Goal: Task Accomplishment & Management: Complete application form

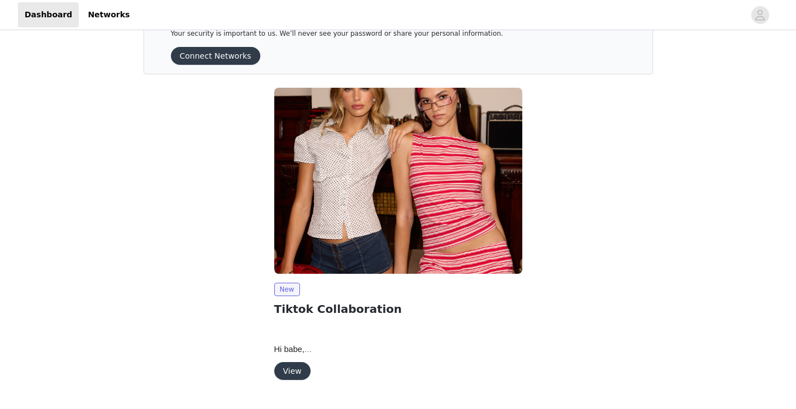
scroll to position [65, 0]
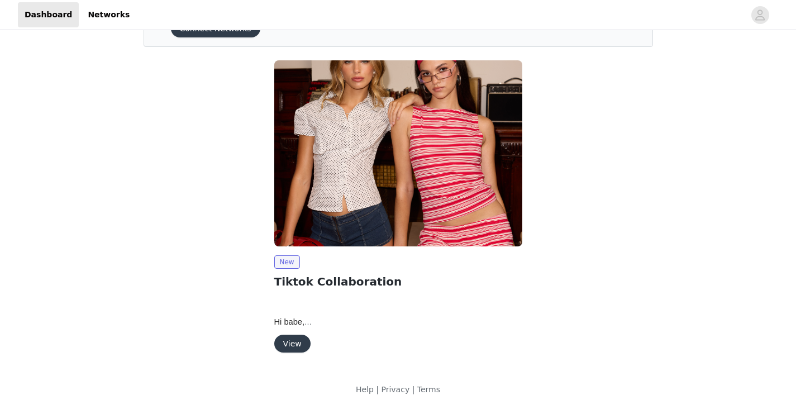
click at [295, 342] on button "View" at bounding box center [292, 344] width 36 height 18
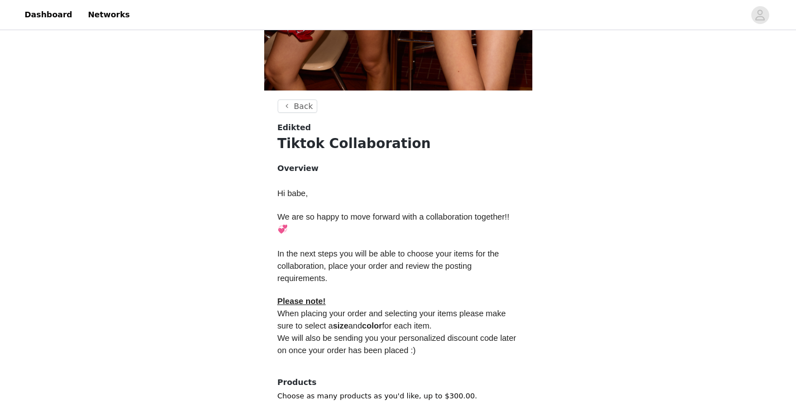
scroll to position [448, 0]
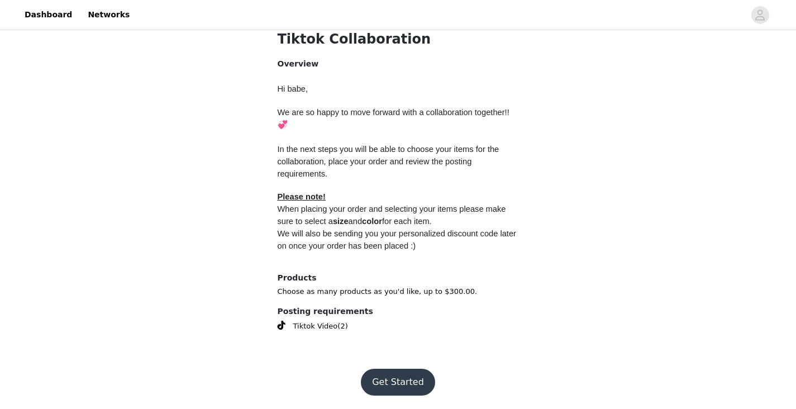
click at [381, 374] on button "Get Started" at bounding box center [398, 382] width 74 height 27
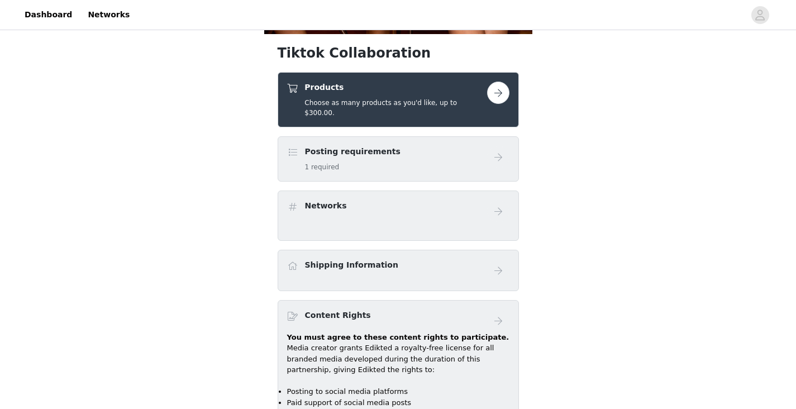
scroll to position [399, 0]
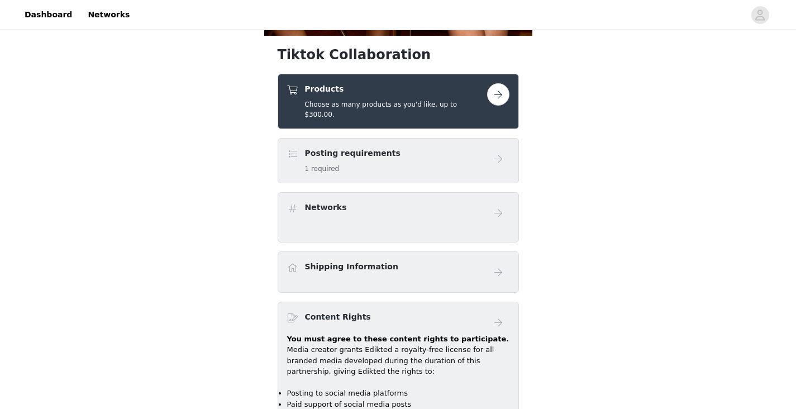
click at [489, 98] on button "button" at bounding box center [498, 94] width 22 height 22
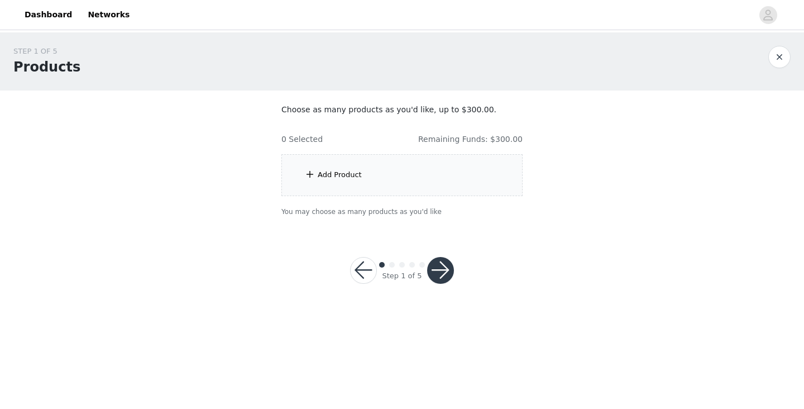
click at [336, 169] on div "Add Product" at bounding box center [401, 175] width 241 height 42
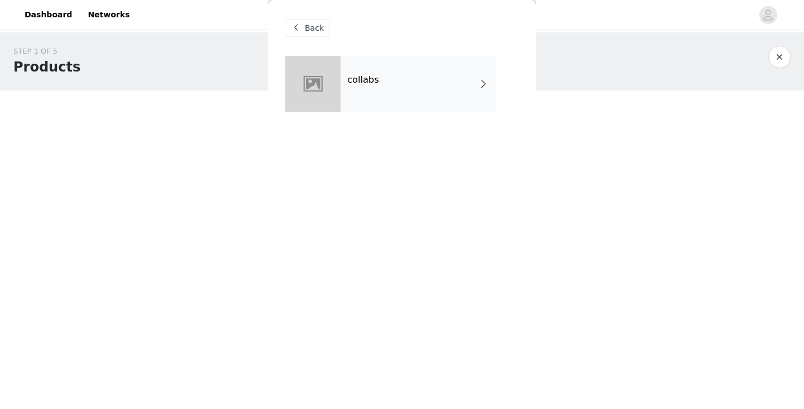
click at [438, 69] on div "collabs" at bounding box center [418, 84] width 155 height 56
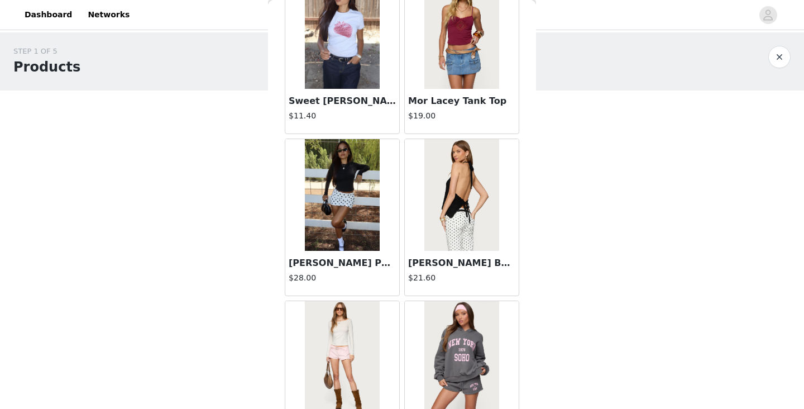
scroll to position [1300, 0]
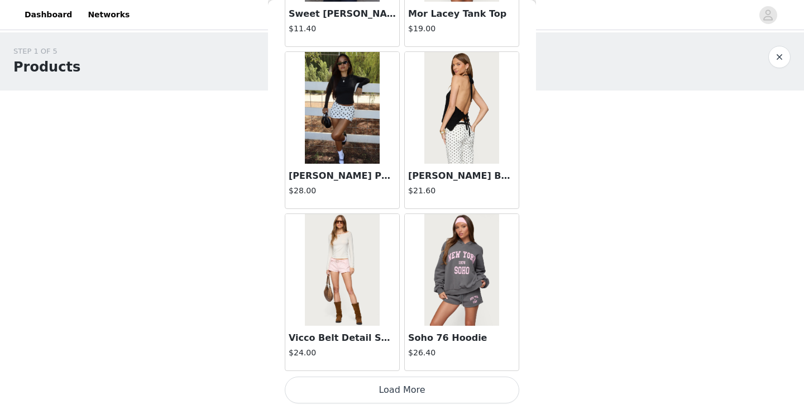
click at [417, 394] on button "Load More" at bounding box center [402, 389] width 235 height 27
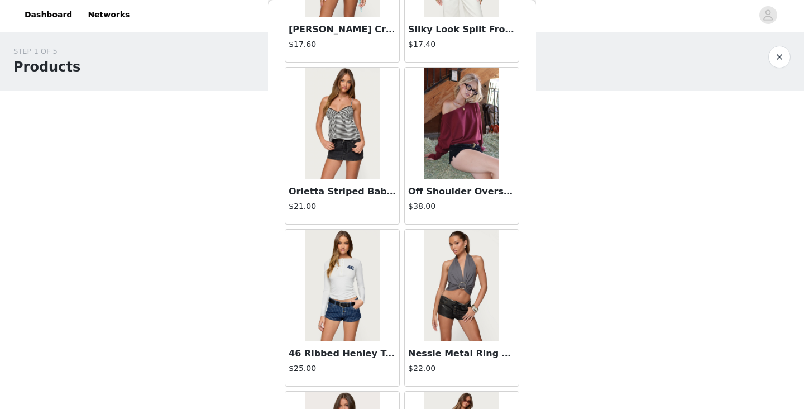
scroll to position [2431, 0]
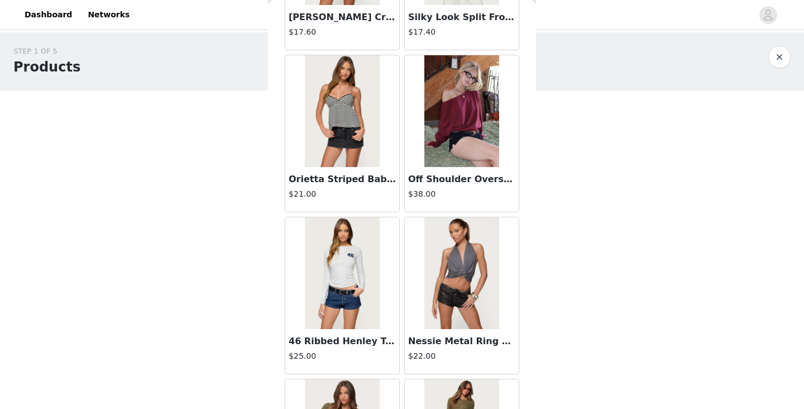
click at [446, 161] on img at bounding box center [461, 111] width 74 height 112
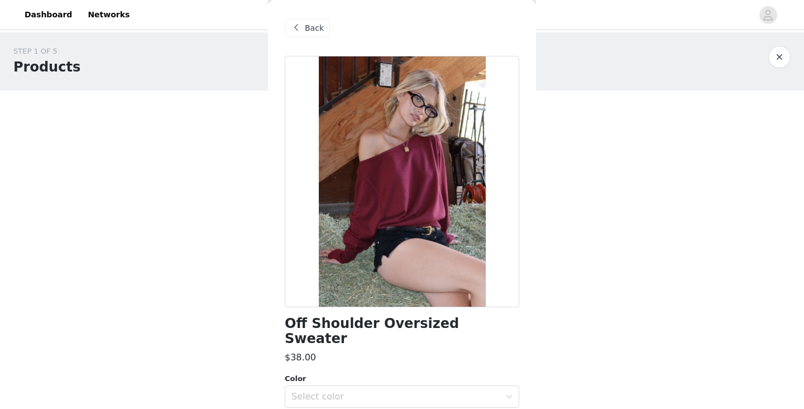
scroll to position [64, 0]
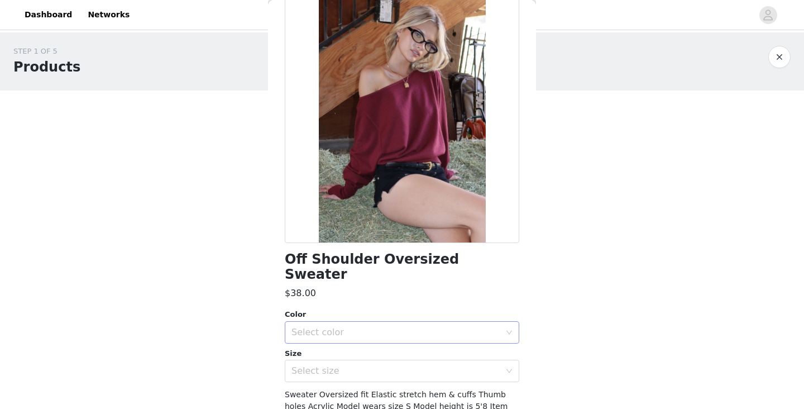
click at [406, 327] on div "Select color" at bounding box center [396, 332] width 209 height 11
click at [359, 339] on li "BURGUNDY" at bounding box center [398, 342] width 226 height 18
click at [336, 365] on div "Select size" at bounding box center [396, 370] width 209 height 11
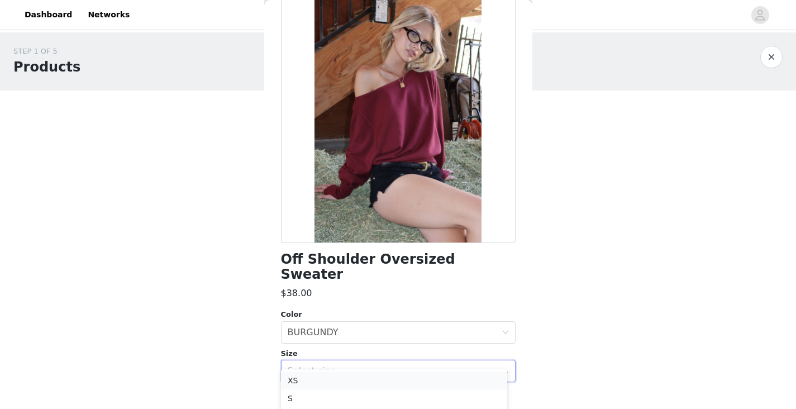
click at [320, 378] on li "XS" at bounding box center [394, 380] width 226 height 18
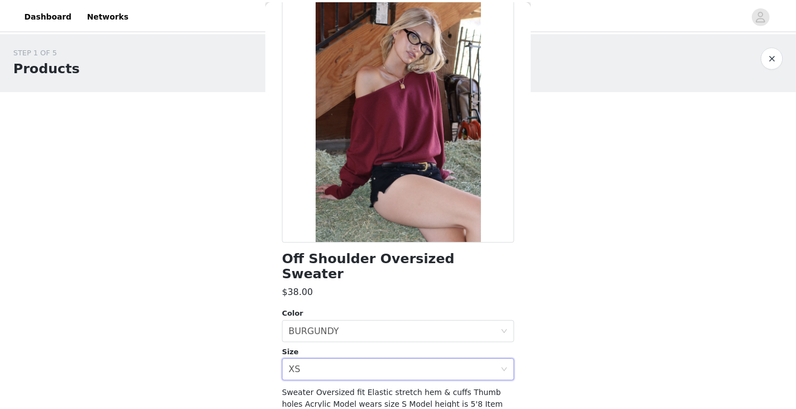
scroll to position [123, 0]
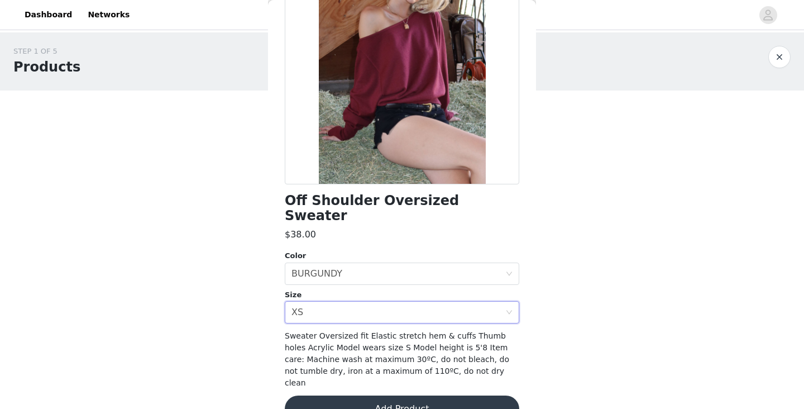
click at [435, 395] on button "Add Product" at bounding box center [402, 408] width 235 height 27
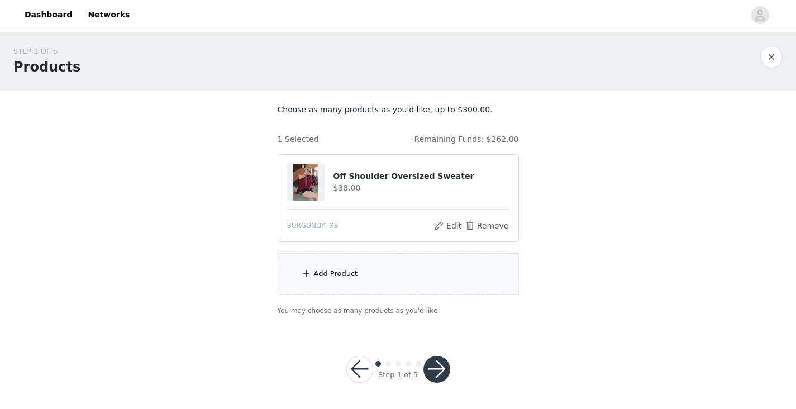
click at [343, 276] on div "Add Product" at bounding box center [336, 273] width 44 height 11
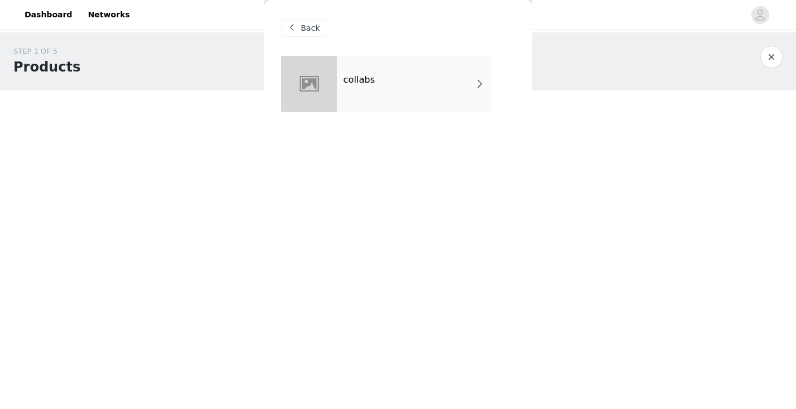
click at [422, 95] on div "collabs" at bounding box center [414, 84] width 155 height 56
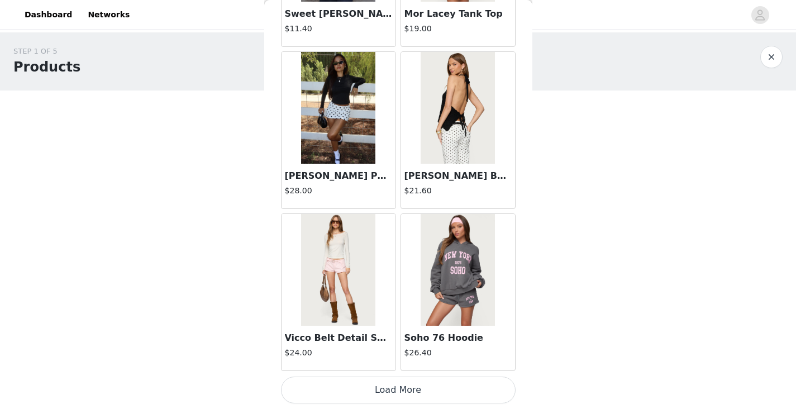
scroll to position [1, 0]
click at [395, 382] on button "Load More" at bounding box center [398, 389] width 235 height 27
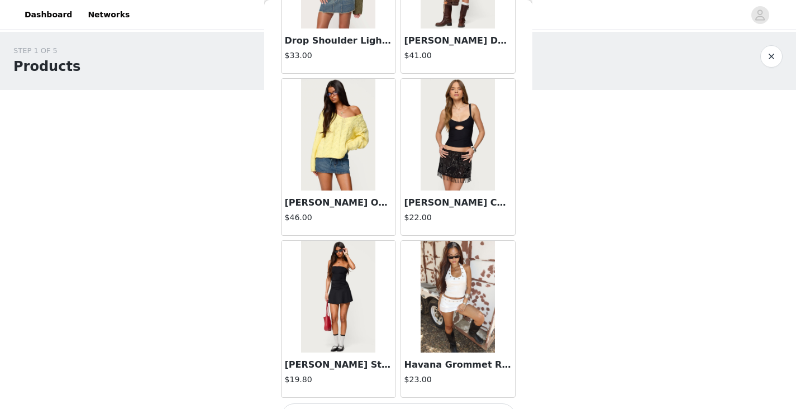
scroll to position [2920, 0]
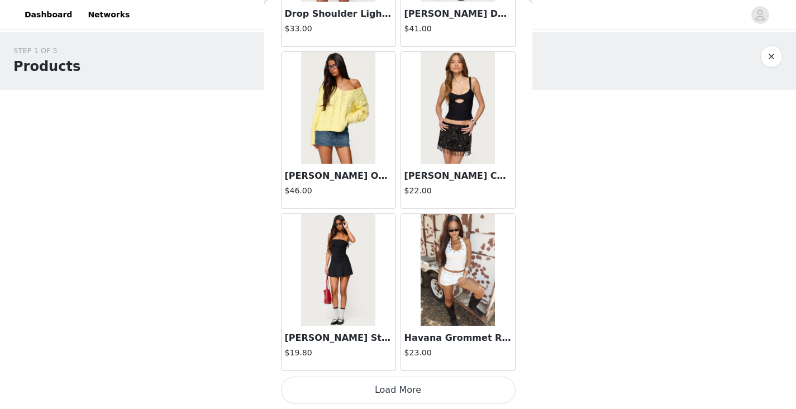
click at [371, 390] on button "Load More" at bounding box center [398, 389] width 235 height 27
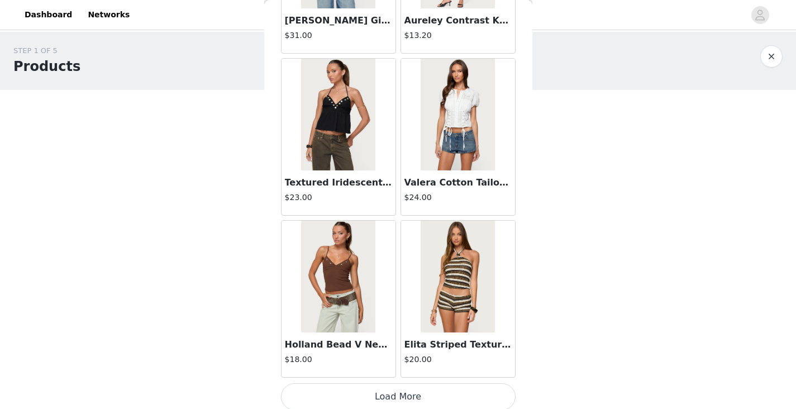
scroll to position [4539, 0]
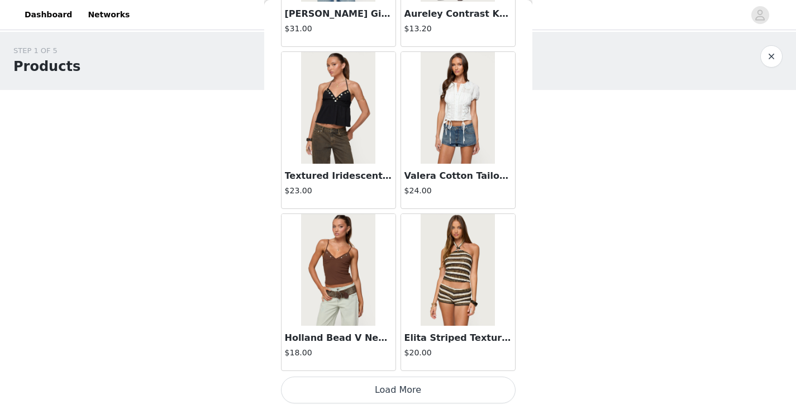
click at [355, 385] on button "Load More" at bounding box center [398, 389] width 235 height 27
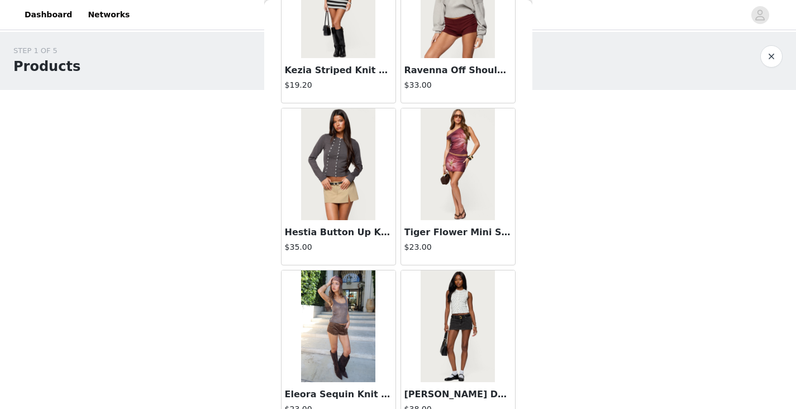
scroll to position [6159, 0]
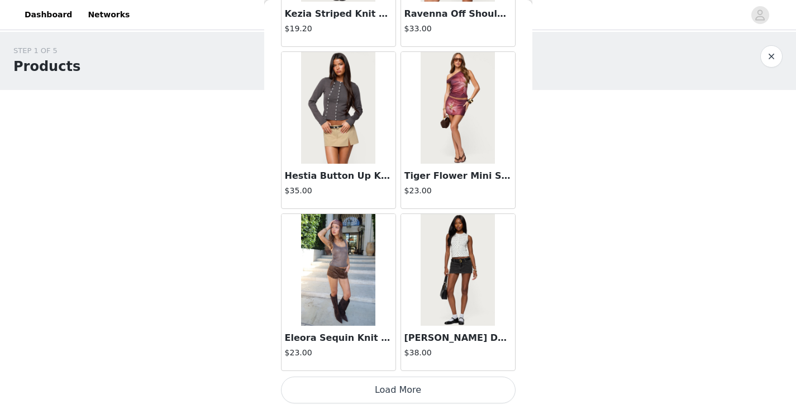
click at [386, 389] on button "Load More" at bounding box center [398, 389] width 235 height 27
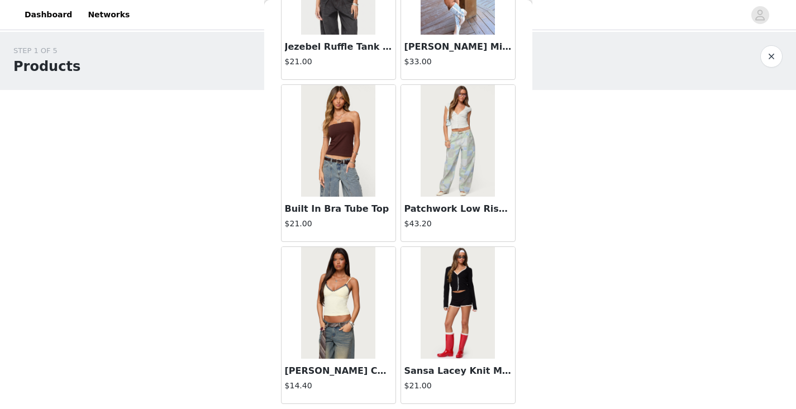
scroll to position [7779, 0]
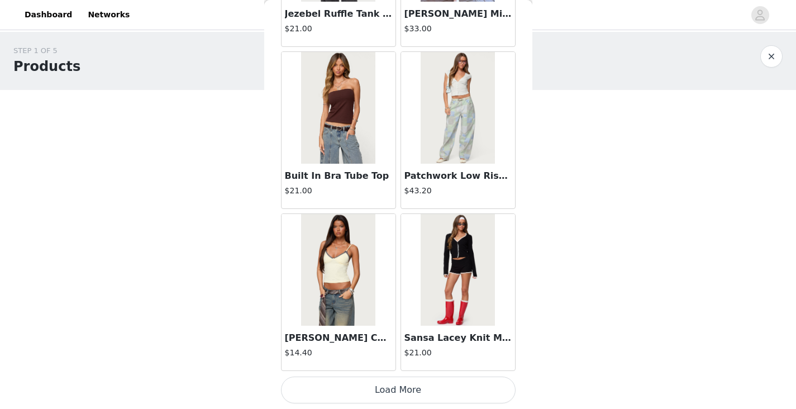
click at [369, 390] on button "Load More" at bounding box center [398, 389] width 235 height 27
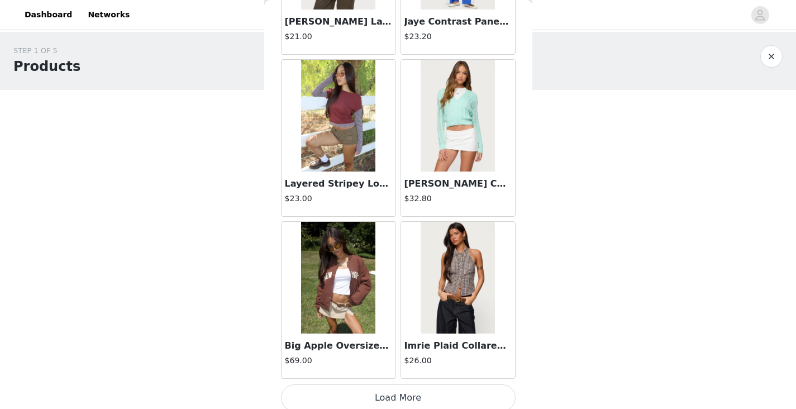
scroll to position [9398, 0]
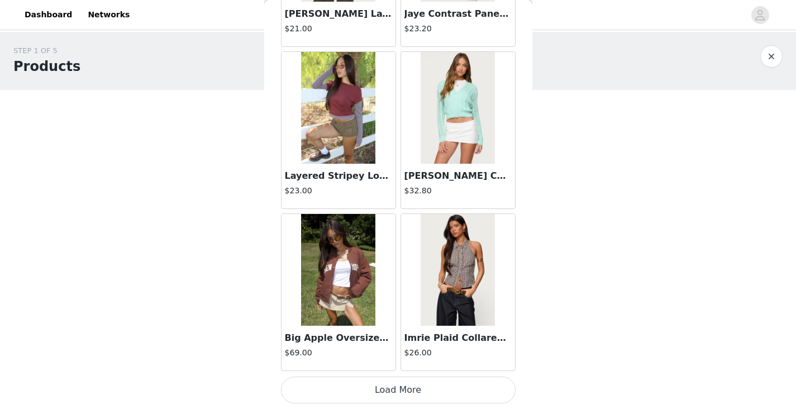
click at [382, 385] on button "Load More" at bounding box center [398, 389] width 235 height 27
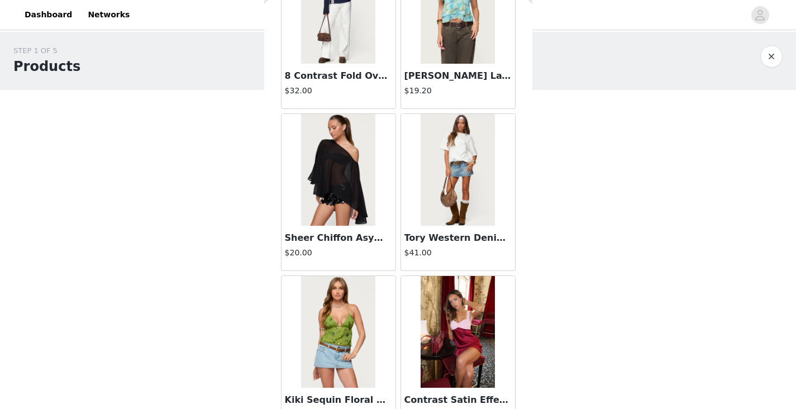
scroll to position [11018, 0]
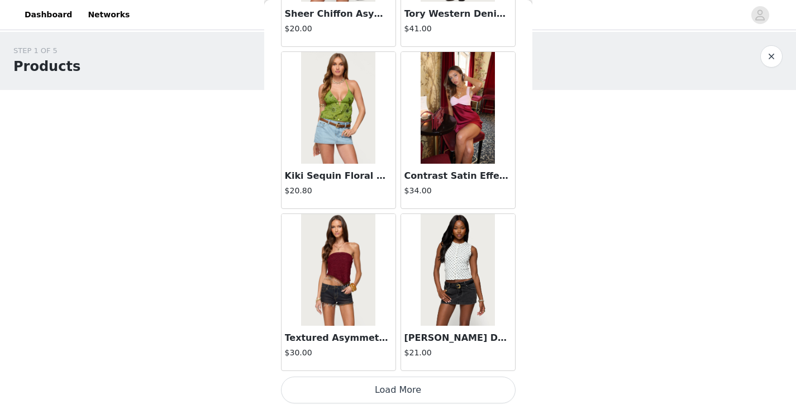
click at [374, 397] on button "Load More" at bounding box center [398, 389] width 235 height 27
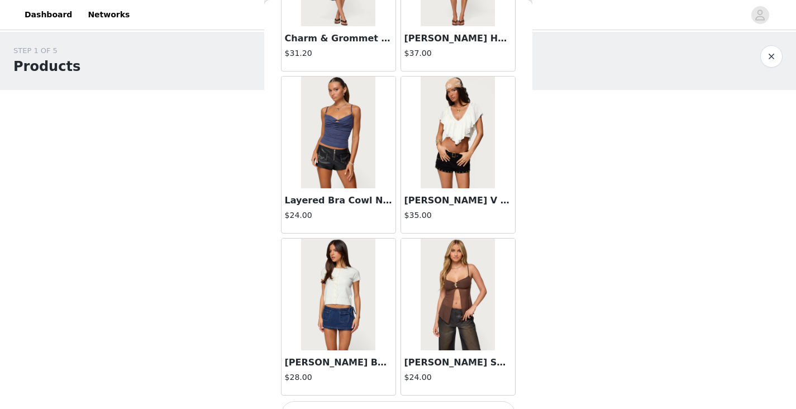
scroll to position [12638, 0]
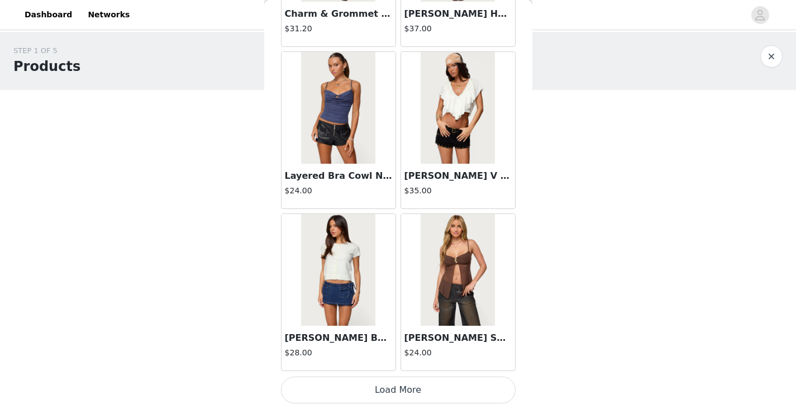
click at [388, 382] on button "Load More" at bounding box center [398, 389] width 235 height 27
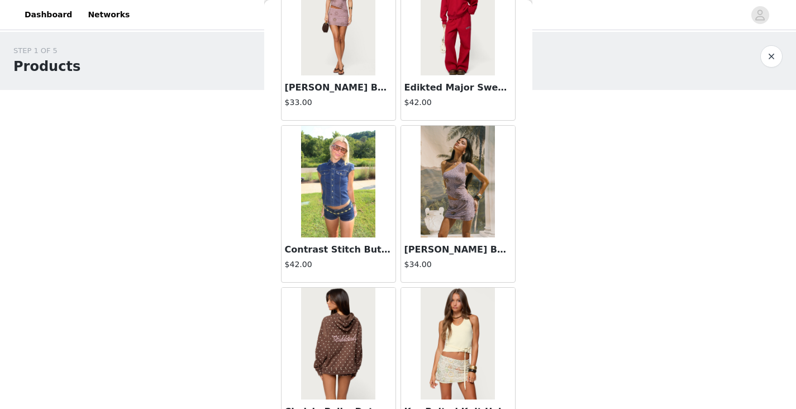
scroll to position [14257, 0]
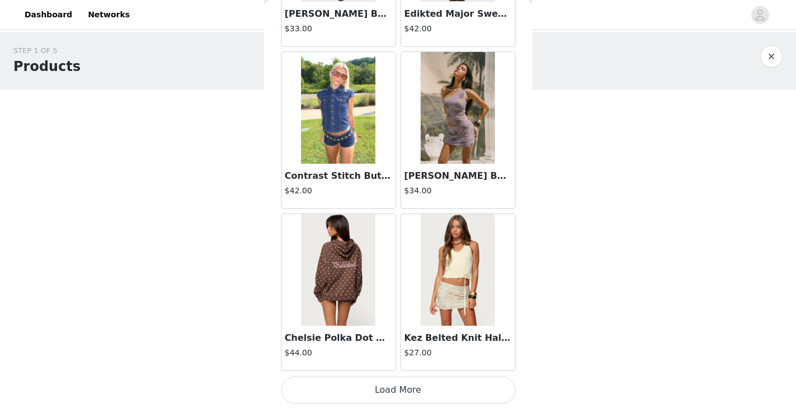
click at [432, 390] on button "Load More" at bounding box center [398, 389] width 235 height 27
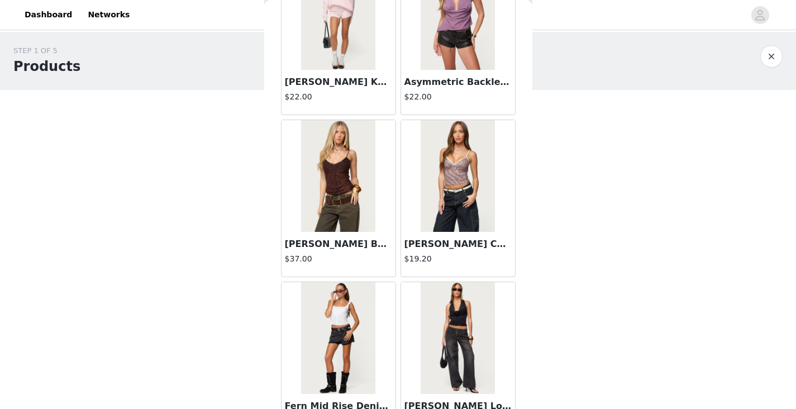
scroll to position [15877, 0]
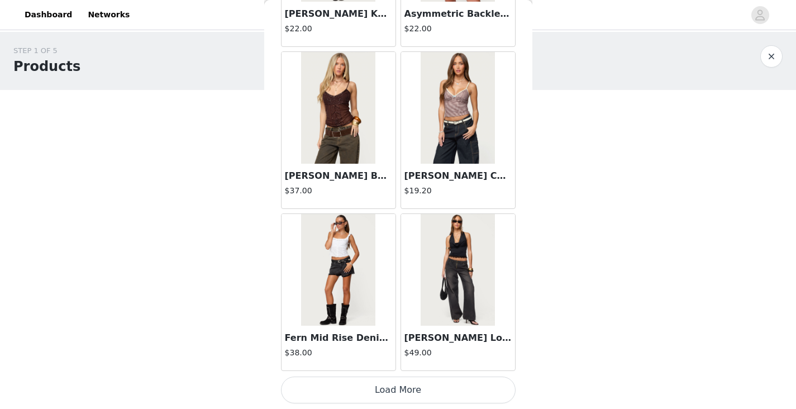
click at [424, 388] on button "Load More" at bounding box center [398, 389] width 235 height 27
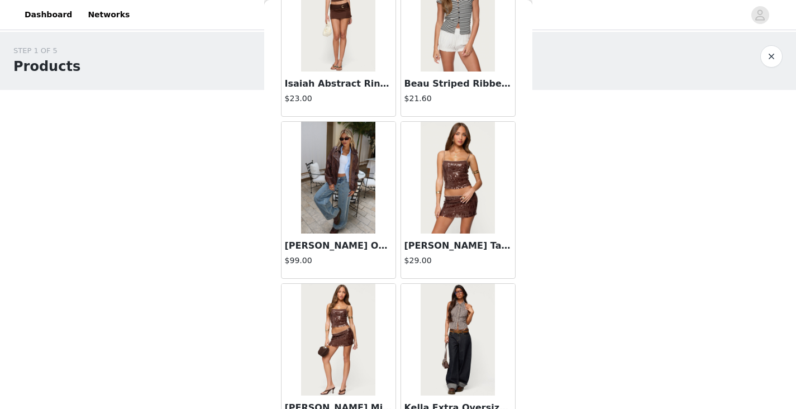
scroll to position [17267, 0]
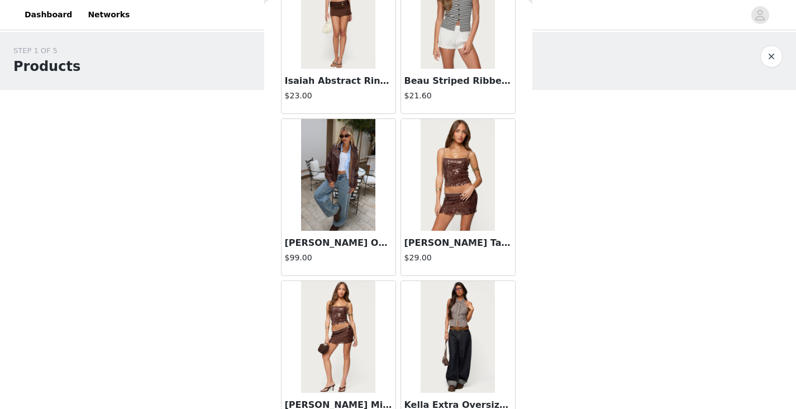
click at [452, 187] on img at bounding box center [458, 175] width 74 height 112
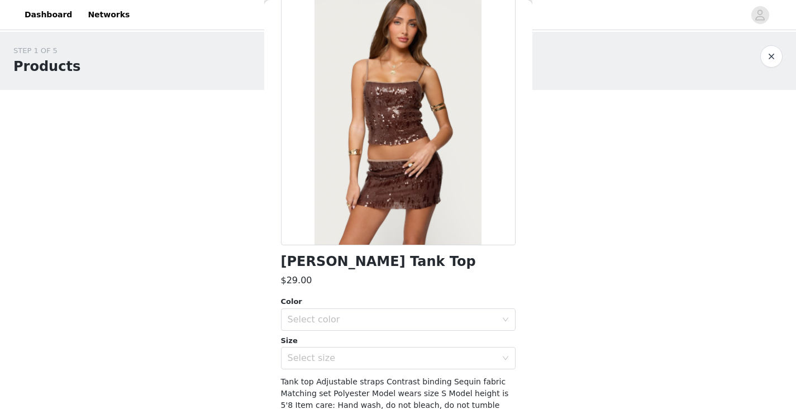
scroll to position [89, 0]
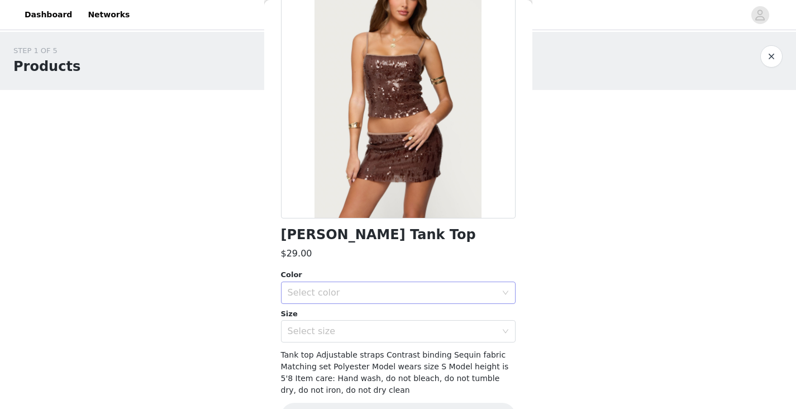
click at [367, 290] on div "Select color" at bounding box center [392, 292] width 209 height 11
click at [332, 323] on li "BROWN" at bounding box center [394, 317] width 226 height 18
click at [330, 330] on div "Select size" at bounding box center [392, 331] width 209 height 11
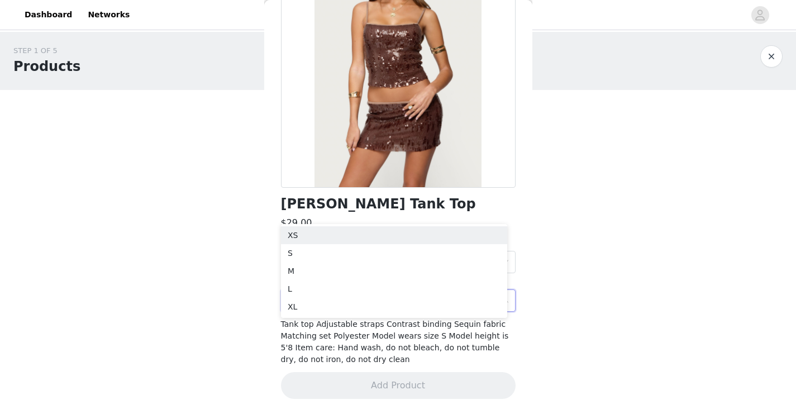
scroll to position [123, 0]
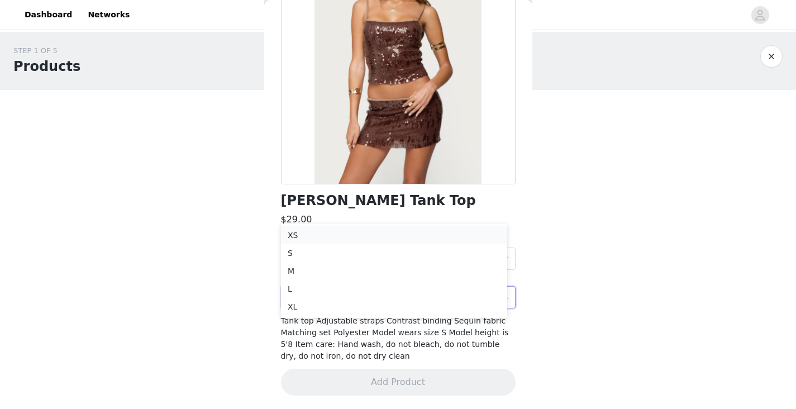
click at [317, 237] on li "XS" at bounding box center [394, 235] width 226 height 18
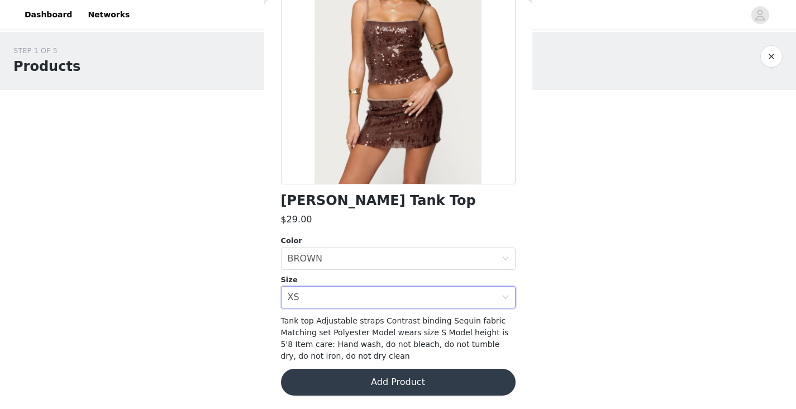
click at [397, 381] on button "Add Product" at bounding box center [398, 382] width 235 height 27
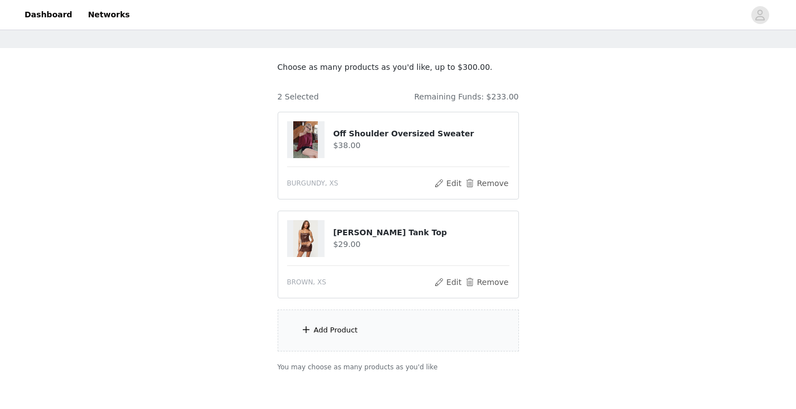
scroll to position [47, 0]
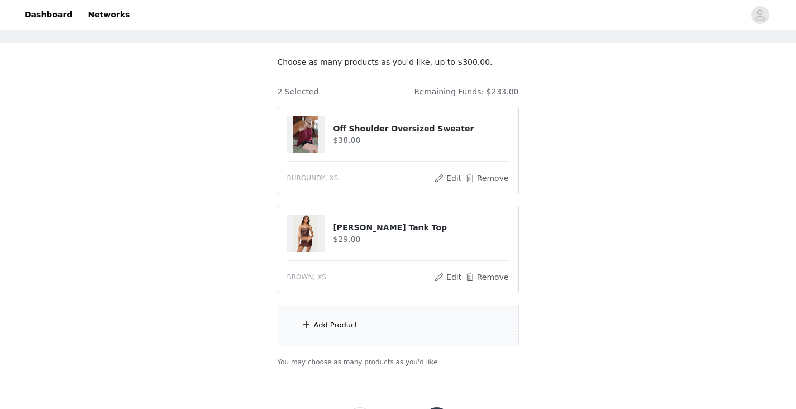
click at [378, 330] on div "Add Product" at bounding box center [398, 325] width 241 height 42
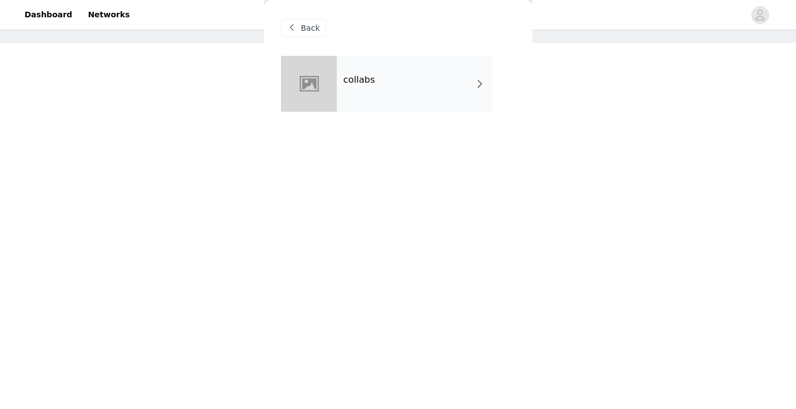
click at [371, 93] on div "collabs" at bounding box center [414, 84] width 155 height 56
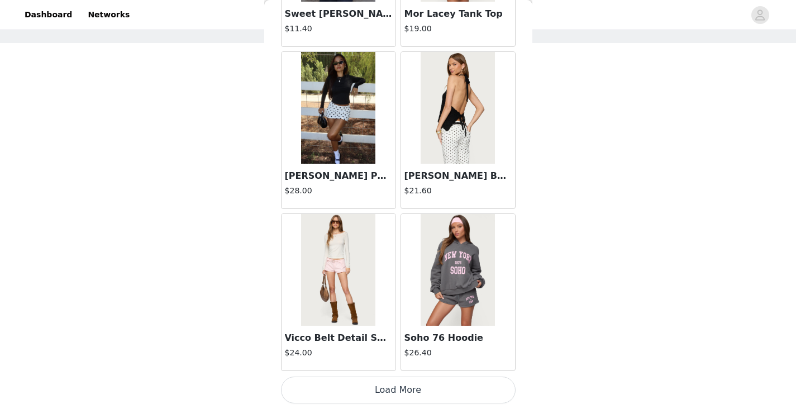
scroll to position [85, 0]
click at [378, 387] on button "Load More" at bounding box center [398, 389] width 235 height 27
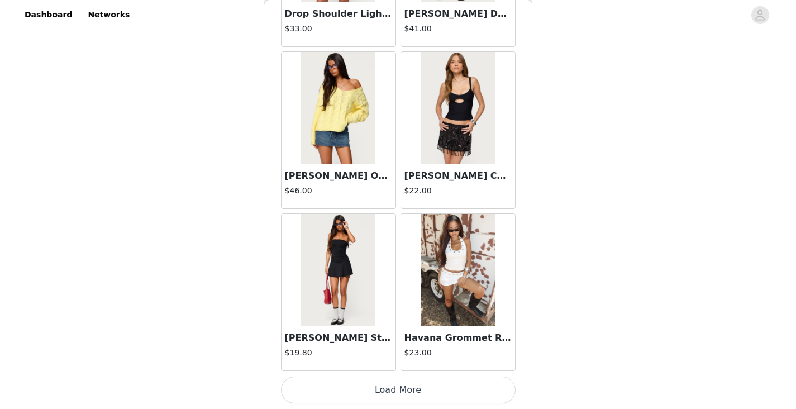
scroll to position [99, 0]
click at [359, 395] on button "Load More" at bounding box center [398, 389] width 235 height 27
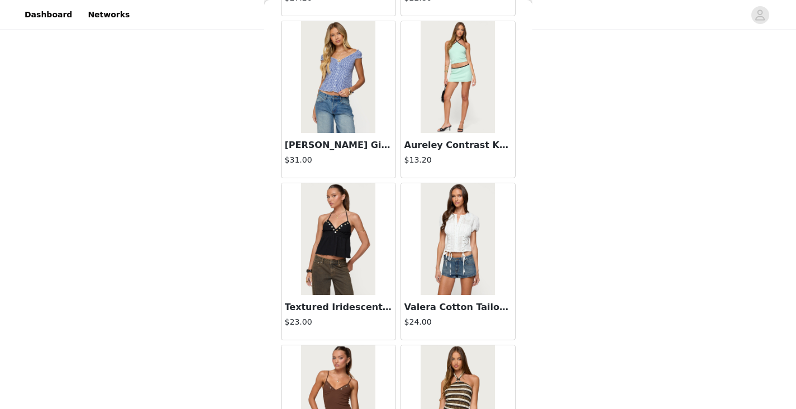
scroll to position [4539, 0]
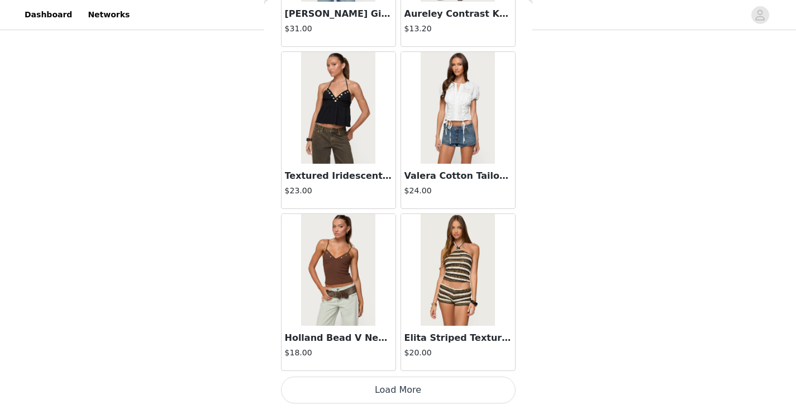
click at [362, 386] on button "Load More" at bounding box center [398, 389] width 235 height 27
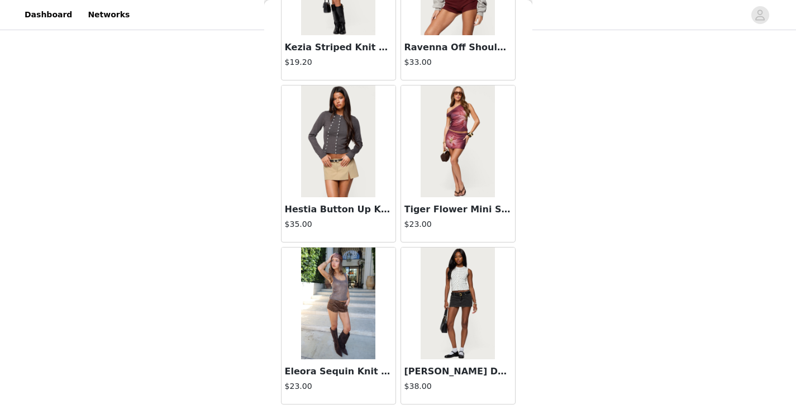
scroll to position [6159, 0]
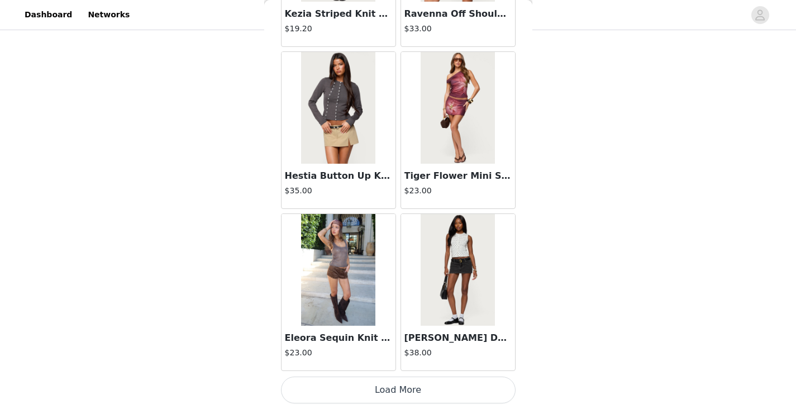
click at [379, 382] on button "Load More" at bounding box center [398, 389] width 235 height 27
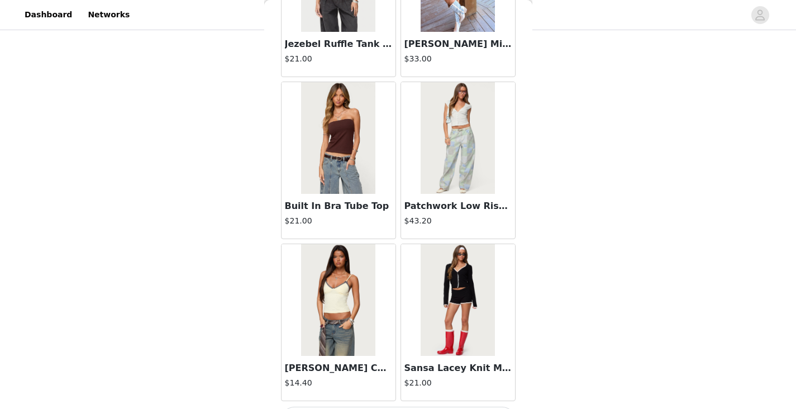
scroll to position [7779, 0]
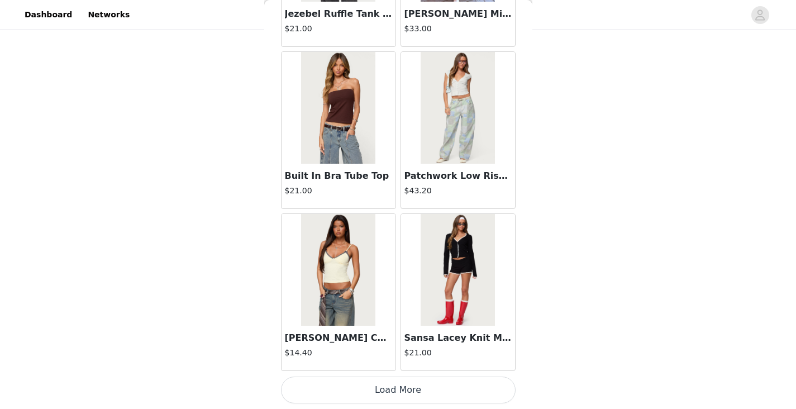
click at [395, 392] on button "Load More" at bounding box center [398, 389] width 235 height 27
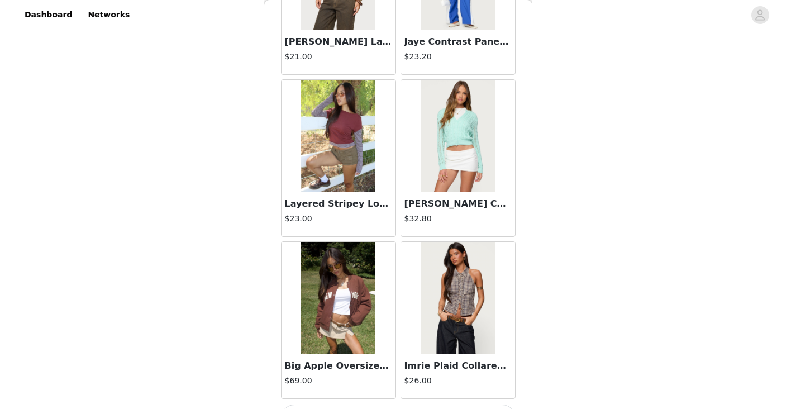
scroll to position [9398, 0]
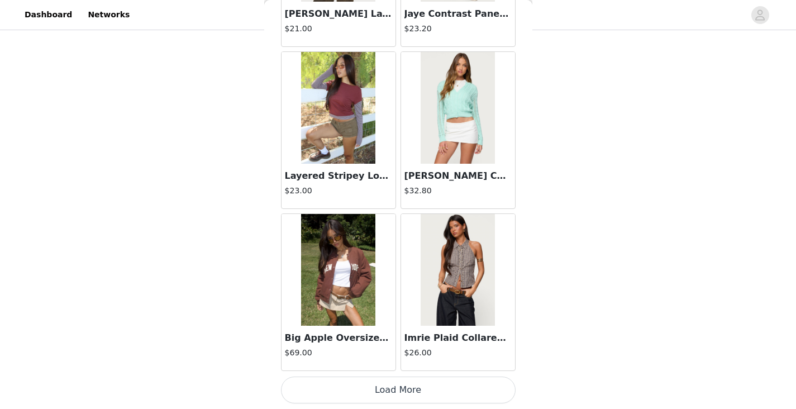
click at [403, 388] on button "Load More" at bounding box center [398, 389] width 235 height 27
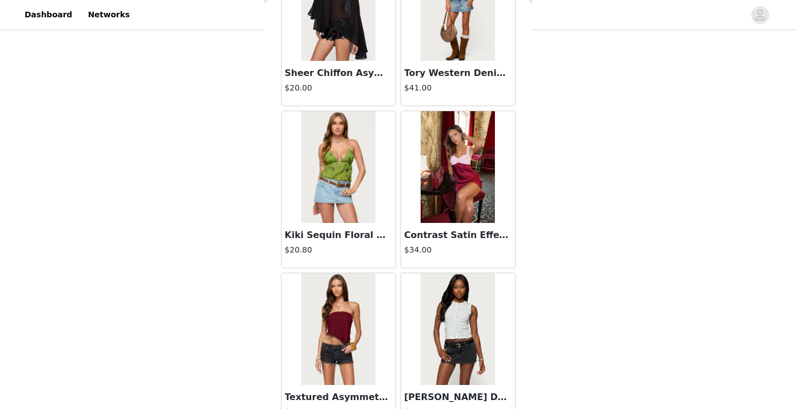
scroll to position [11018, 0]
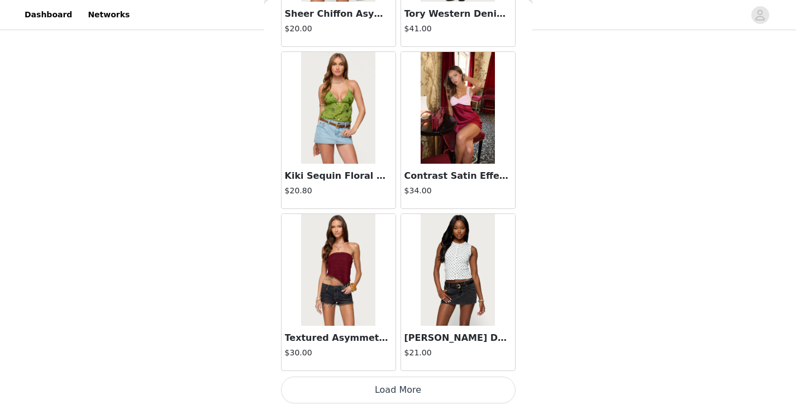
click at [346, 385] on button "Load More" at bounding box center [398, 389] width 235 height 27
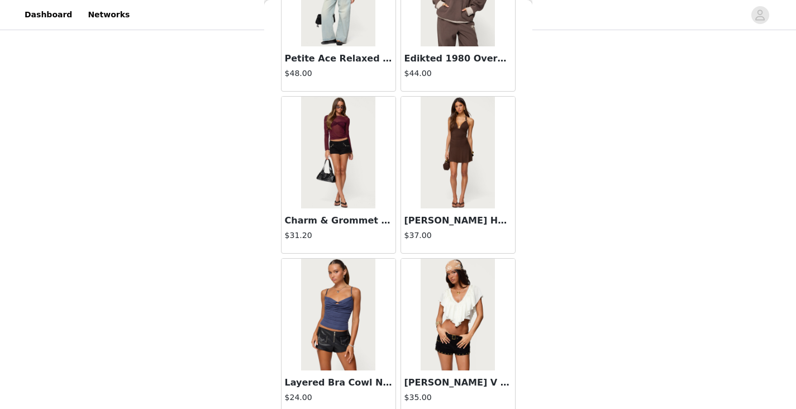
scroll to position [12638, 0]
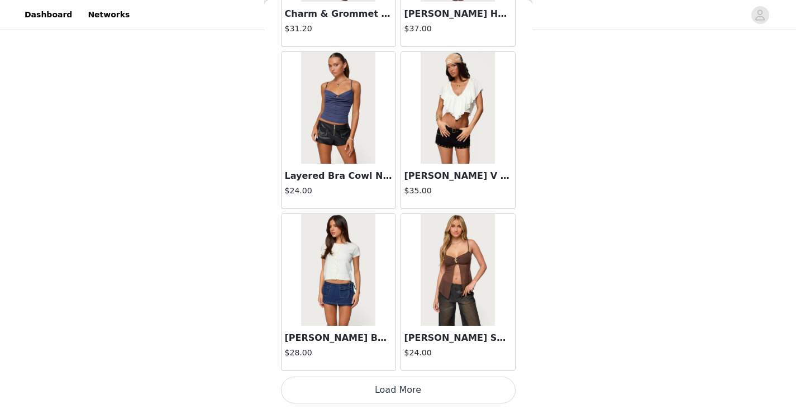
click at [398, 395] on button "Load More" at bounding box center [398, 389] width 235 height 27
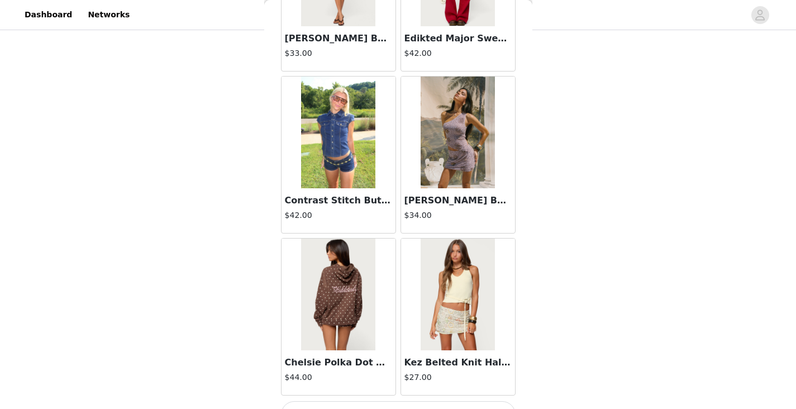
scroll to position [14257, 0]
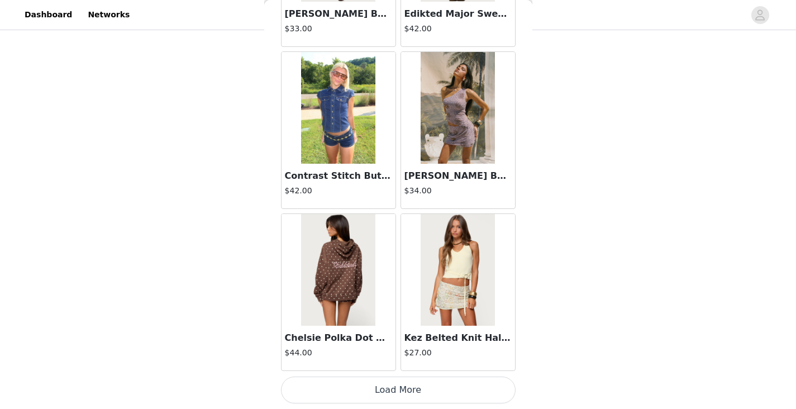
click at [414, 380] on button "Load More" at bounding box center [398, 389] width 235 height 27
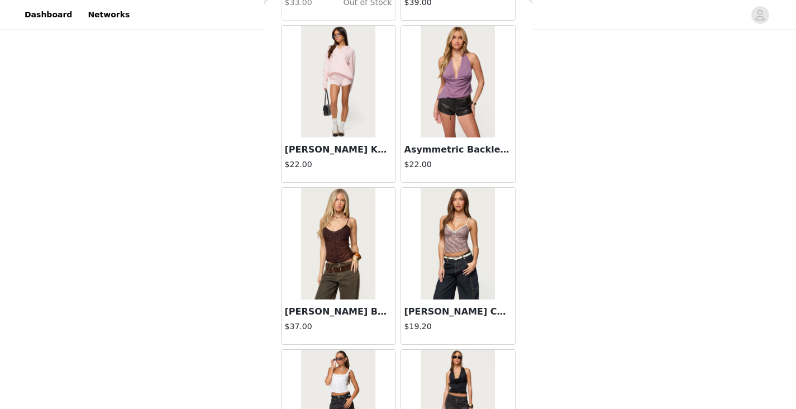
scroll to position [15877, 0]
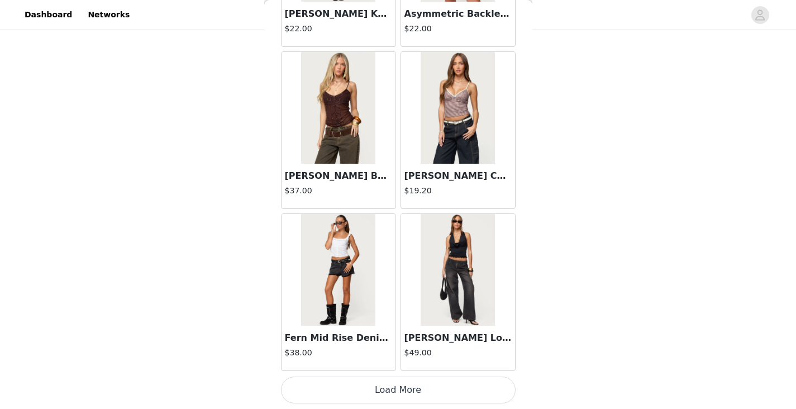
click at [374, 386] on button "Load More" at bounding box center [398, 389] width 235 height 27
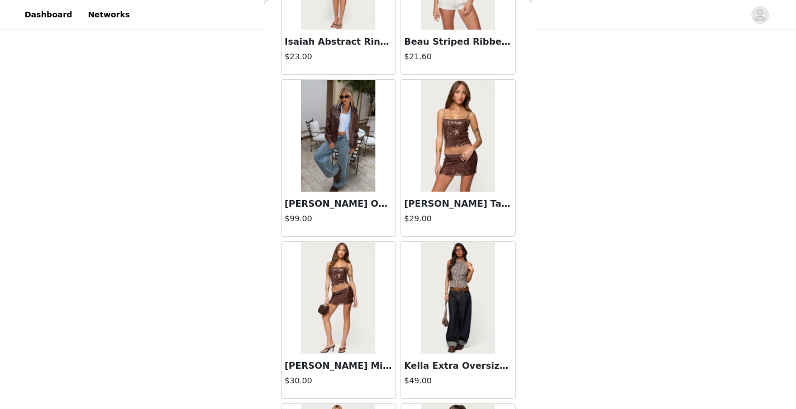
scroll to position [17315, 0]
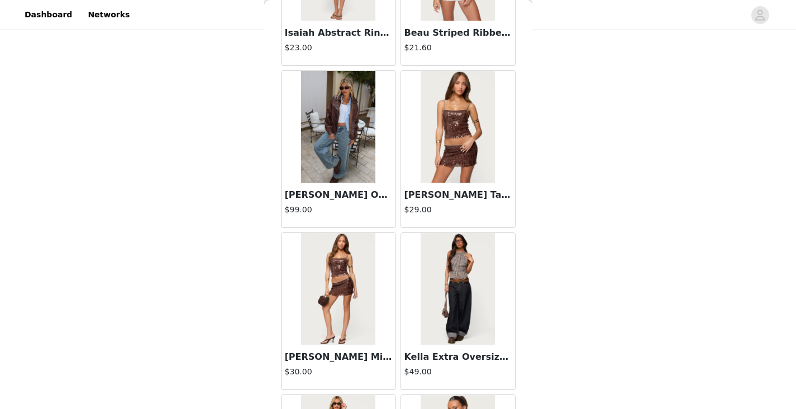
click at [341, 276] on img at bounding box center [338, 289] width 74 height 112
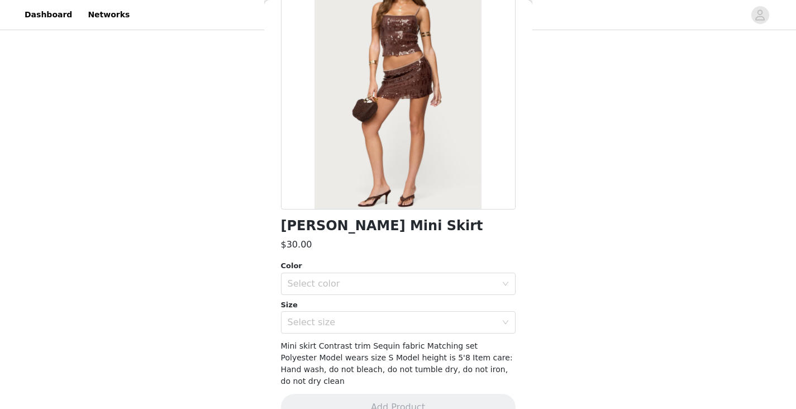
scroll to position [99, 0]
click at [352, 287] on div "Select color" at bounding box center [392, 282] width 209 height 11
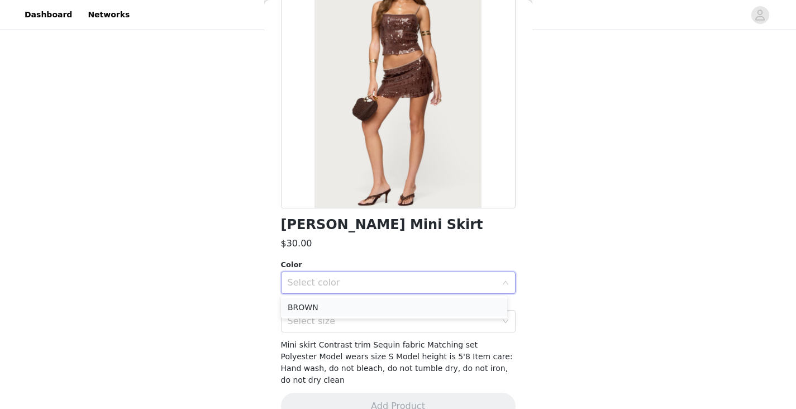
click at [330, 309] on li "BROWN" at bounding box center [394, 307] width 226 height 18
click at [330, 322] on div "Select size" at bounding box center [392, 321] width 209 height 11
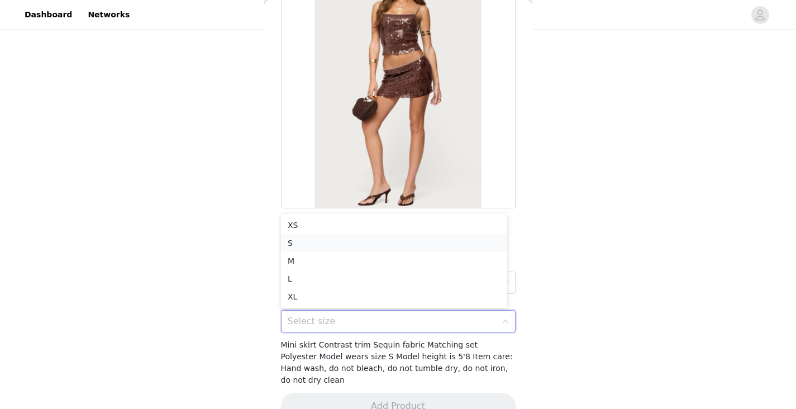
click at [317, 241] on li "S" at bounding box center [394, 243] width 226 height 18
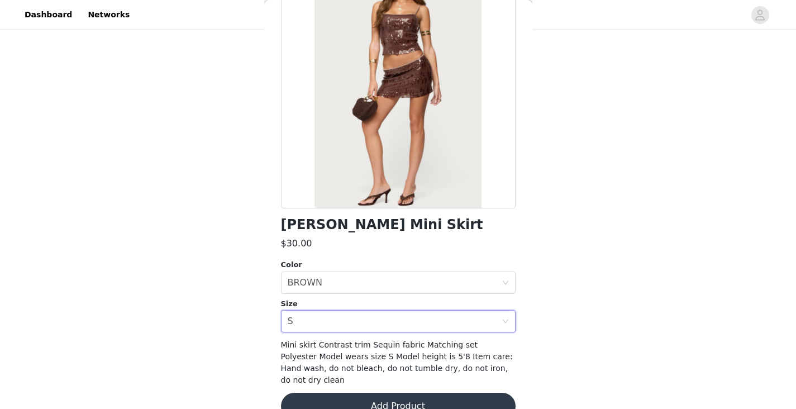
scroll to position [111, 0]
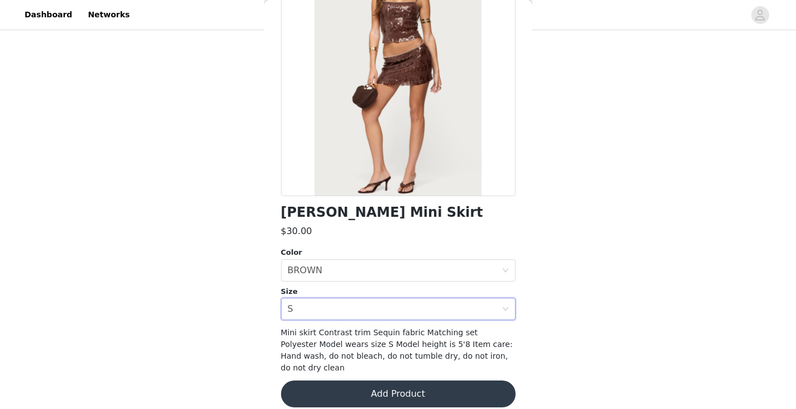
click at [418, 380] on button "Add Product" at bounding box center [398, 393] width 235 height 27
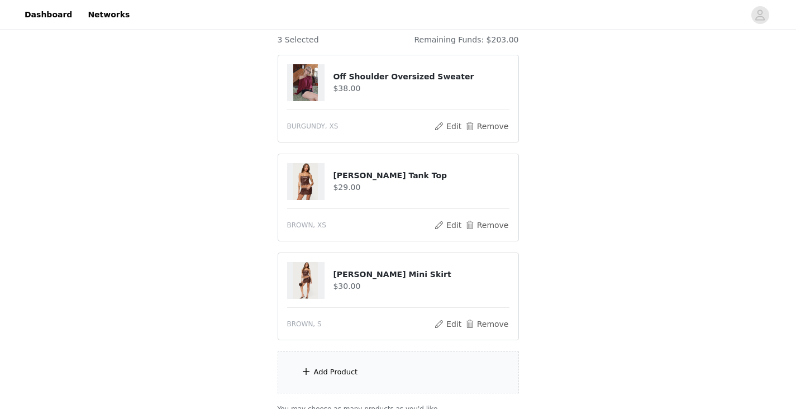
click at [384, 379] on div "Add Product" at bounding box center [398, 372] width 241 height 42
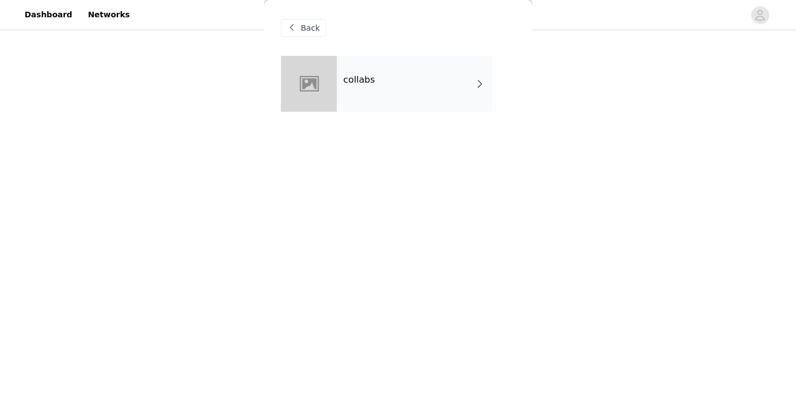
click at [391, 70] on div "collabs" at bounding box center [414, 84] width 155 height 56
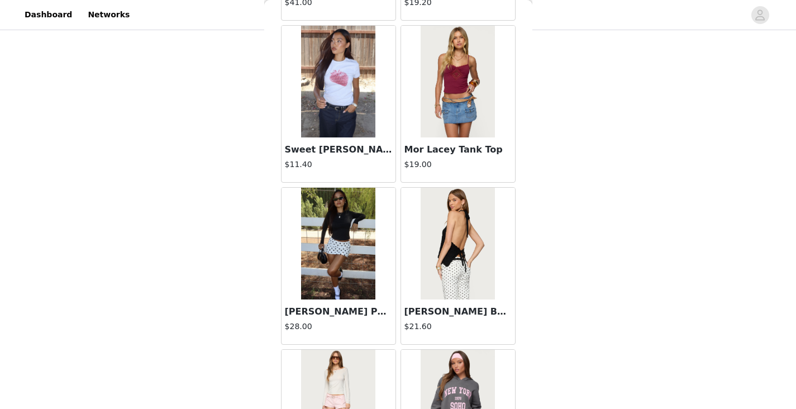
scroll to position [1300, 0]
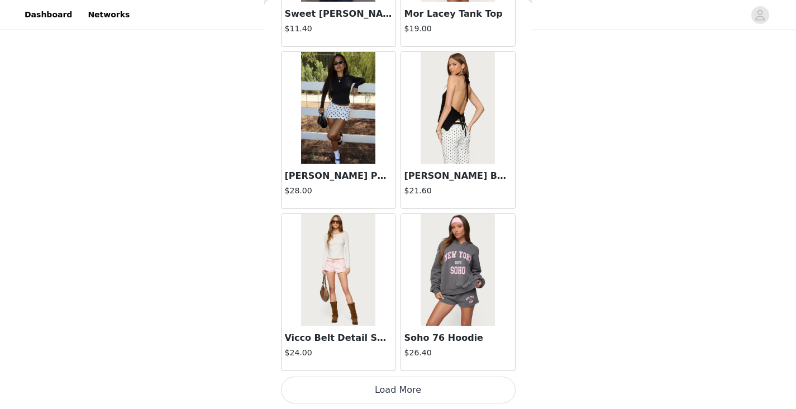
click at [394, 390] on button "Load More" at bounding box center [398, 389] width 235 height 27
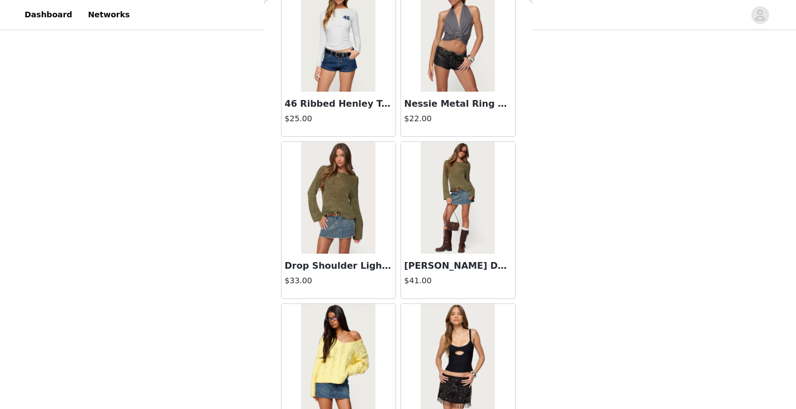
scroll to position [2920, 0]
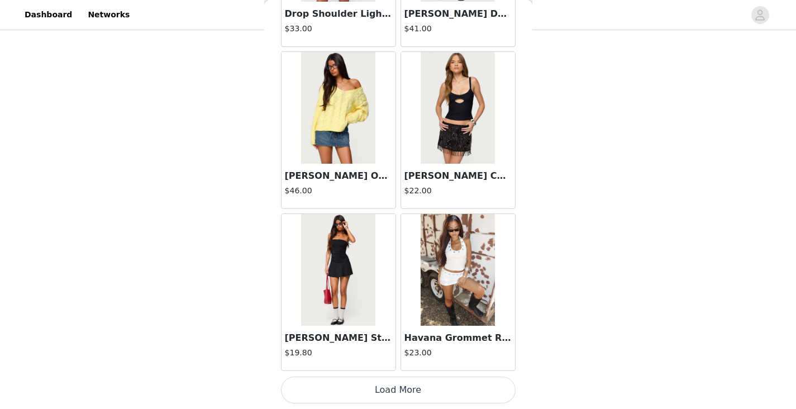
click at [387, 390] on button "Load More" at bounding box center [398, 389] width 235 height 27
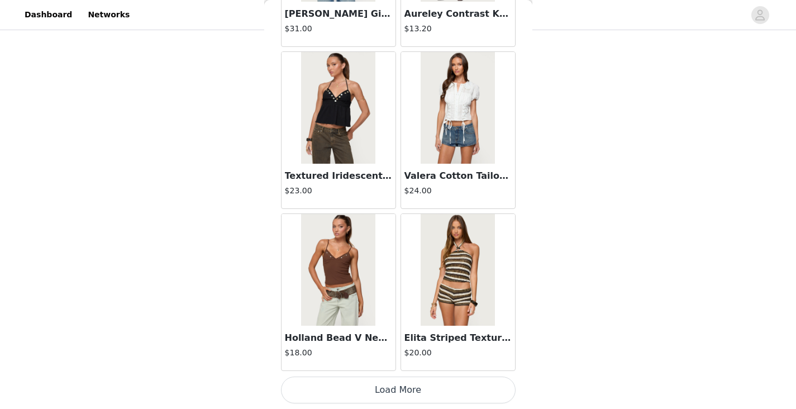
scroll to position [198, 0]
click at [373, 383] on button "Load More" at bounding box center [398, 389] width 235 height 27
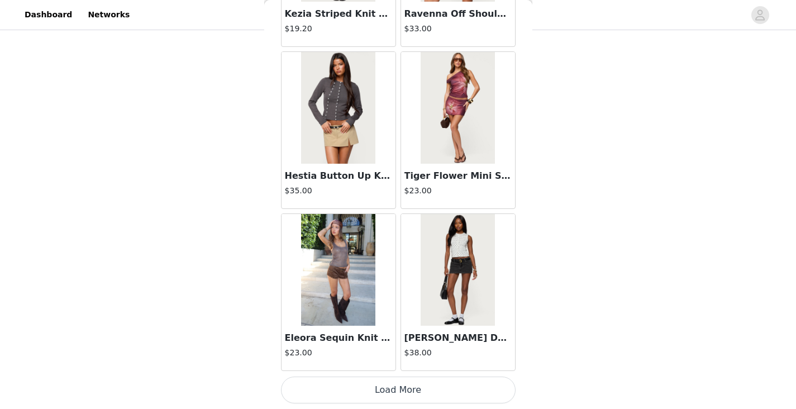
click at [374, 393] on button "Load More" at bounding box center [398, 389] width 235 height 27
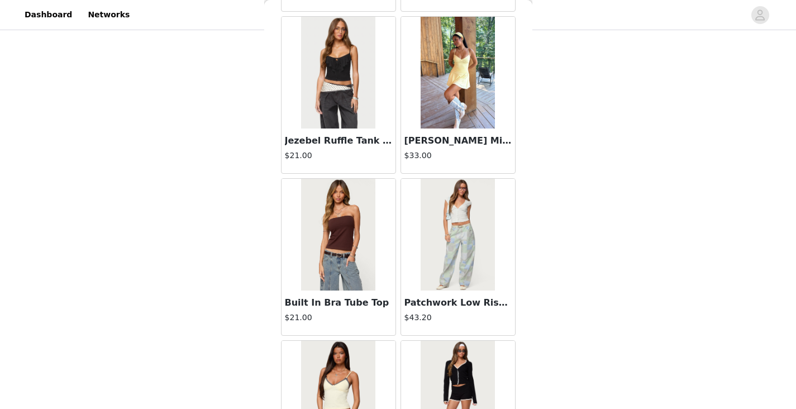
scroll to position [7779, 0]
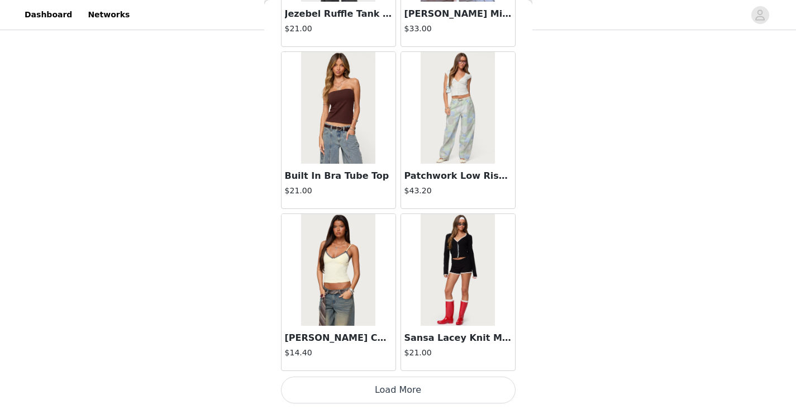
click at [358, 383] on button "Load More" at bounding box center [398, 389] width 235 height 27
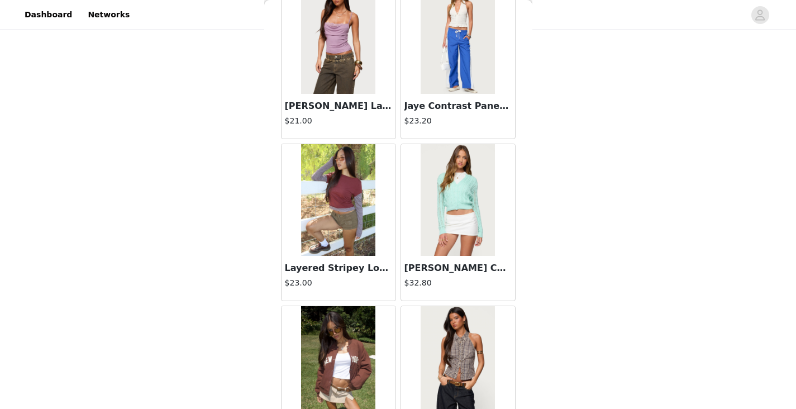
scroll to position [9398, 0]
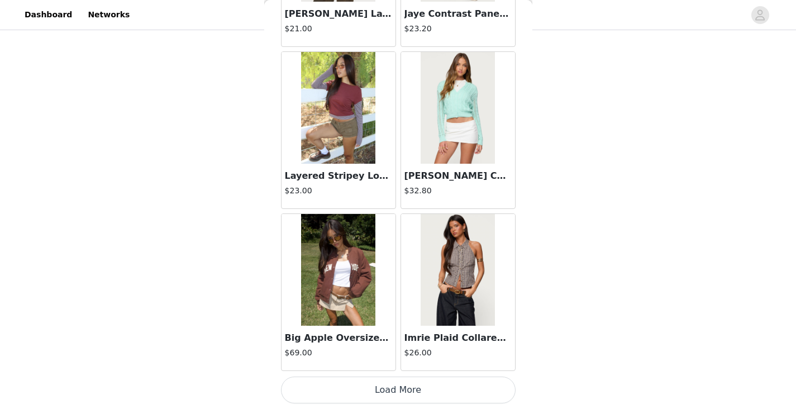
click at [400, 381] on button "Load More" at bounding box center [398, 389] width 235 height 27
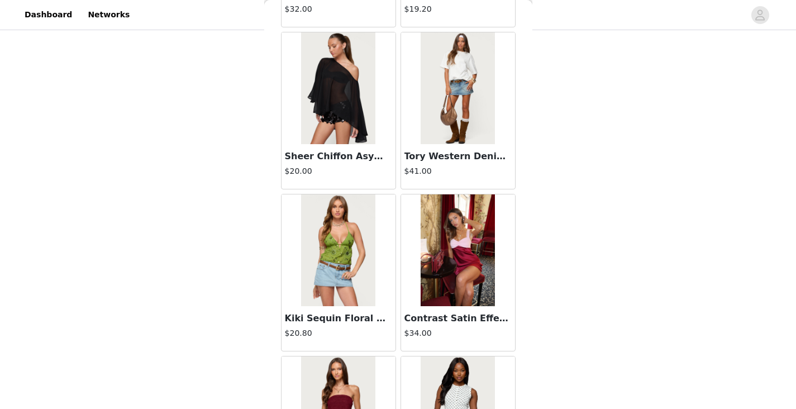
scroll to position [11016, 0]
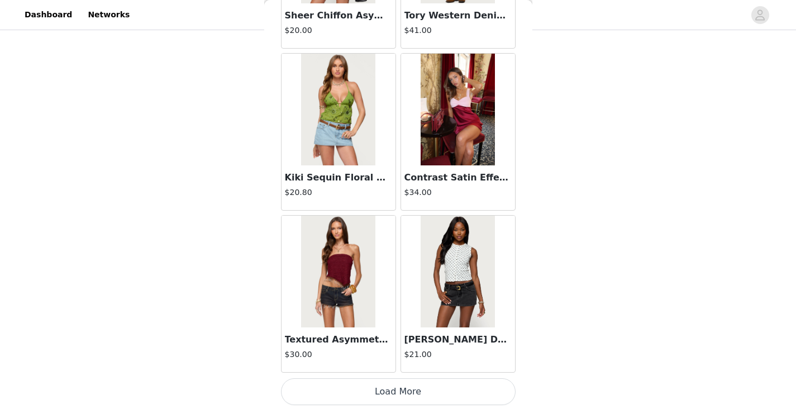
click at [400, 392] on button "Load More" at bounding box center [398, 391] width 235 height 27
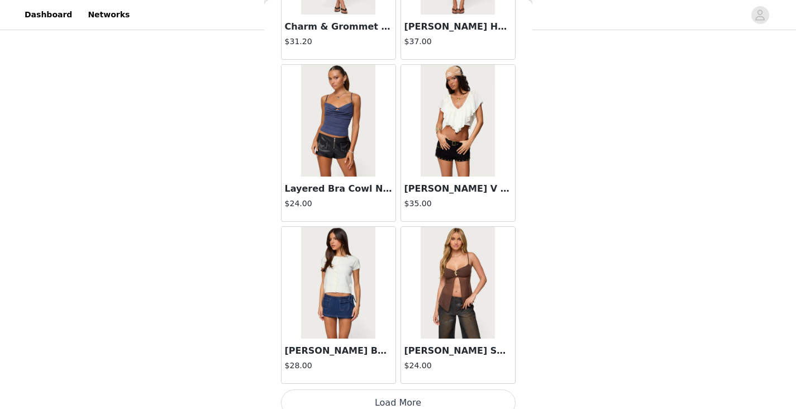
scroll to position [12638, 0]
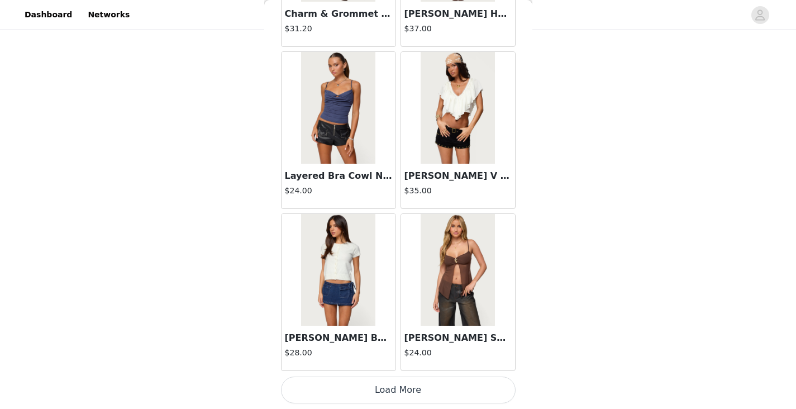
click at [378, 396] on button "Load More" at bounding box center [398, 389] width 235 height 27
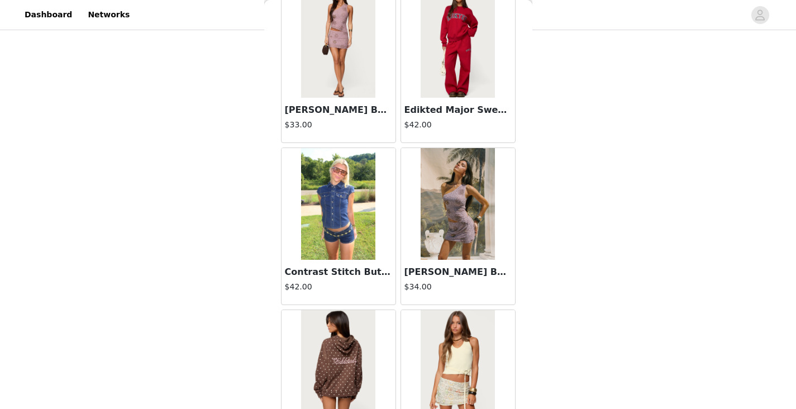
scroll to position [14257, 0]
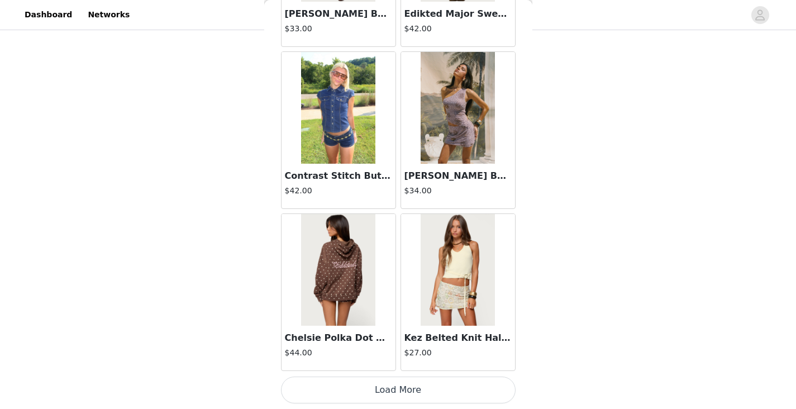
click at [380, 381] on button "Load More" at bounding box center [398, 389] width 235 height 27
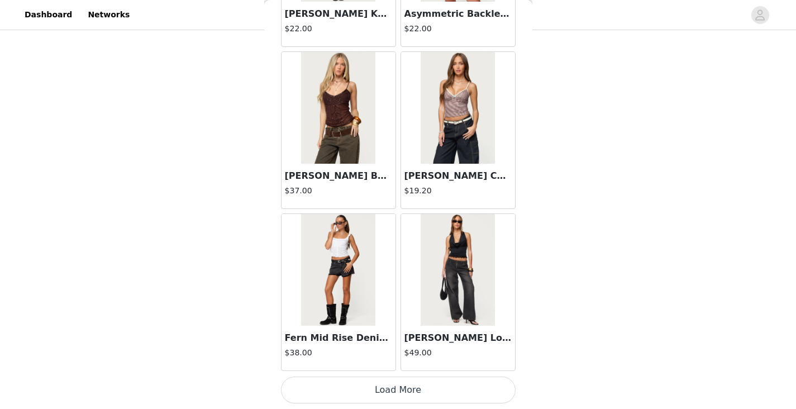
click at [394, 380] on button "Load More" at bounding box center [398, 389] width 235 height 27
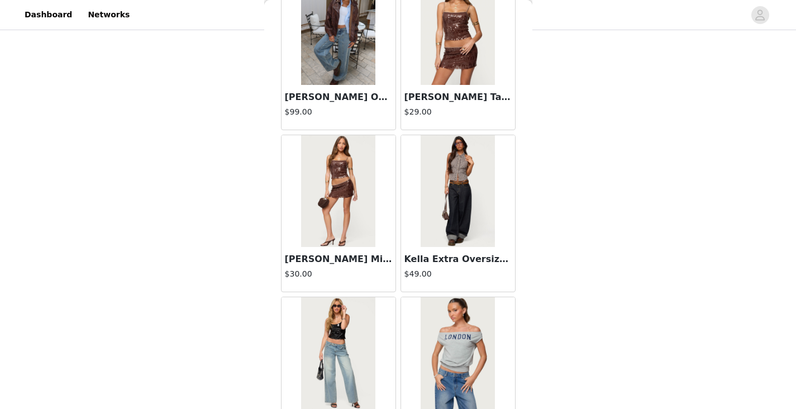
scroll to position [17496, 0]
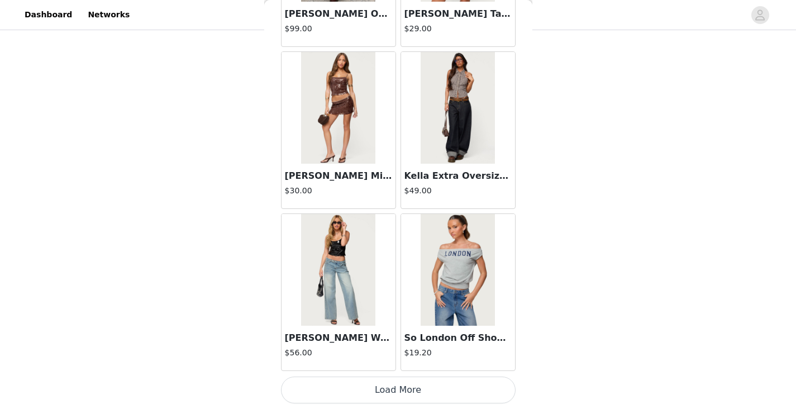
click at [363, 383] on button "Load More" at bounding box center [398, 389] width 235 height 27
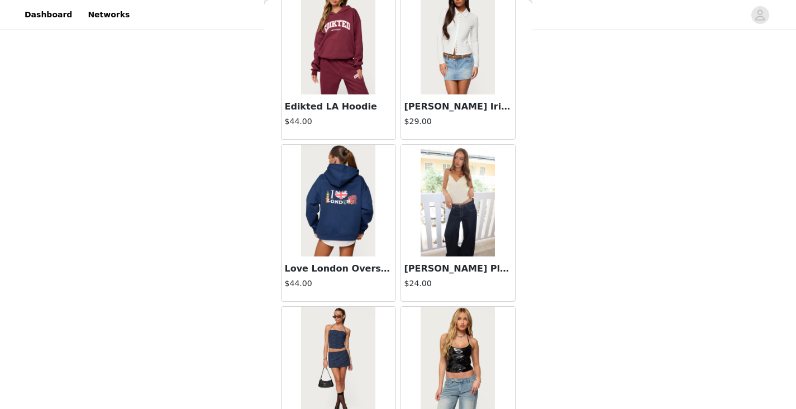
scroll to position [19116, 0]
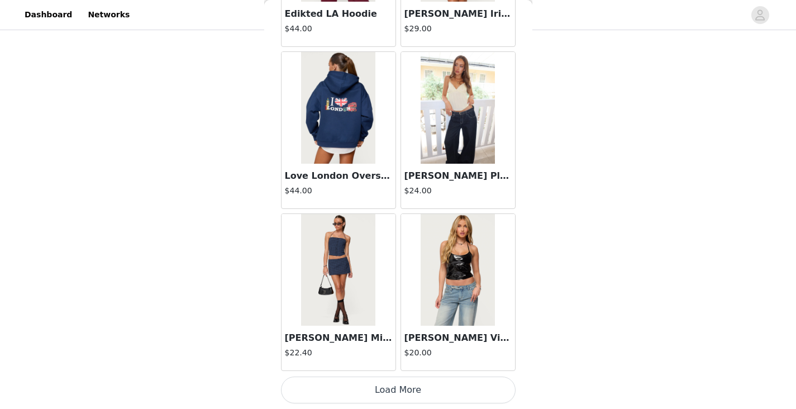
click at [446, 398] on button "Load More" at bounding box center [398, 389] width 235 height 27
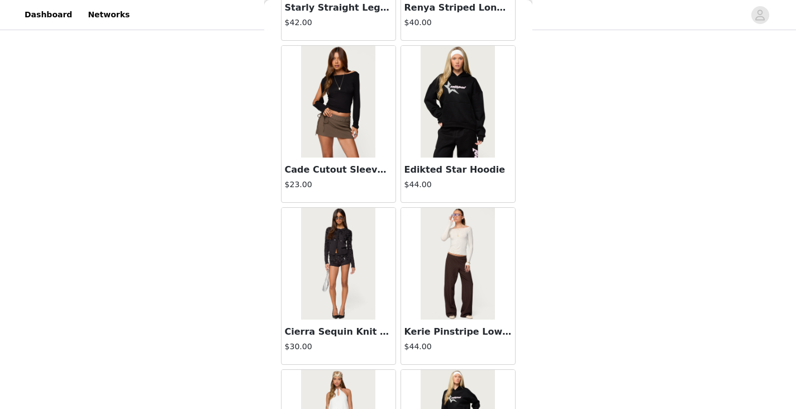
scroll to position [20736, 0]
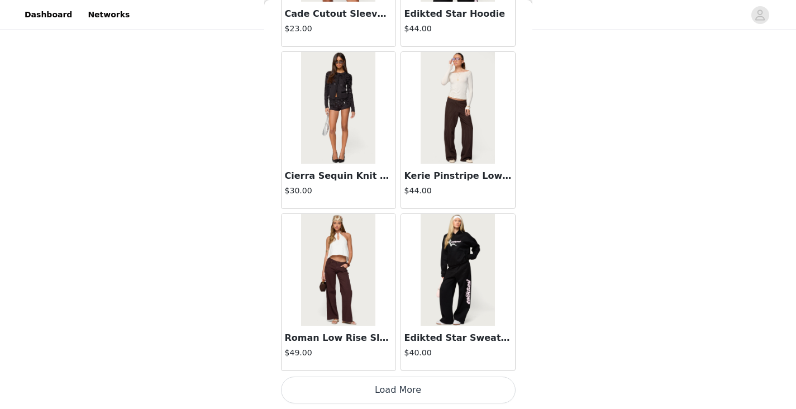
click at [392, 386] on button "Load More" at bounding box center [398, 389] width 235 height 27
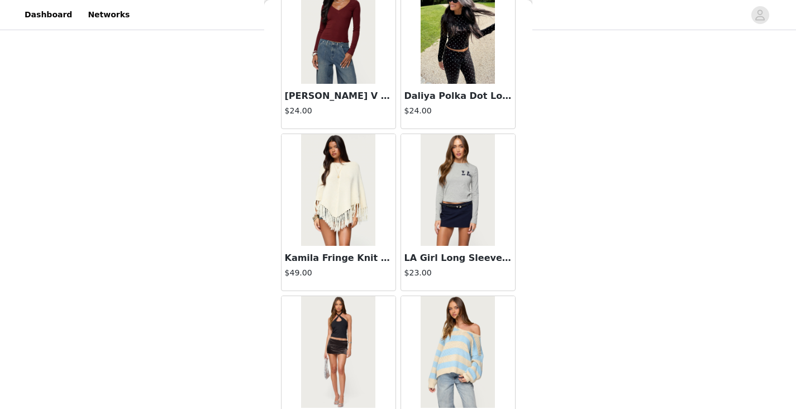
scroll to position [22355, 0]
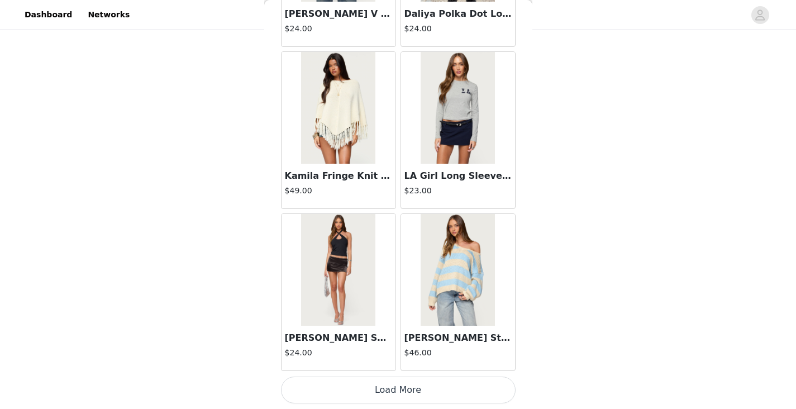
click at [383, 386] on button "Load More" at bounding box center [398, 389] width 235 height 27
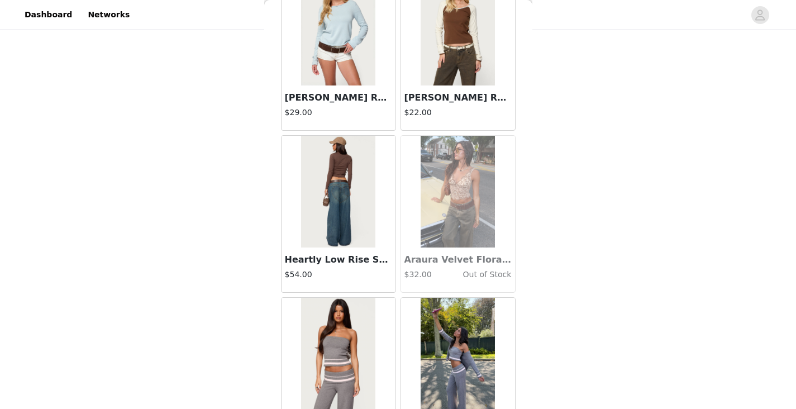
scroll to position [23975, 0]
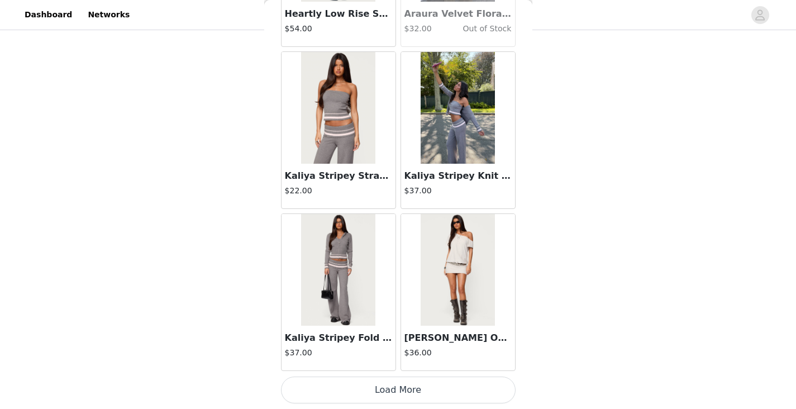
click at [402, 388] on button "Load More" at bounding box center [398, 389] width 235 height 27
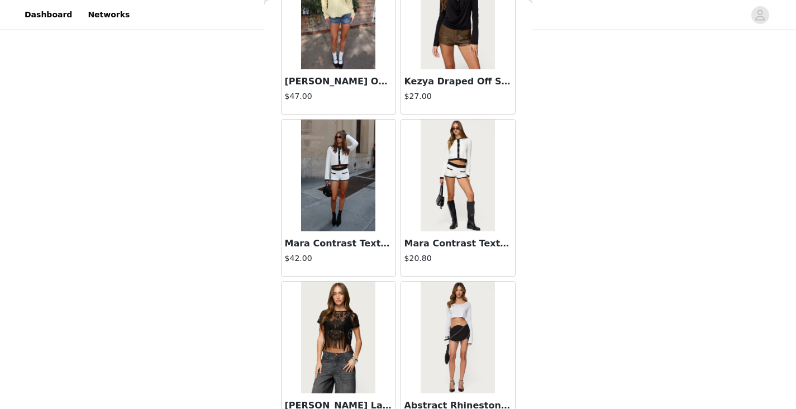
scroll to position [25553, 0]
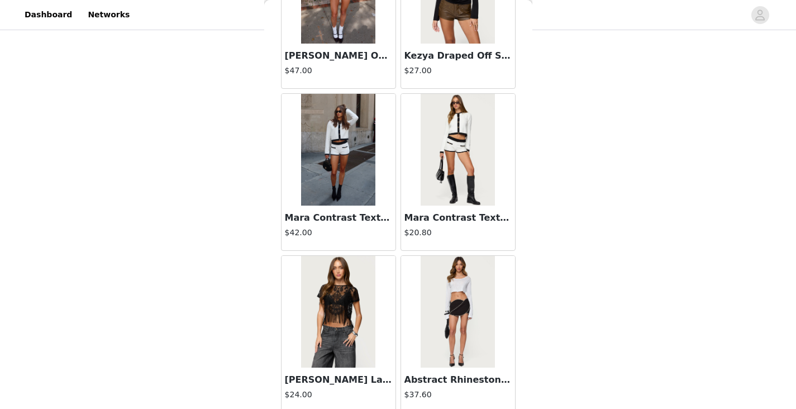
click at [335, 159] on img at bounding box center [338, 150] width 74 height 112
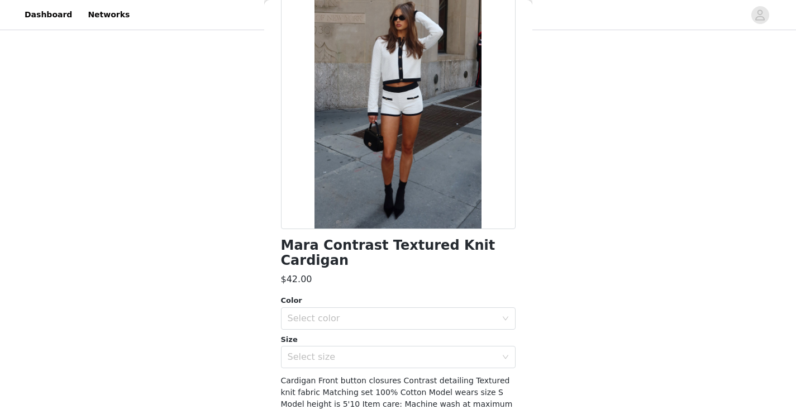
scroll to position [117, 0]
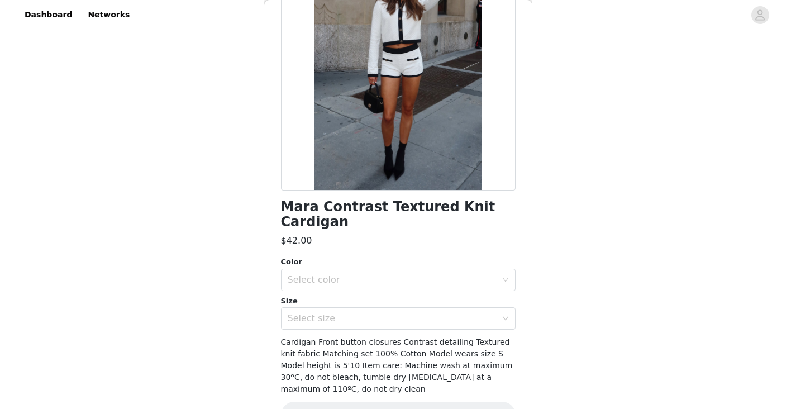
click at [404, 290] on div "Color Select color Size Select size" at bounding box center [398, 292] width 235 height 73
click at [397, 283] on div "Select color" at bounding box center [392, 279] width 209 height 11
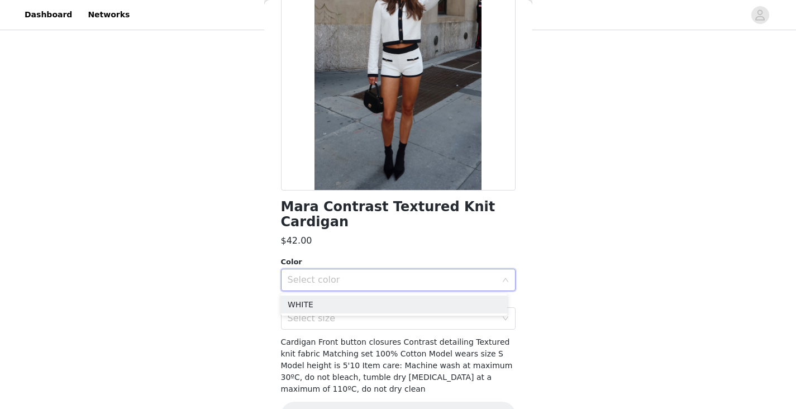
click at [368, 283] on div "Select color" at bounding box center [392, 279] width 209 height 11
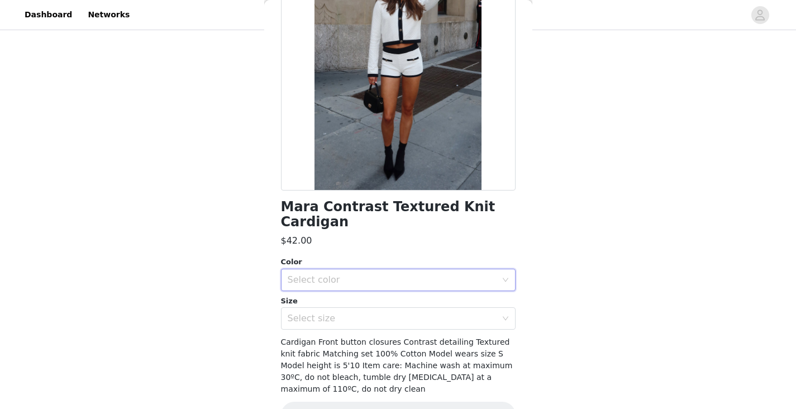
click at [340, 277] on div "Select color" at bounding box center [392, 279] width 209 height 11
click at [328, 298] on li "WHITE" at bounding box center [394, 304] width 226 height 18
click at [325, 318] on div "Select size" at bounding box center [392, 318] width 209 height 11
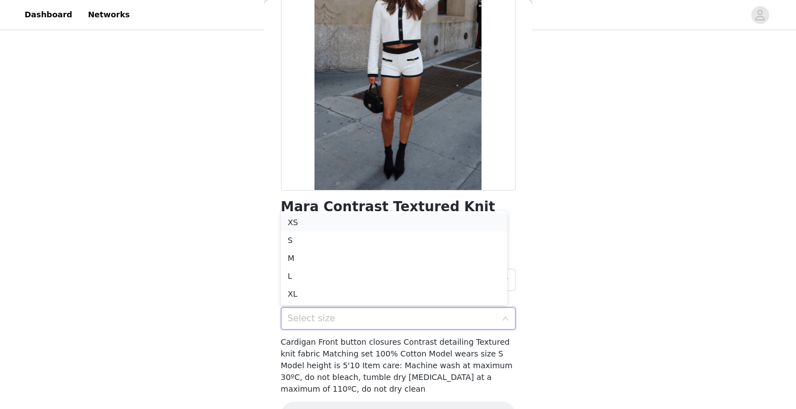
click at [308, 222] on li "XS" at bounding box center [394, 222] width 226 height 18
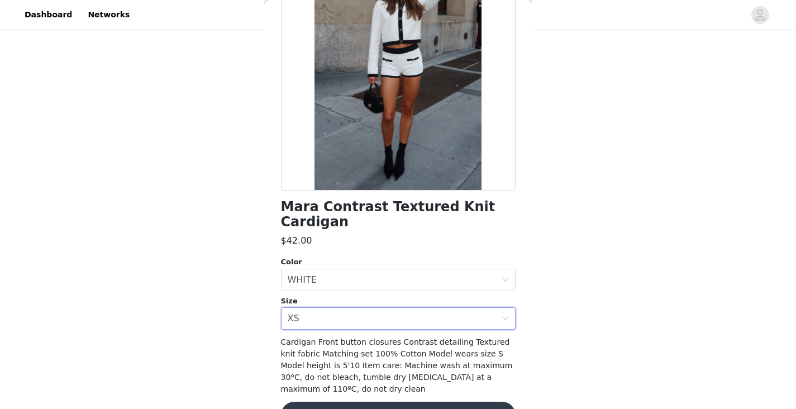
scroll to position [150, 0]
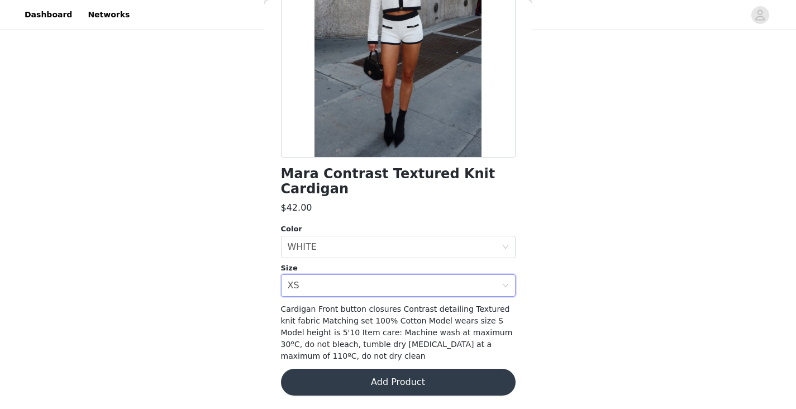
click at [397, 383] on button "Add Product" at bounding box center [398, 382] width 235 height 27
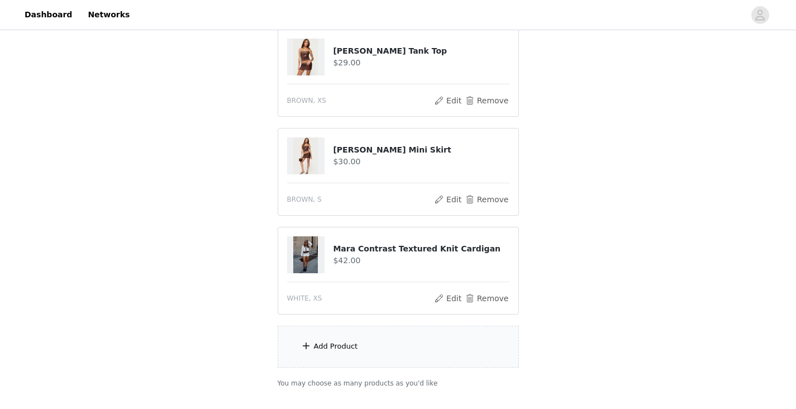
scroll to position [231, 0]
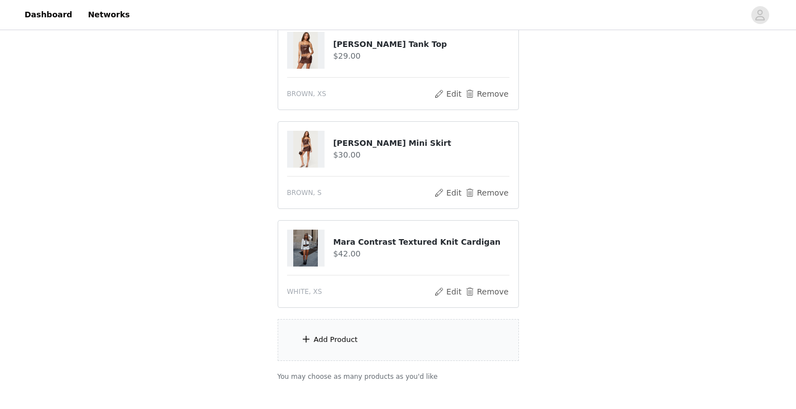
click at [375, 345] on div "Add Product" at bounding box center [398, 340] width 241 height 42
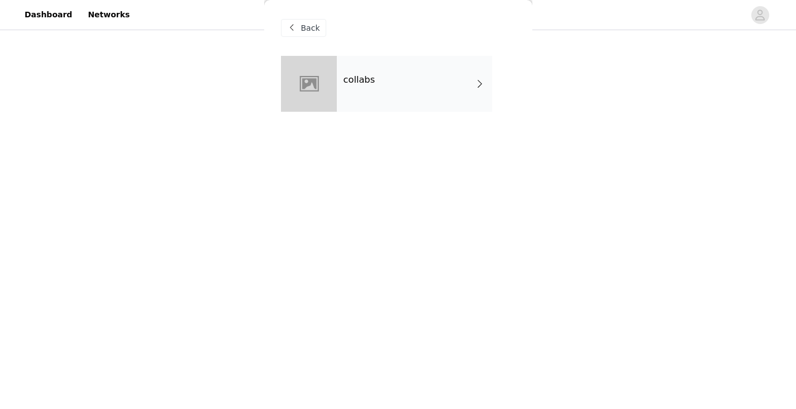
click at [377, 78] on div "collabs" at bounding box center [414, 84] width 155 height 56
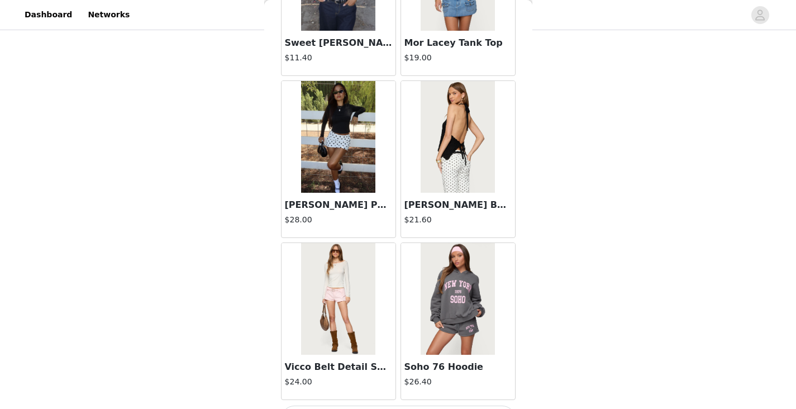
scroll to position [1300, 0]
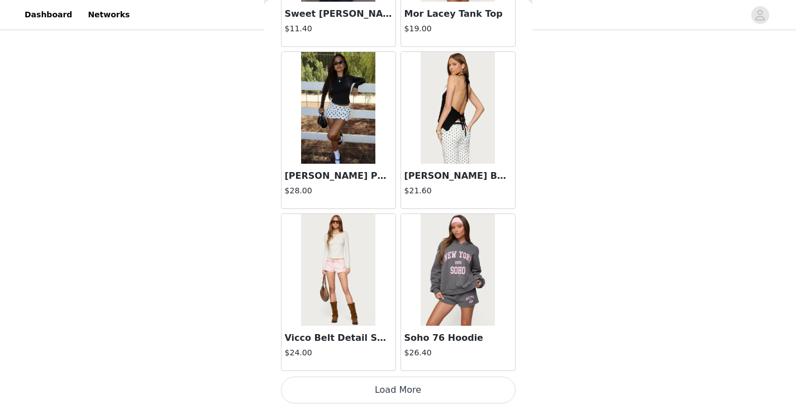
click at [378, 395] on button "Load More" at bounding box center [398, 389] width 235 height 27
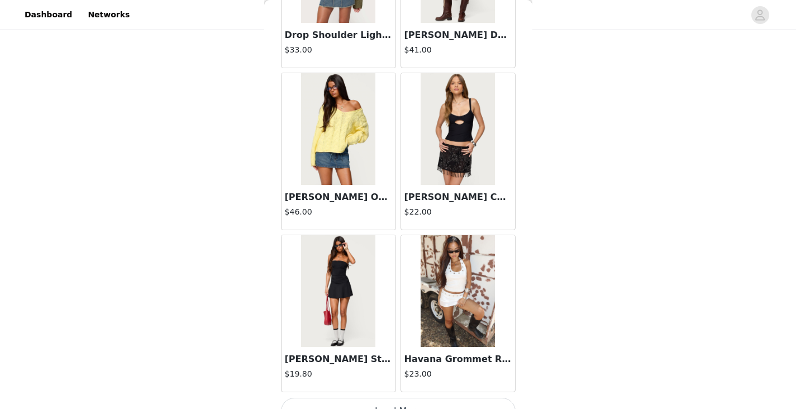
scroll to position [2920, 0]
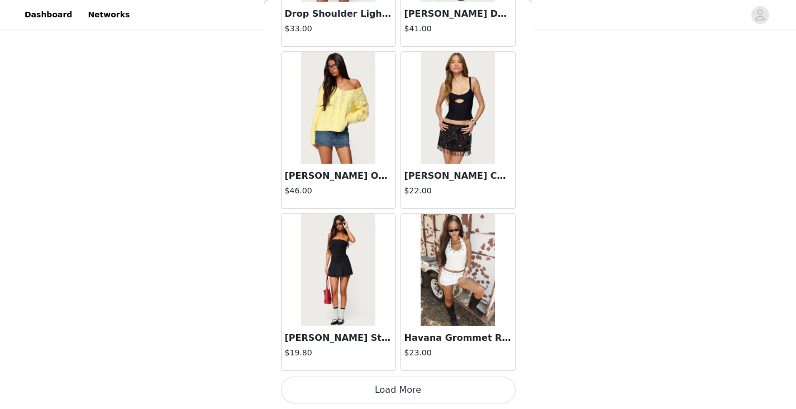
click at [360, 379] on button "Load More" at bounding box center [398, 389] width 235 height 27
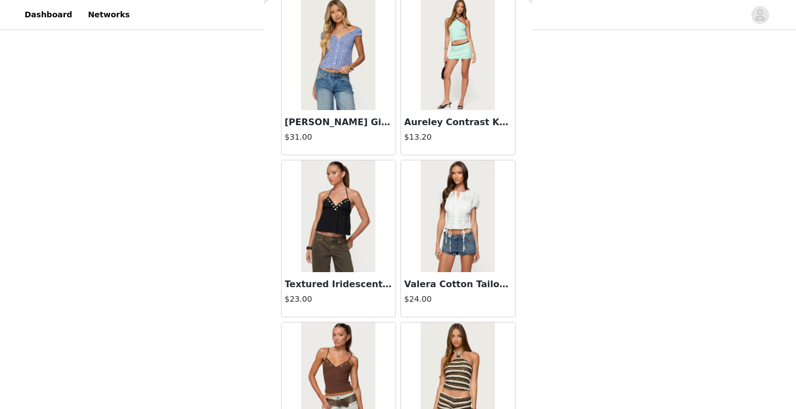
scroll to position [4525, 0]
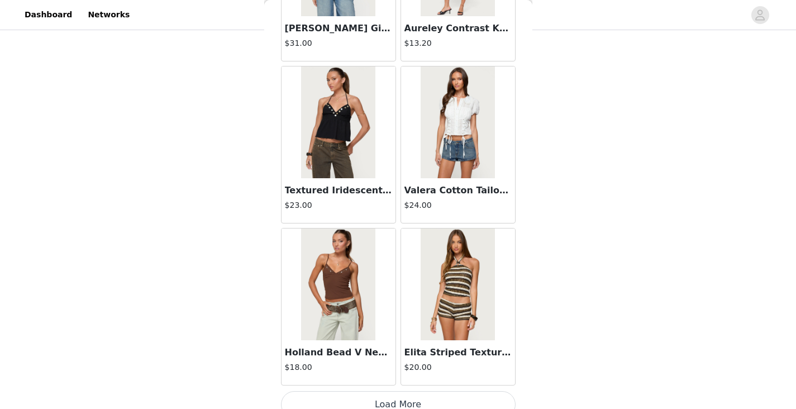
click at [356, 396] on button "Load More" at bounding box center [398, 404] width 235 height 27
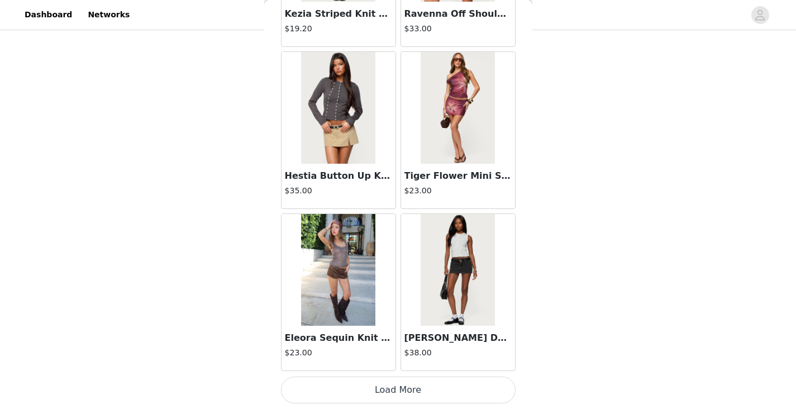
click at [379, 386] on button "Load More" at bounding box center [398, 389] width 235 height 27
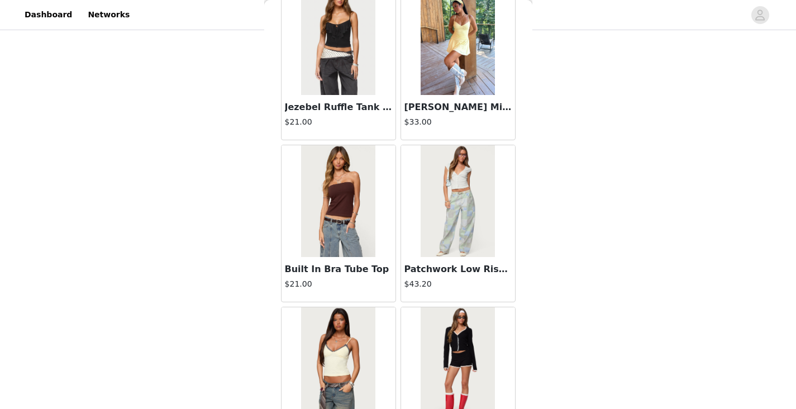
scroll to position [7779, 0]
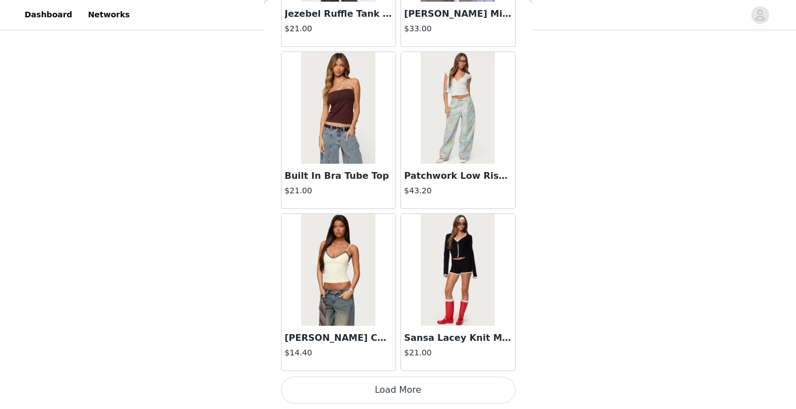
click at [383, 386] on button "Load More" at bounding box center [398, 389] width 235 height 27
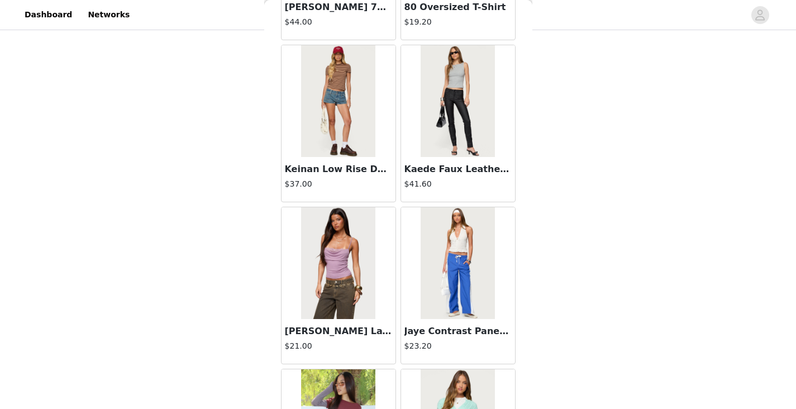
scroll to position [9398, 0]
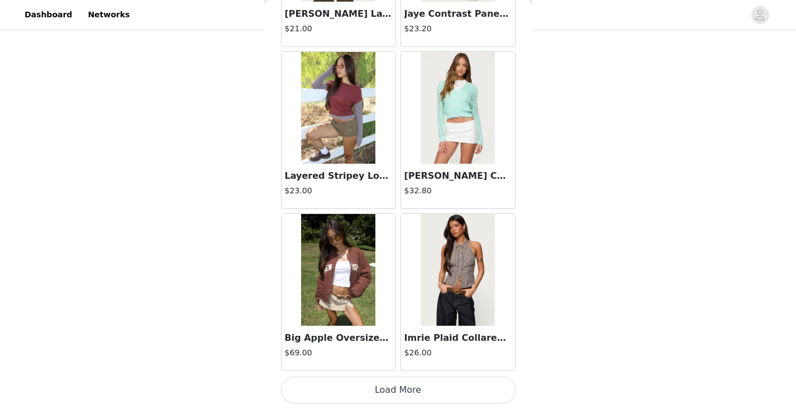
click at [387, 384] on button "Load More" at bounding box center [398, 389] width 235 height 27
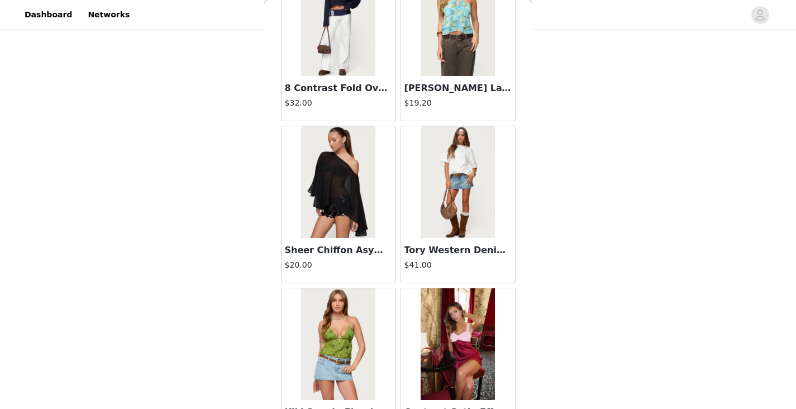
scroll to position [11018, 0]
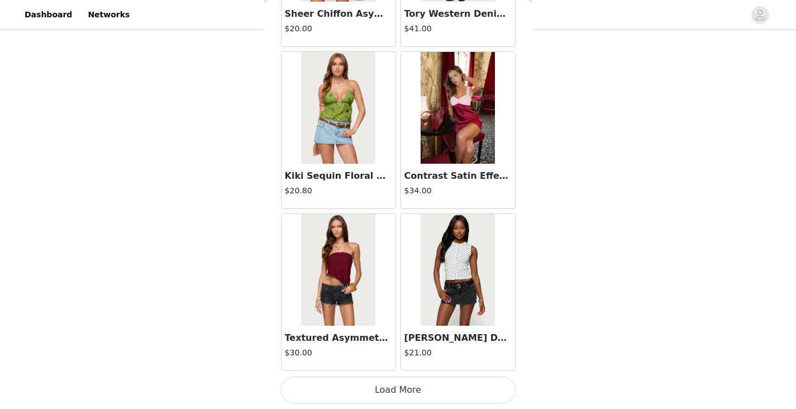
click at [369, 387] on button "Load More" at bounding box center [398, 389] width 235 height 27
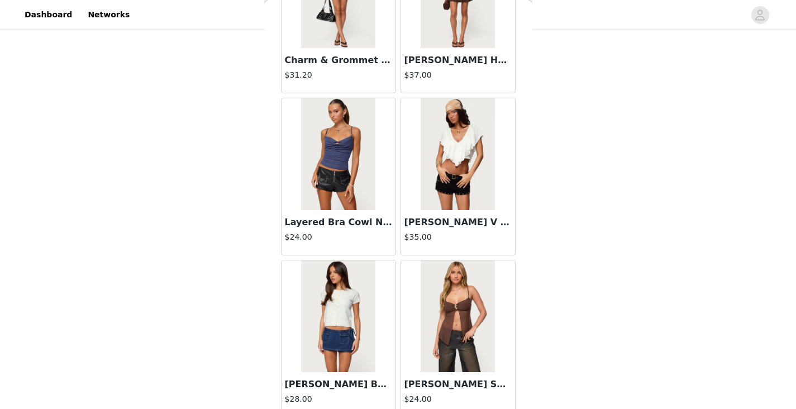
scroll to position [12638, 0]
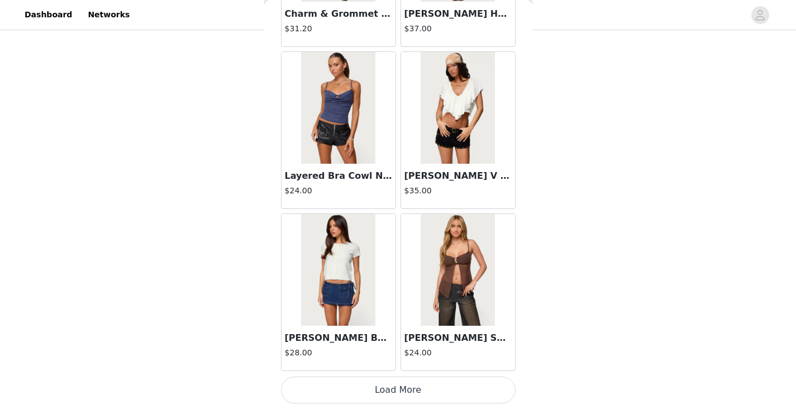
click at [368, 385] on button "Load More" at bounding box center [398, 389] width 235 height 27
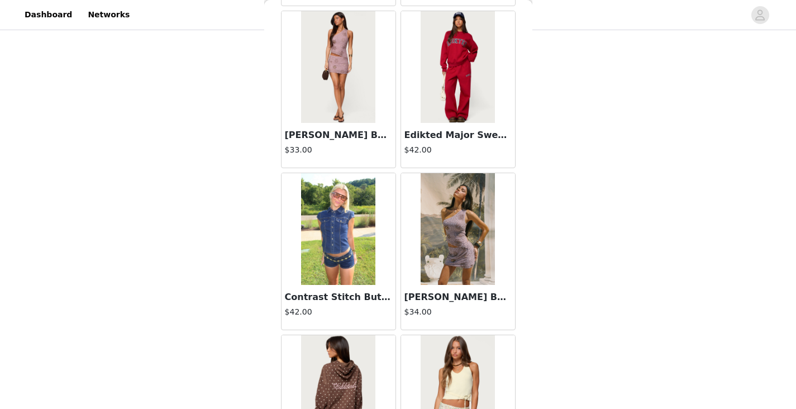
scroll to position [14244, 0]
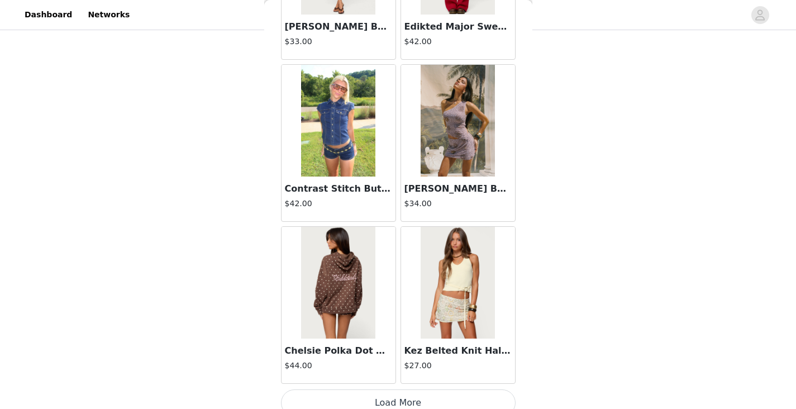
click at [380, 403] on button "Load More" at bounding box center [398, 402] width 235 height 27
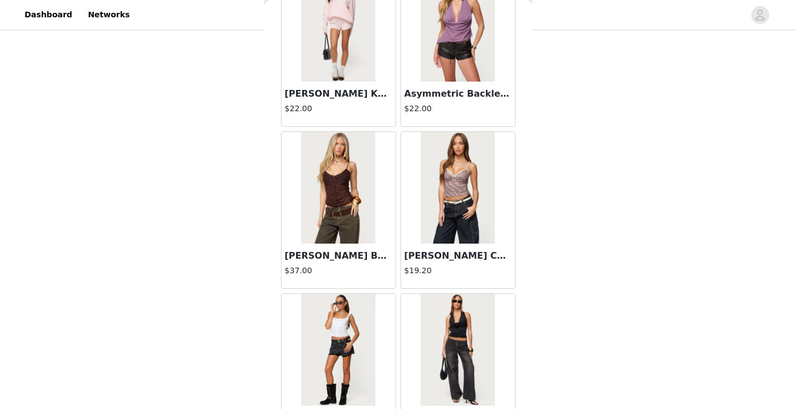
scroll to position [15877, 0]
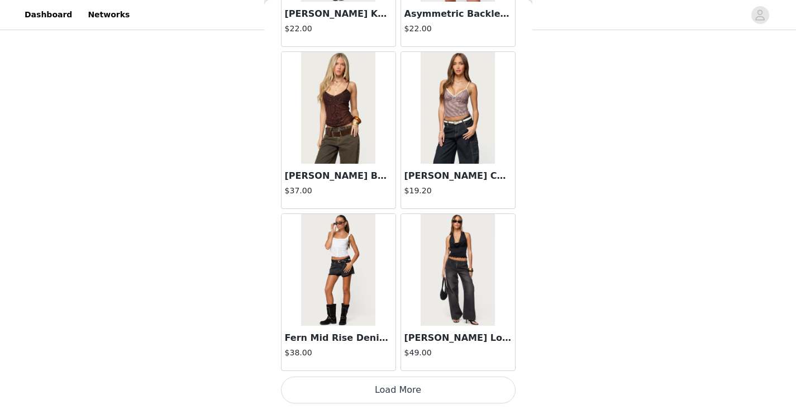
click at [402, 386] on button "Load More" at bounding box center [398, 389] width 235 height 27
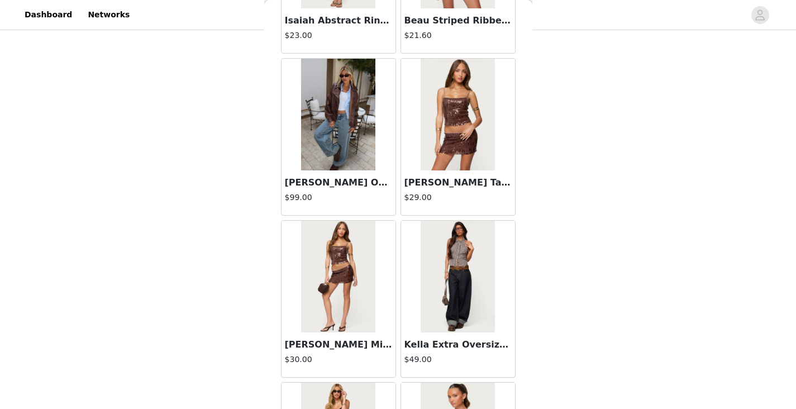
scroll to position [17496, 0]
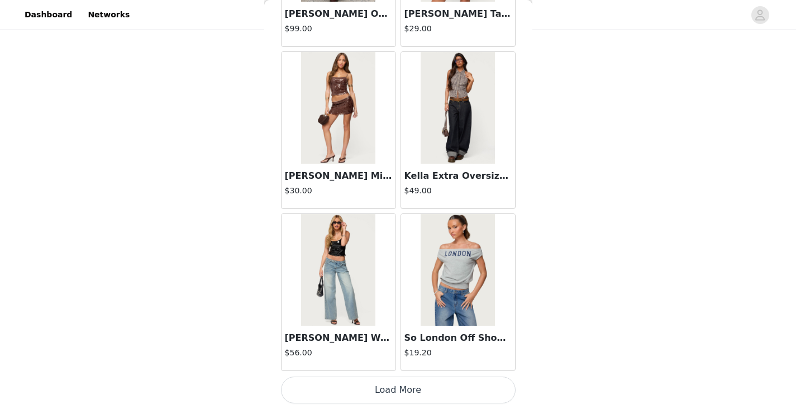
click at [389, 396] on button "Load More" at bounding box center [398, 389] width 235 height 27
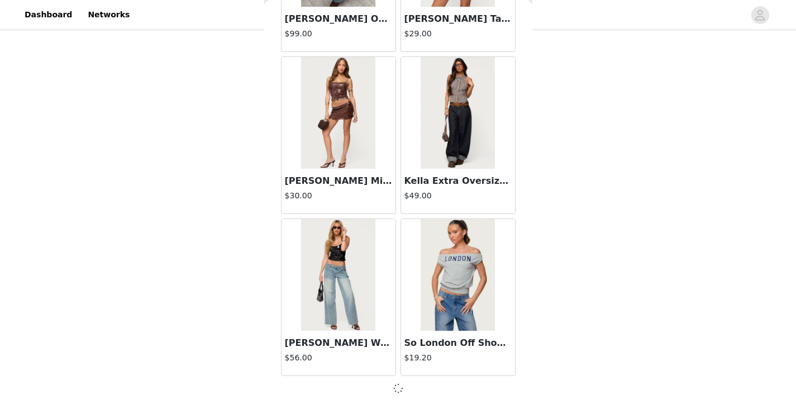
scroll to position [17491, 0]
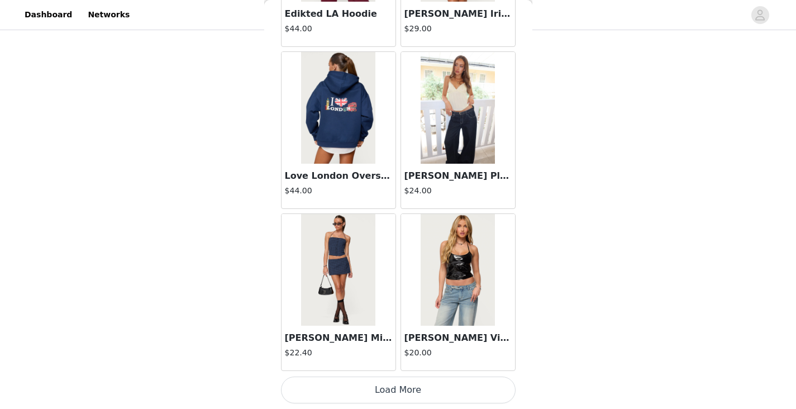
click at [389, 393] on button "Load More" at bounding box center [398, 389] width 235 height 27
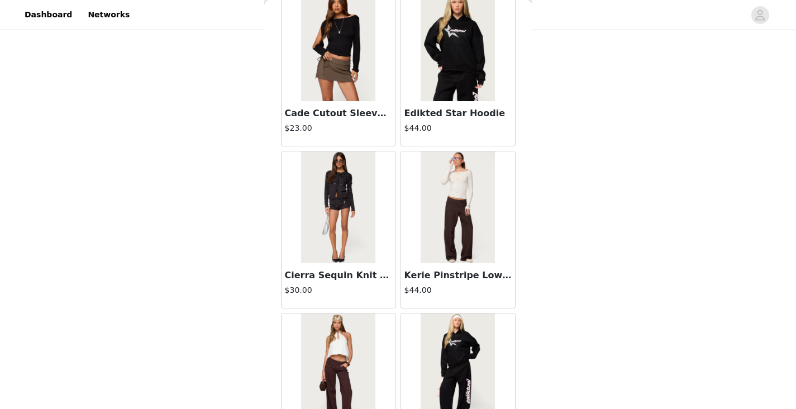
scroll to position [20736, 0]
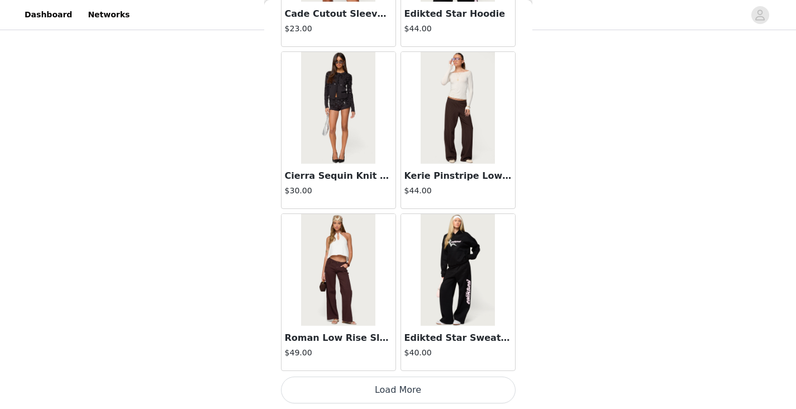
click at [406, 386] on button "Load More" at bounding box center [398, 389] width 235 height 27
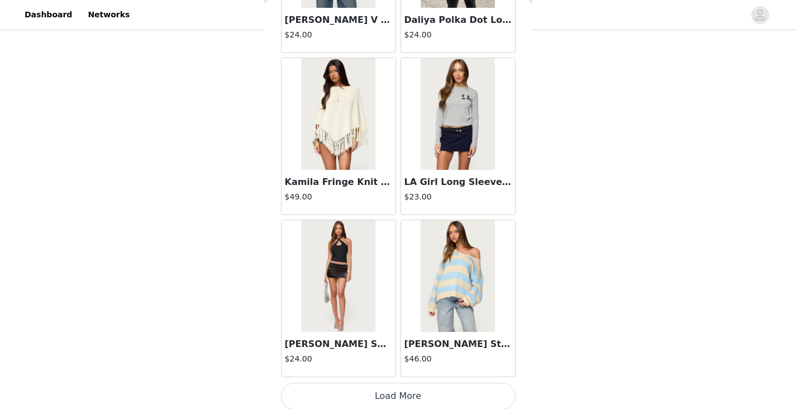
scroll to position [22355, 0]
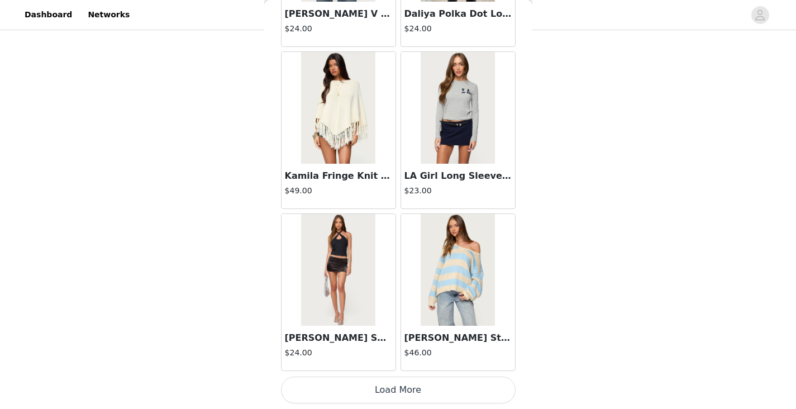
click at [394, 391] on button "Load More" at bounding box center [398, 389] width 235 height 27
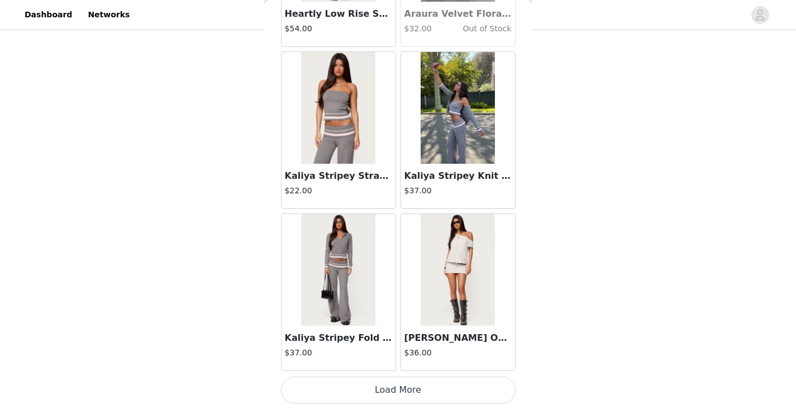
scroll to position [297, 0]
click at [414, 382] on button "Load More" at bounding box center [398, 389] width 235 height 27
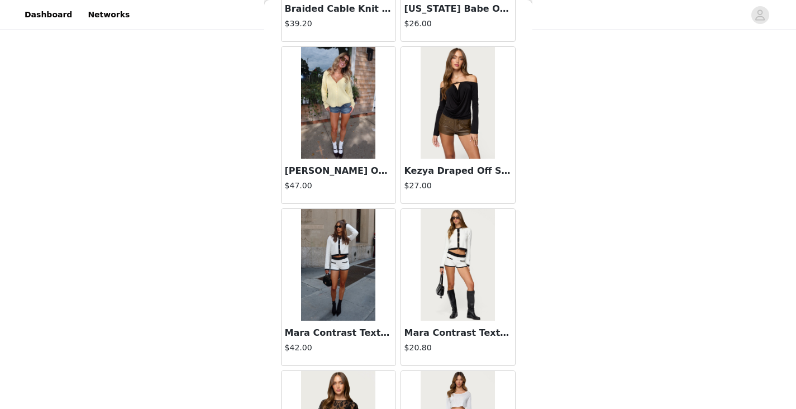
scroll to position [25440, 0]
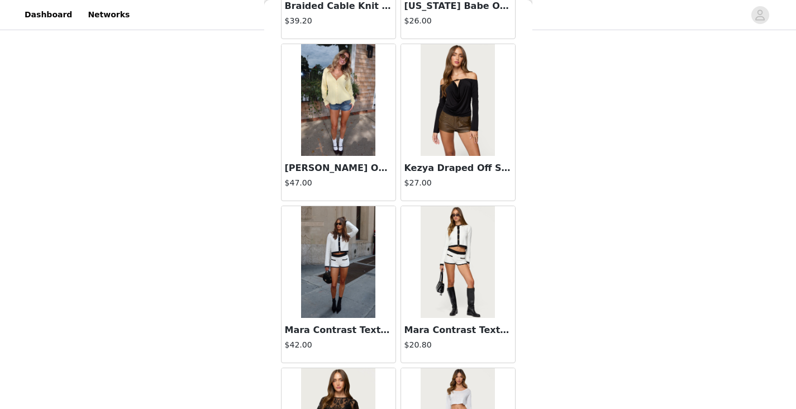
click at [452, 271] on img at bounding box center [458, 262] width 74 height 112
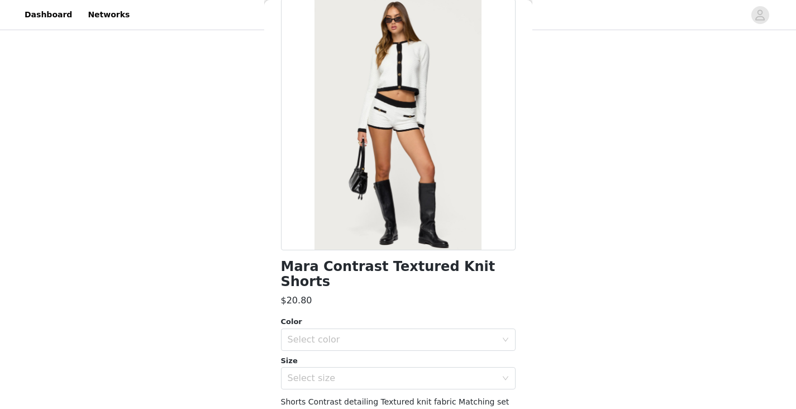
scroll to position [78, 0]
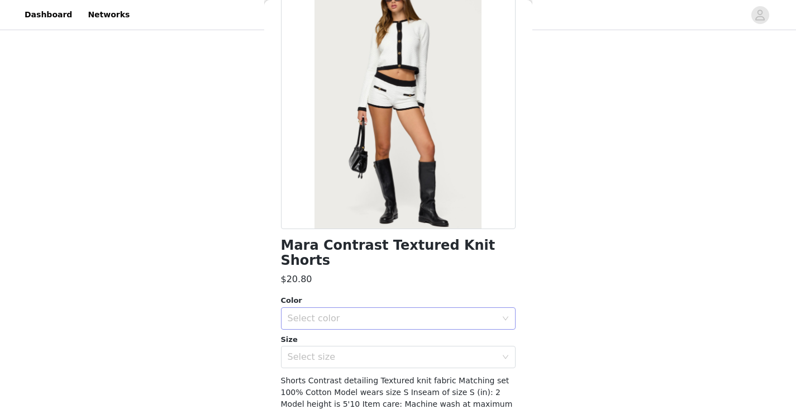
click at [364, 313] on div "Select color" at bounding box center [392, 318] width 209 height 11
click at [332, 326] on li "WHITE" at bounding box center [394, 328] width 226 height 18
click at [338, 351] on div "Select size" at bounding box center [392, 356] width 209 height 11
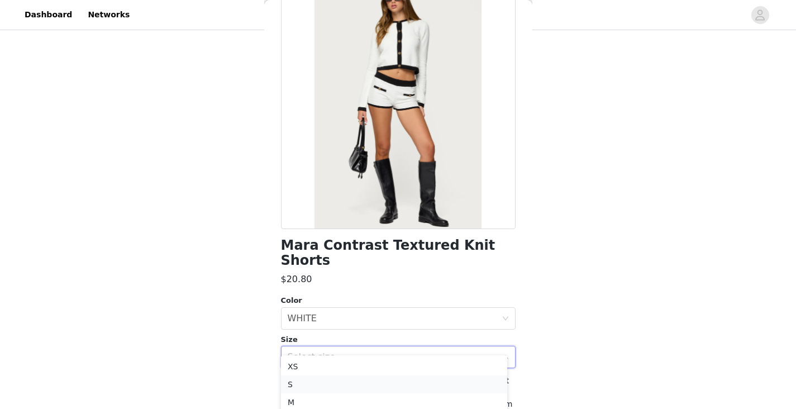
click at [319, 384] on li "S" at bounding box center [394, 384] width 226 height 18
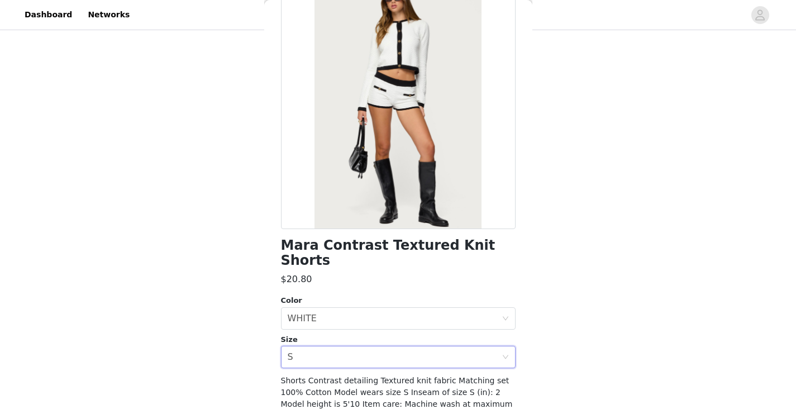
scroll to position [135, 0]
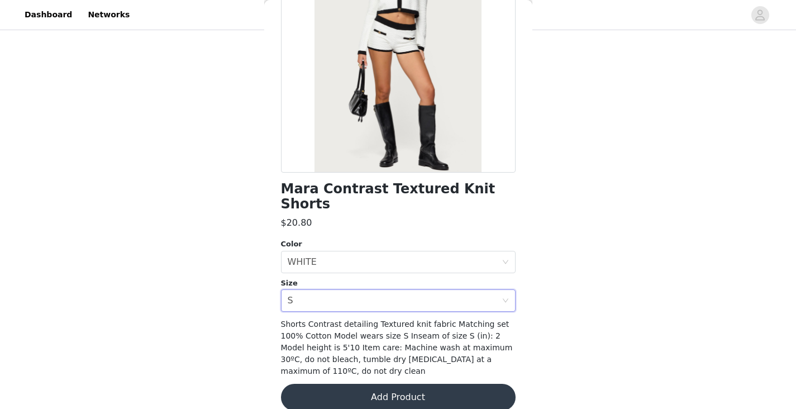
click at [393, 384] on button "Add Product" at bounding box center [398, 397] width 235 height 27
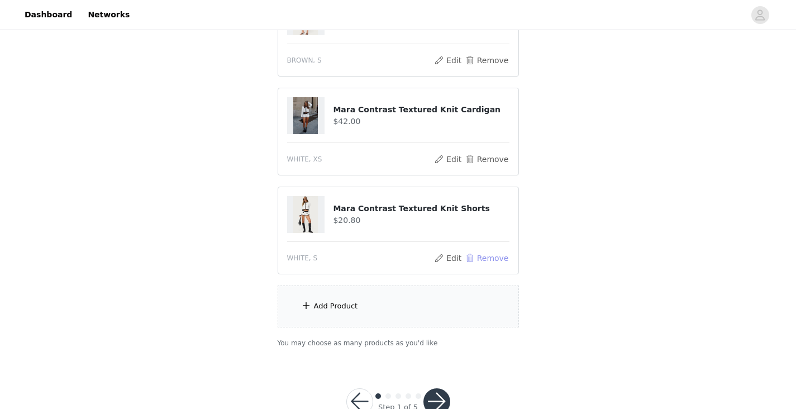
scroll to position [372, 0]
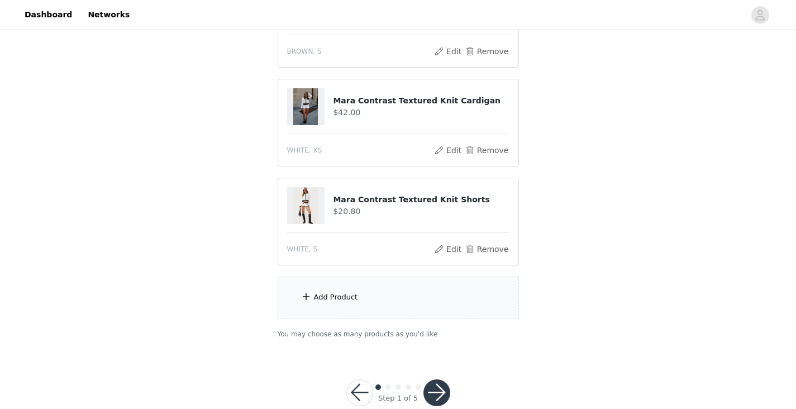
click at [409, 313] on div "Add Product" at bounding box center [398, 297] width 241 height 42
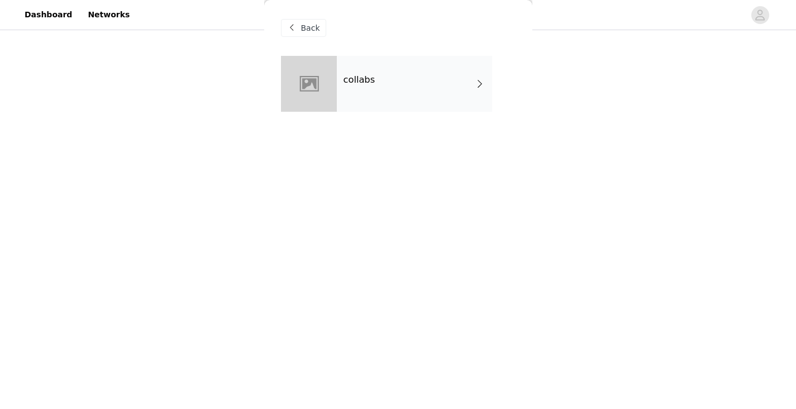
click at [412, 83] on div "collabs" at bounding box center [414, 84] width 155 height 56
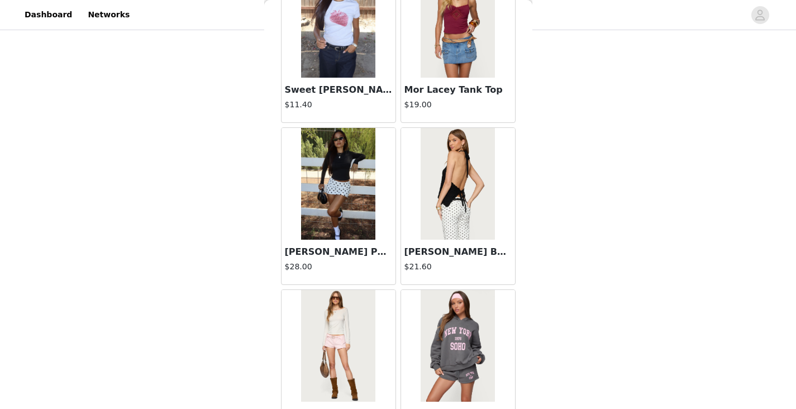
scroll to position [1300, 0]
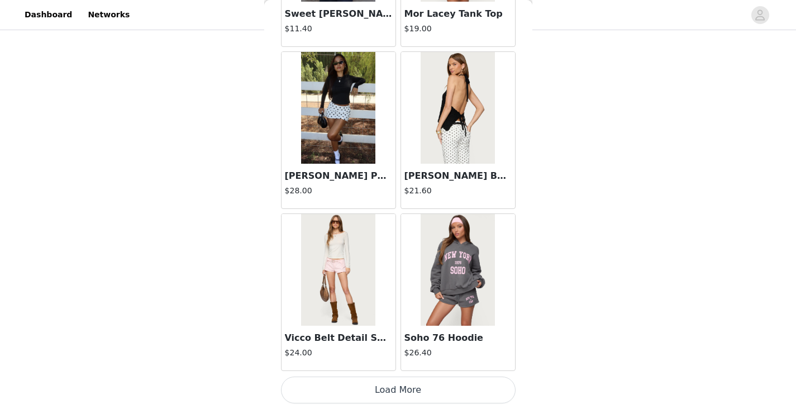
click at [394, 387] on button "Load More" at bounding box center [398, 389] width 235 height 27
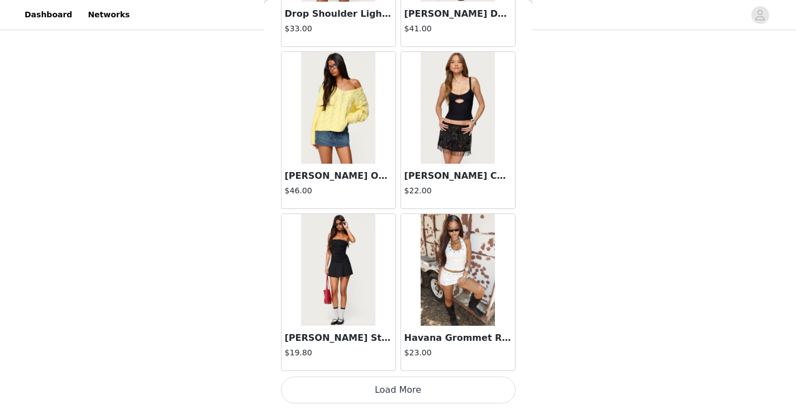
scroll to position [377, 0]
click at [392, 394] on button "Load More" at bounding box center [398, 389] width 235 height 27
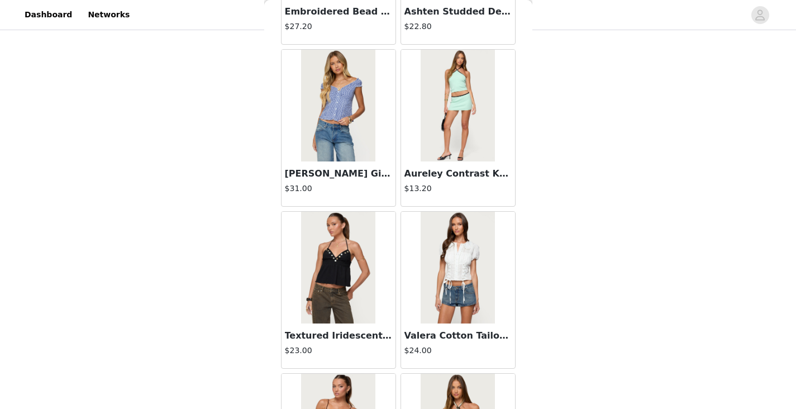
scroll to position [4539, 0]
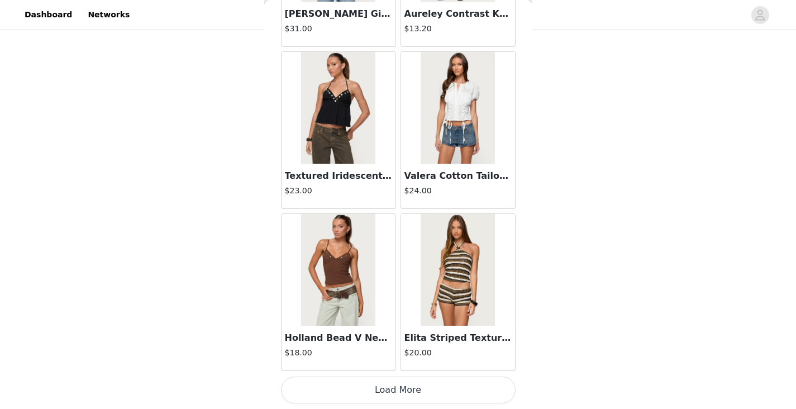
click at [416, 384] on button "Load More" at bounding box center [398, 389] width 235 height 27
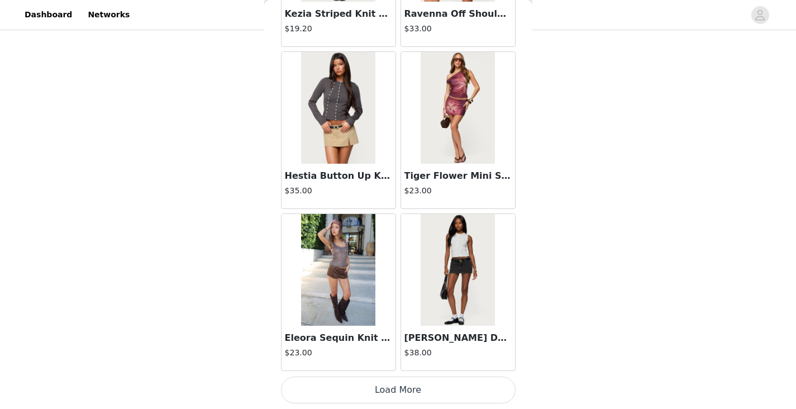
scroll to position [382, 0]
click at [395, 384] on button "Load More" at bounding box center [398, 389] width 235 height 27
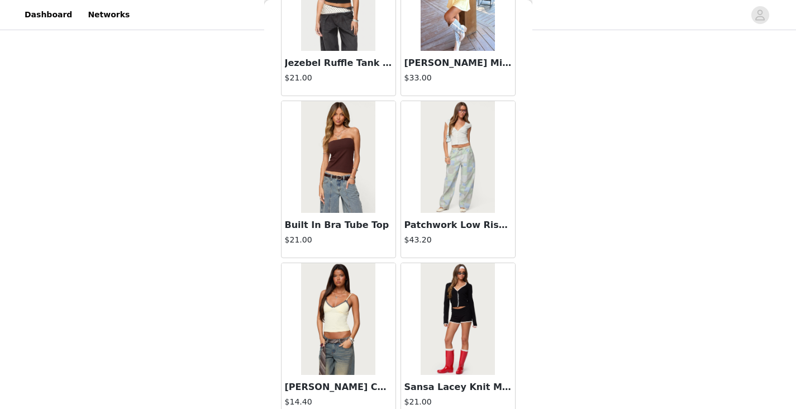
scroll to position [7779, 0]
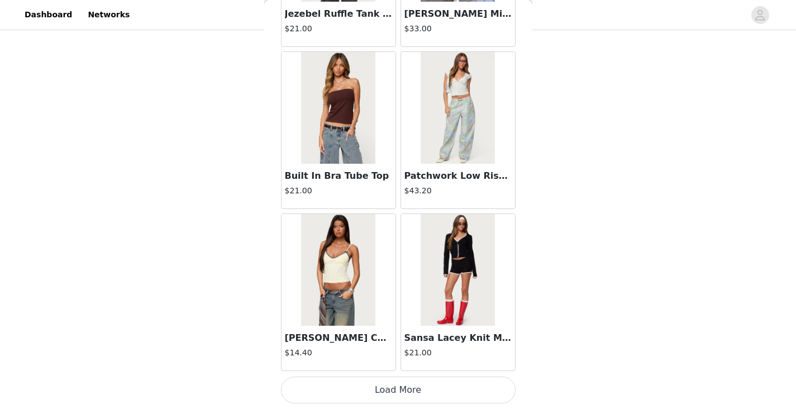
click at [401, 390] on button "Load More" at bounding box center [398, 389] width 235 height 27
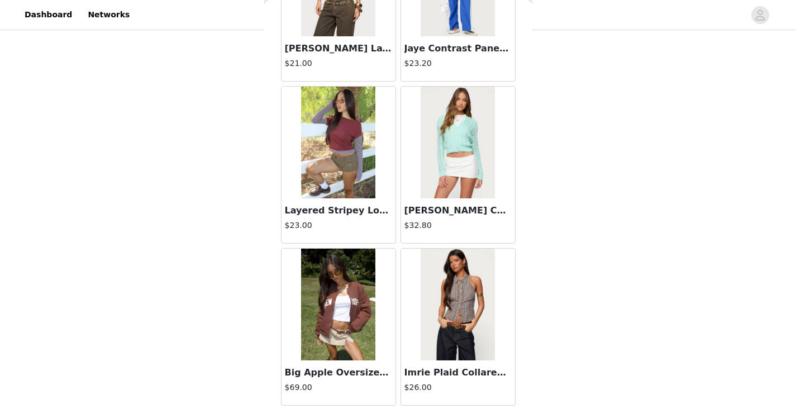
scroll to position [9398, 0]
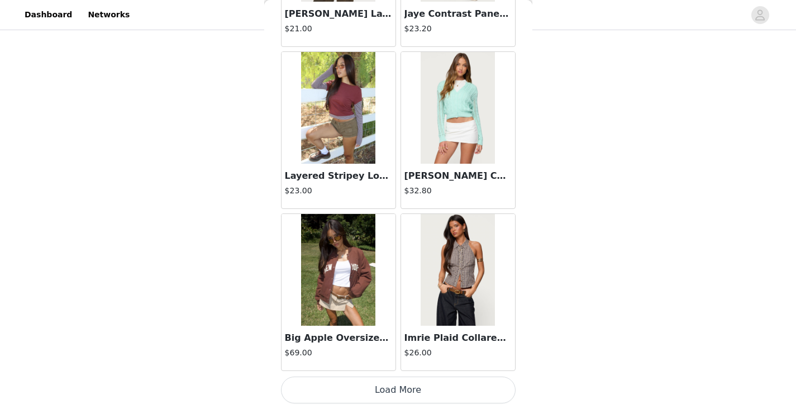
click at [378, 388] on button "Load More" at bounding box center [398, 389] width 235 height 27
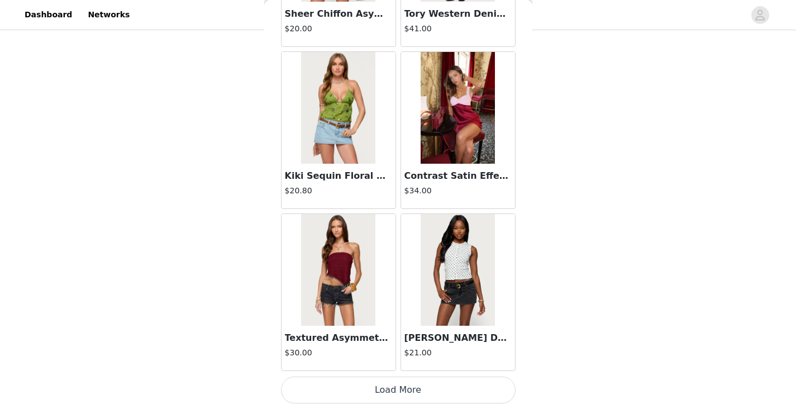
scroll to position [396, 0]
click at [392, 386] on button "Load More" at bounding box center [398, 389] width 235 height 27
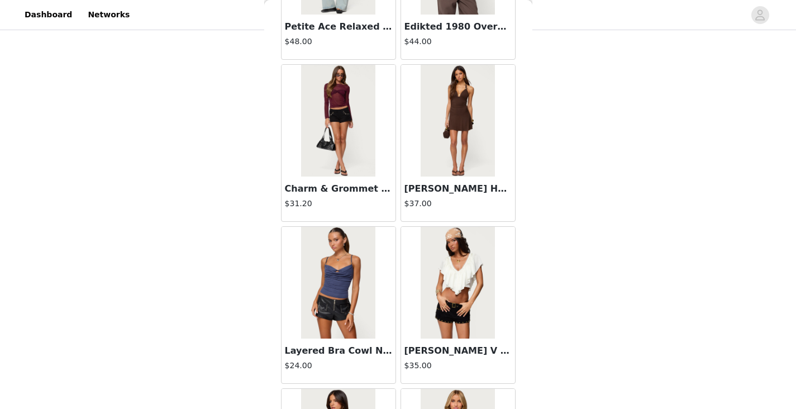
scroll to position [12638, 0]
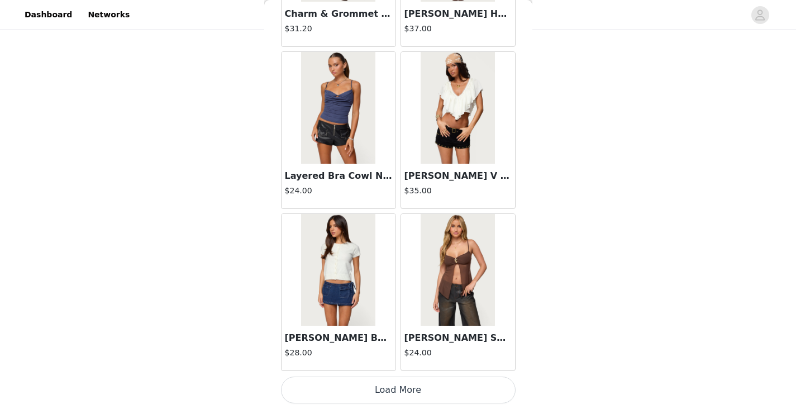
click at [385, 386] on button "Load More" at bounding box center [398, 389] width 235 height 27
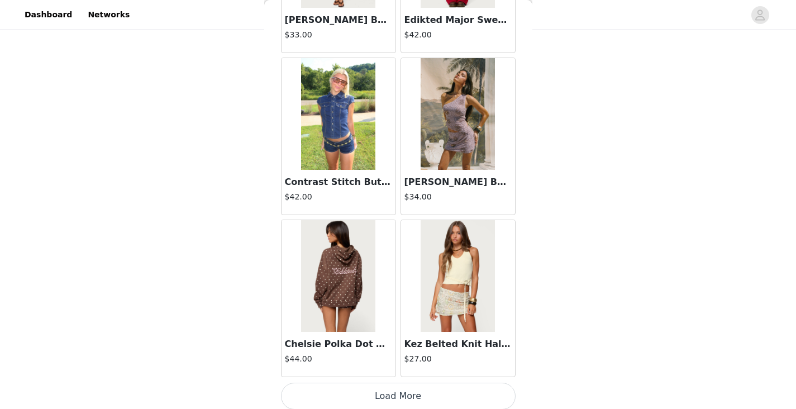
scroll to position [14257, 0]
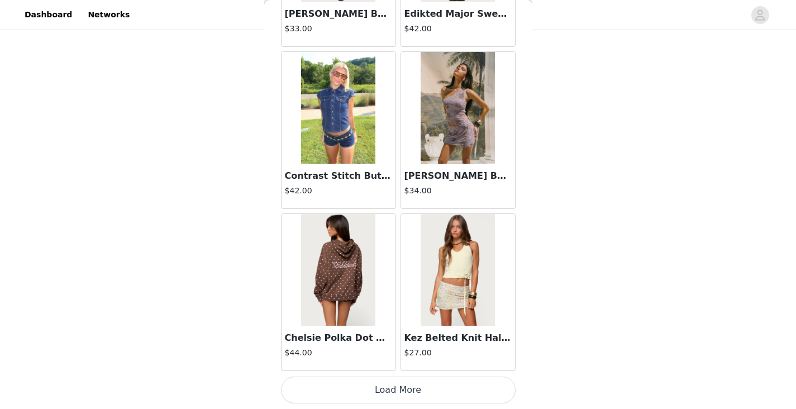
click at [375, 390] on button "Load More" at bounding box center [398, 389] width 235 height 27
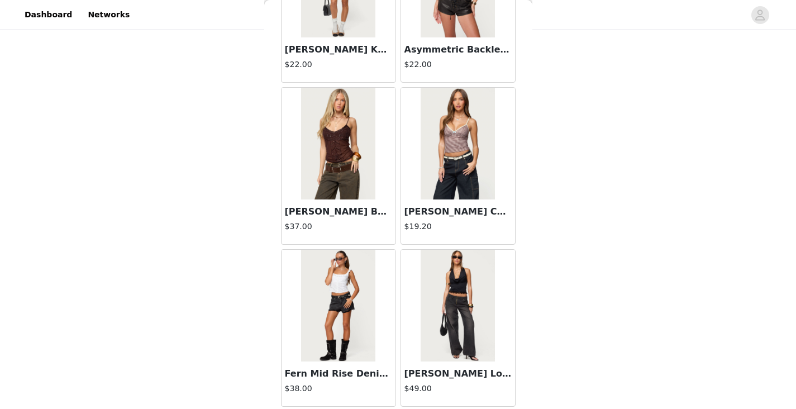
scroll to position [15877, 0]
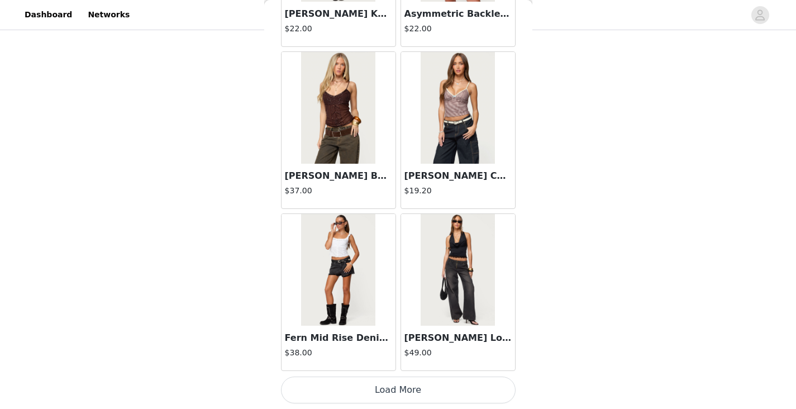
click at [386, 388] on button "Load More" at bounding box center [398, 389] width 235 height 27
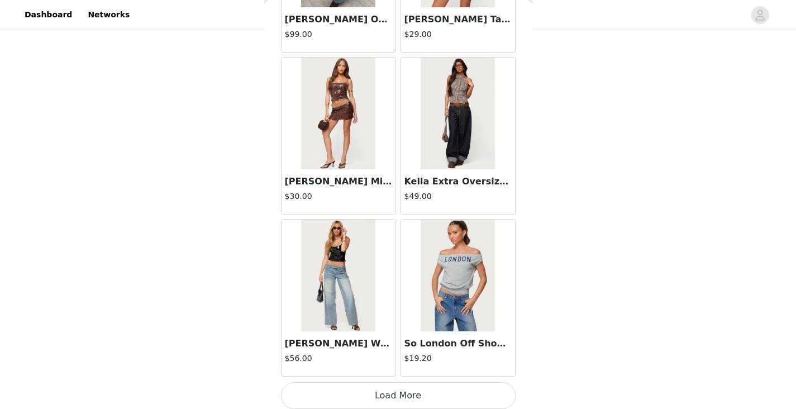
scroll to position [17496, 0]
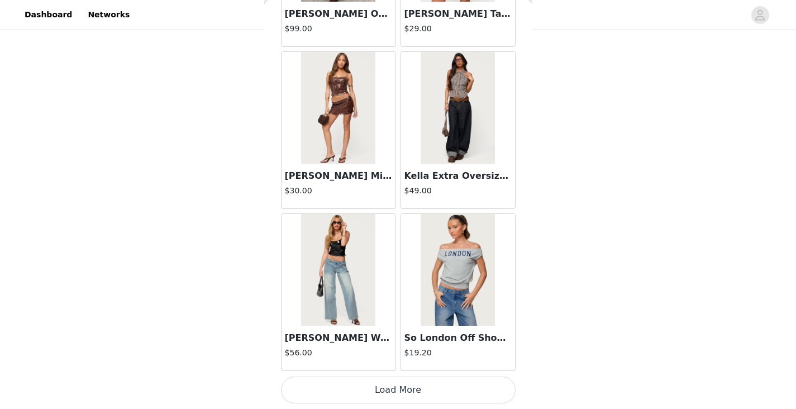
click at [389, 388] on button "Load More" at bounding box center [398, 389] width 235 height 27
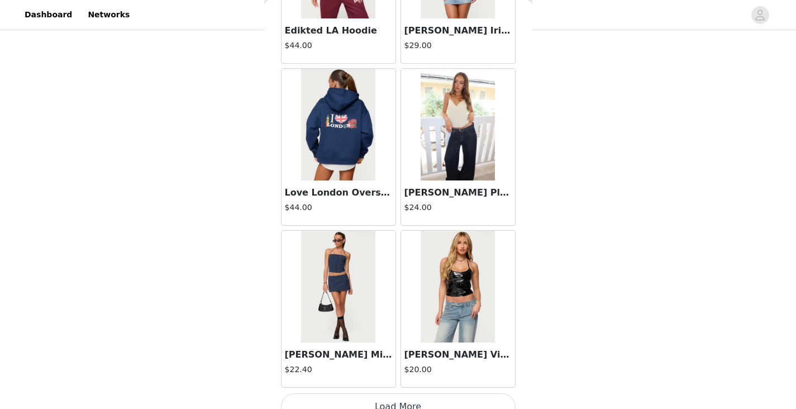
scroll to position [19116, 0]
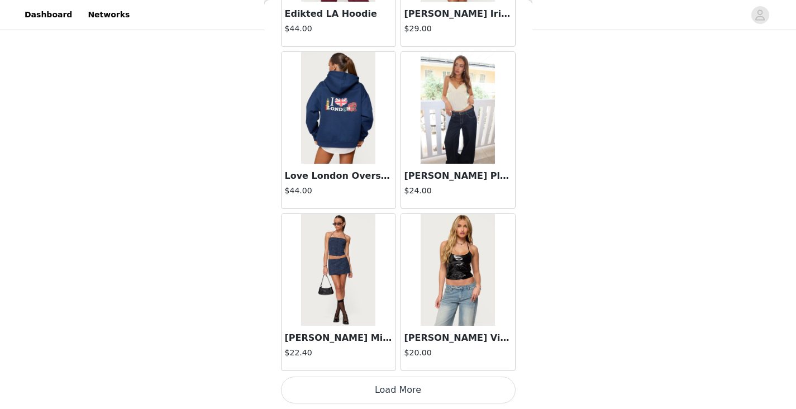
click at [445, 384] on button "Load More" at bounding box center [398, 389] width 235 height 27
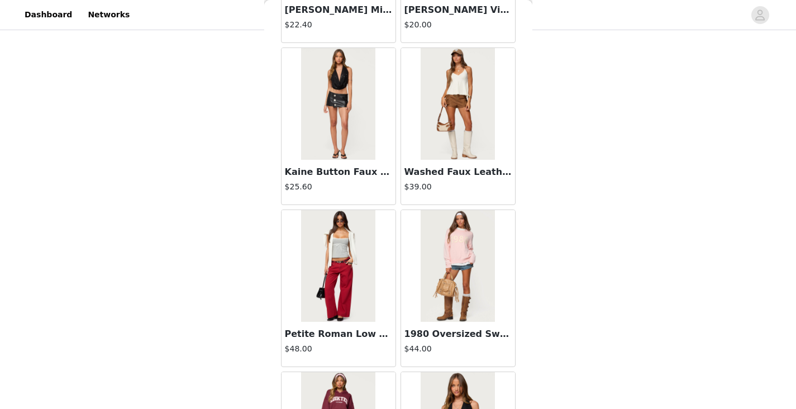
scroll to position [19437, 0]
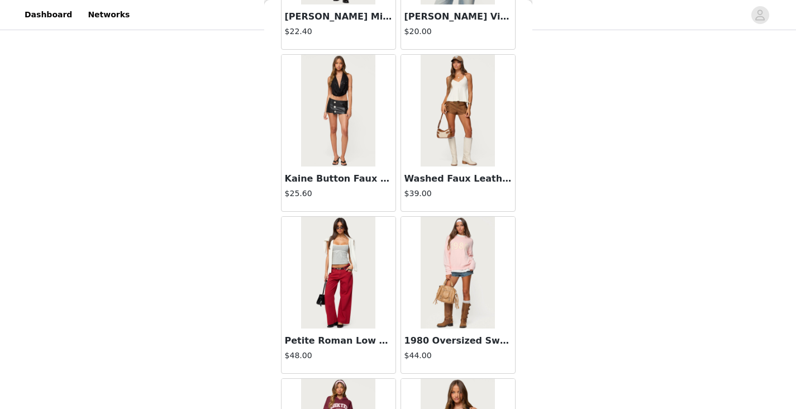
click at [453, 85] on img at bounding box center [458, 111] width 74 height 112
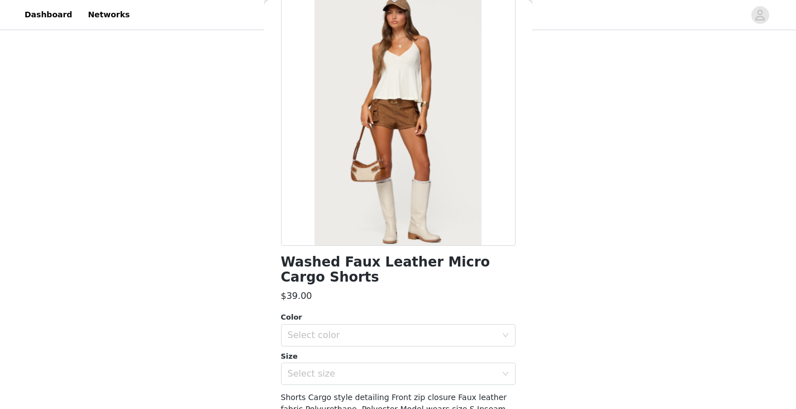
scroll to position [64, 0]
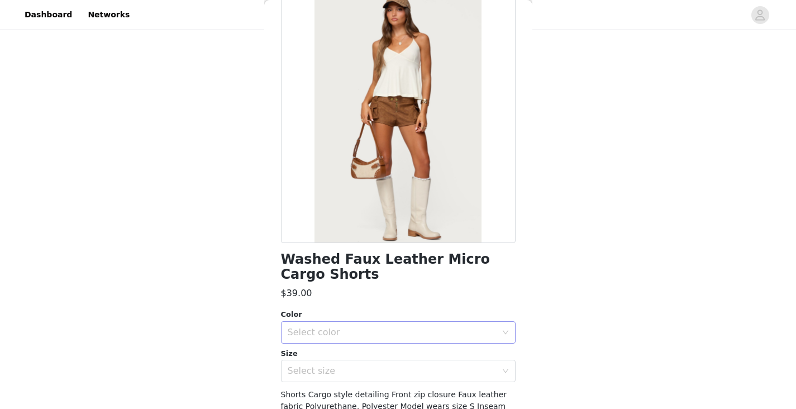
click at [351, 337] on div "Select color" at bounding box center [392, 332] width 209 height 11
click at [327, 351] on li "TAN" at bounding box center [394, 357] width 226 height 18
click at [318, 368] on div "Select size" at bounding box center [392, 370] width 209 height 11
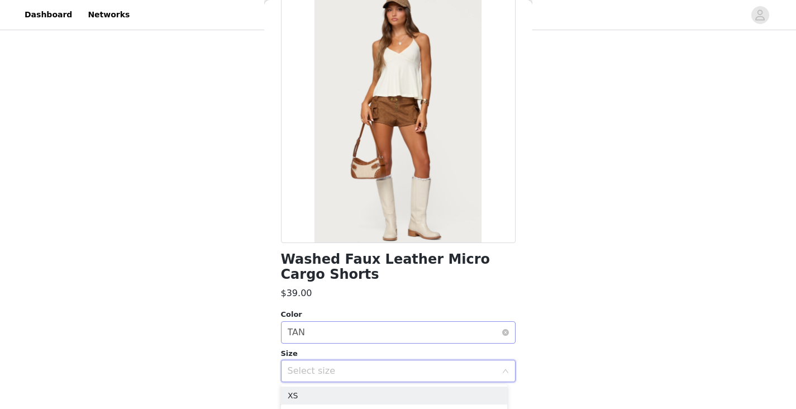
scroll to position [115, 0]
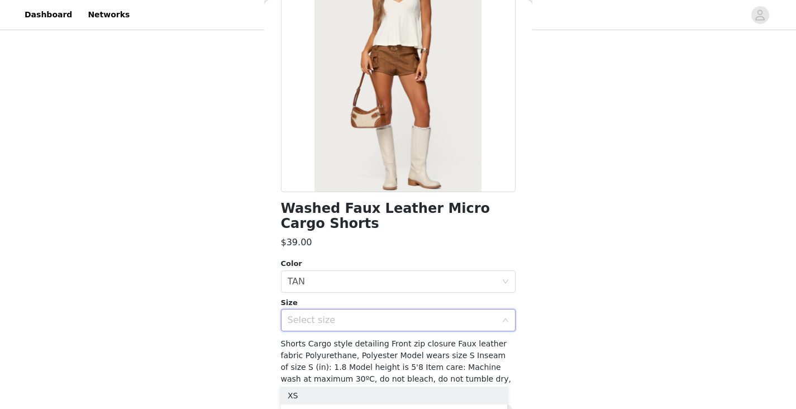
click at [357, 324] on div "Select size" at bounding box center [392, 319] width 209 height 11
click at [416, 321] on div "Select size" at bounding box center [392, 319] width 209 height 11
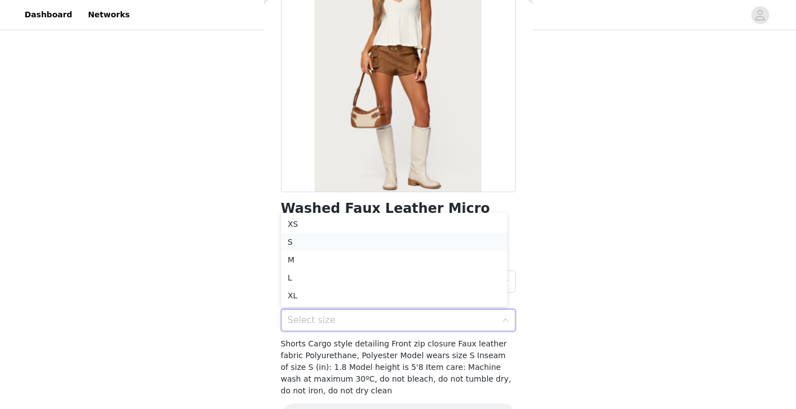
click at [311, 244] on li "S" at bounding box center [394, 242] width 226 height 18
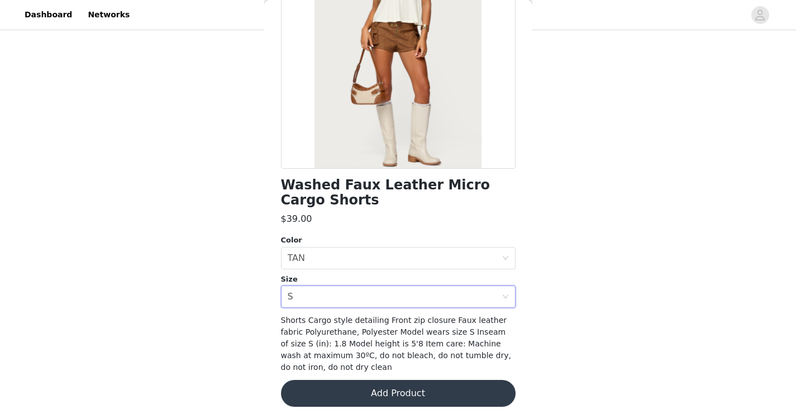
scroll to position [150, 0]
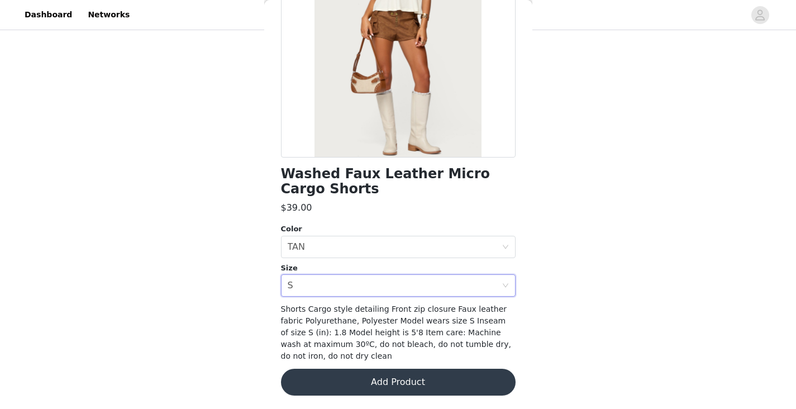
click at [426, 378] on button "Add Product" at bounding box center [398, 382] width 235 height 27
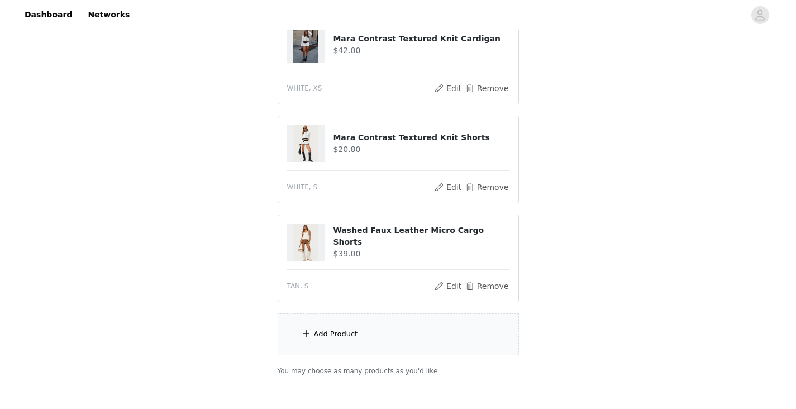
scroll to position [435, 0]
click at [454, 340] on div "Add Product" at bounding box center [398, 334] width 241 height 42
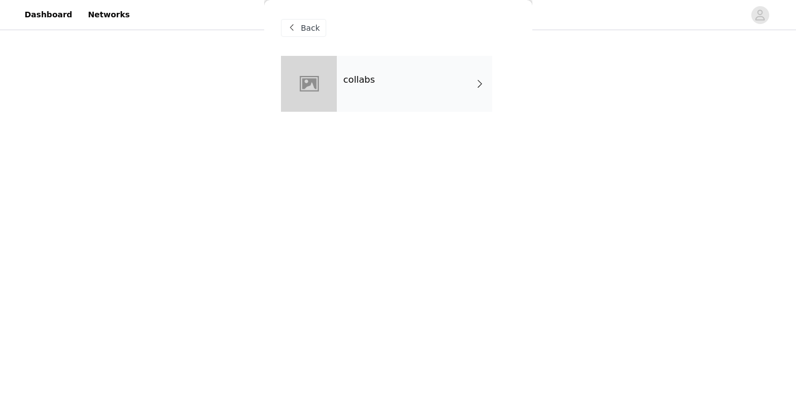
click at [432, 82] on div "collabs" at bounding box center [414, 84] width 155 height 56
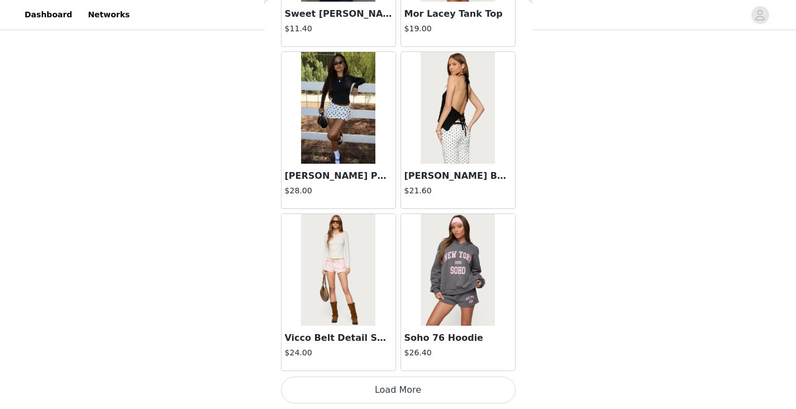
scroll to position [454, 0]
click at [341, 397] on button "Load More" at bounding box center [398, 389] width 235 height 27
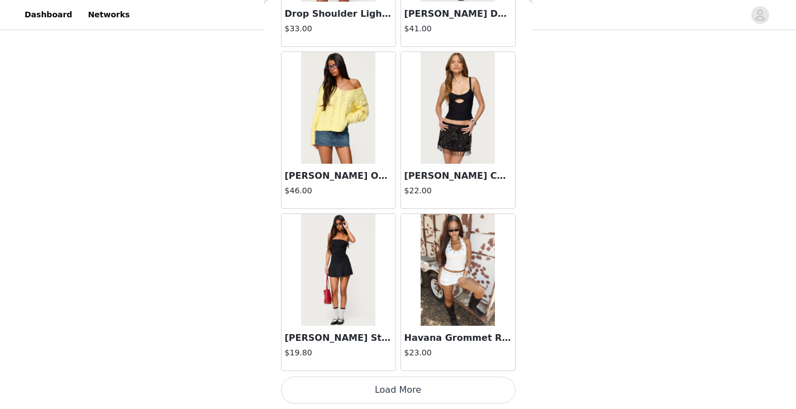
scroll to position [459, 0]
click at [388, 388] on button "Load More" at bounding box center [398, 389] width 235 height 27
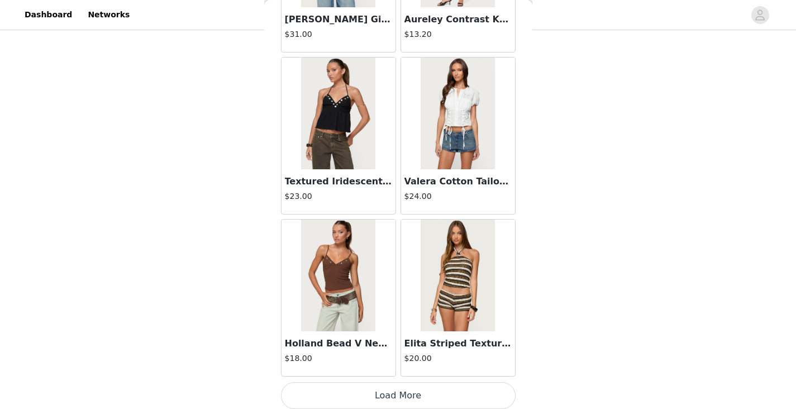
scroll to position [4539, 0]
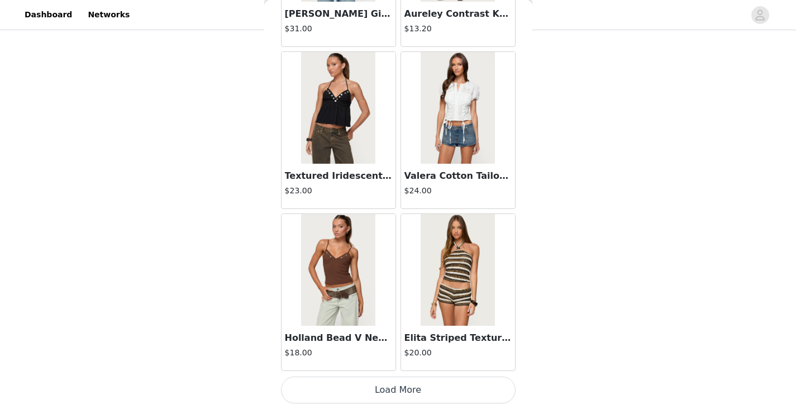
click at [396, 391] on button "Load More" at bounding box center [398, 389] width 235 height 27
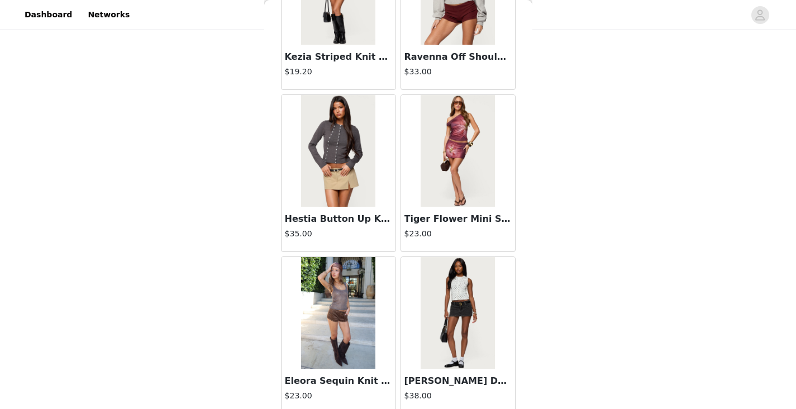
scroll to position [6159, 0]
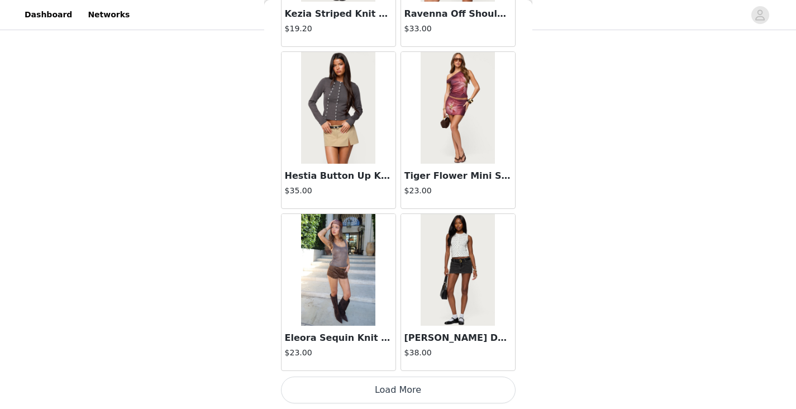
click at [369, 391] on button "Load More" at bounding box center [398, 389] width 235 height 27
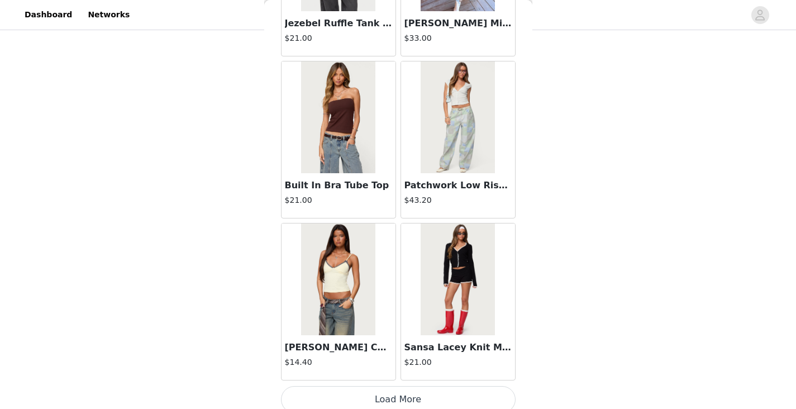
scroll to position [7779, 0]
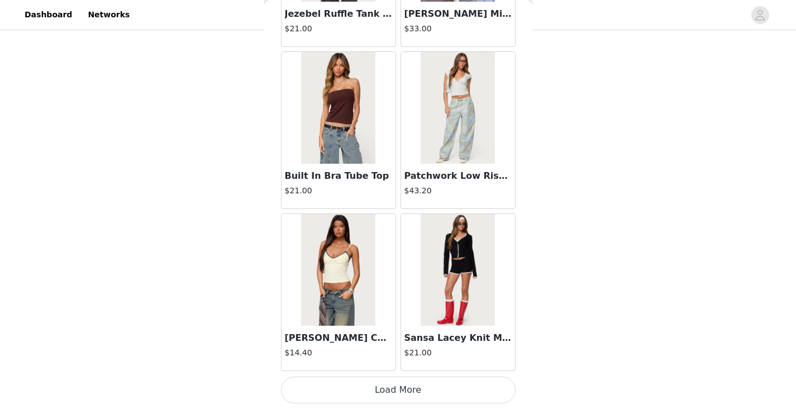
click at [342, 381] on button "Load More" at bounding box center [398, 389] width 235 height 27
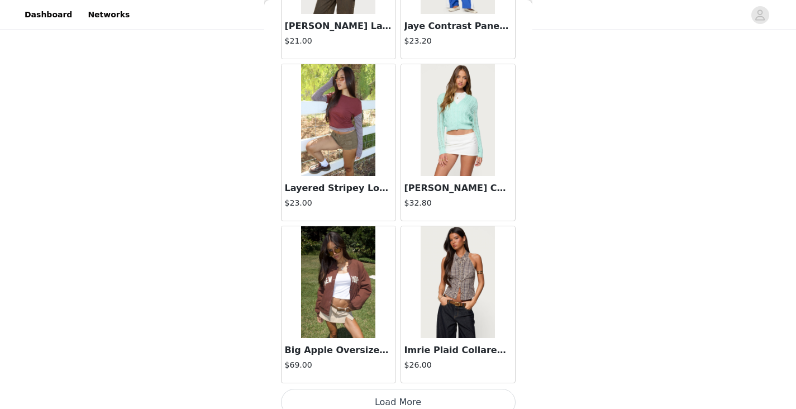
scroll to position [9398, 0]
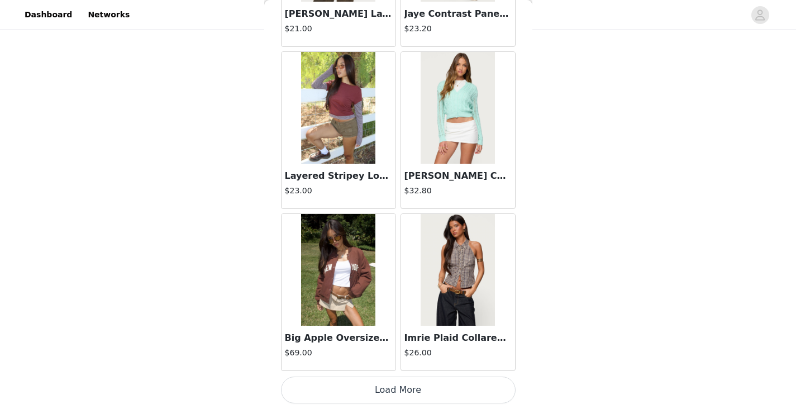
click at [375, 388] on button "Load More" at bounding box center [398, 389] width 235 height 27
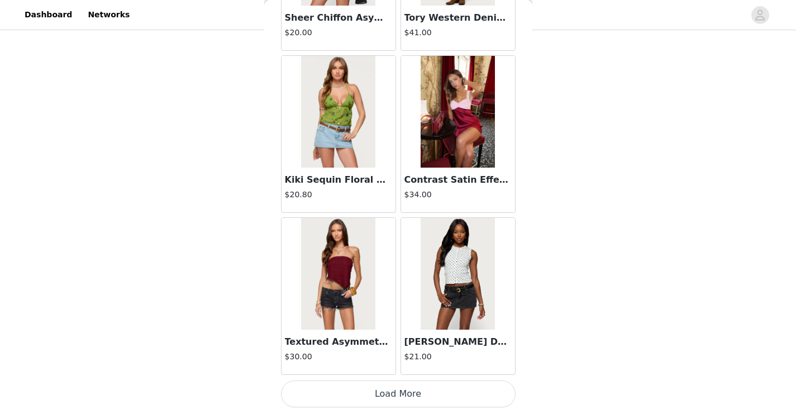
scroll to position [11018, 0]
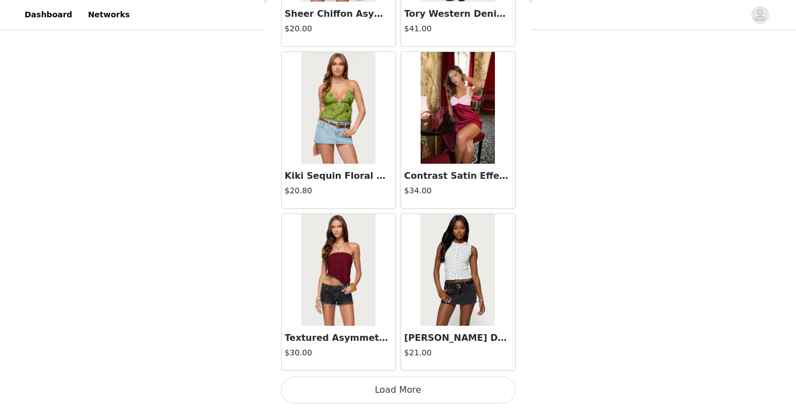
click at [358, 386] on button "Load More" at bounding box center [398, 389] width 235 height 27
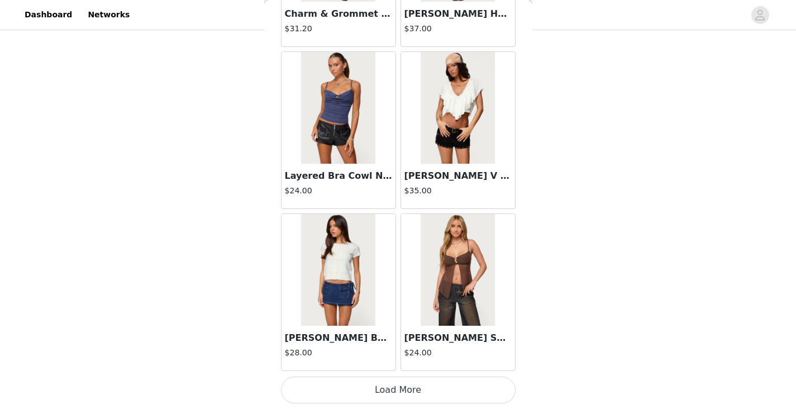
scroll to position [495, 0]
click at [350, 388] on button "Load More" at bounding box center [398, 389] width 235 height 27
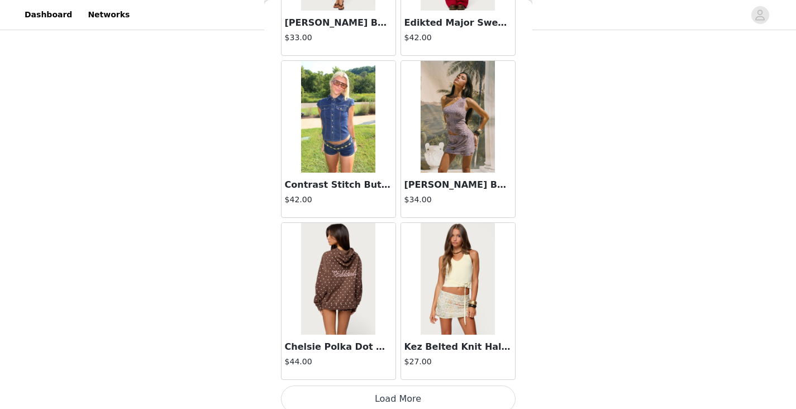
scroll to position [14257, 0]
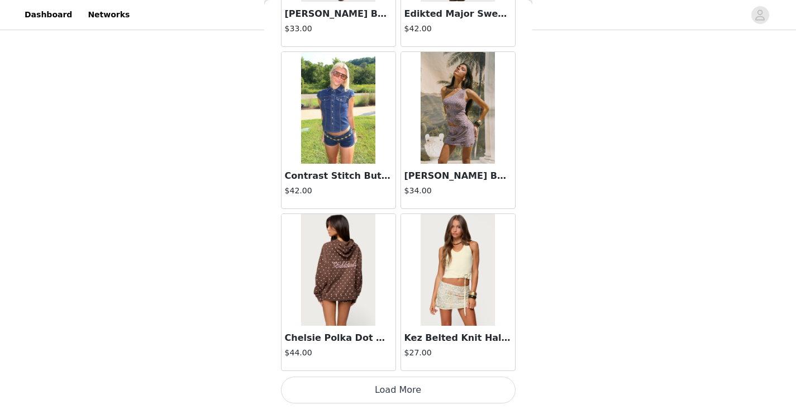
click at [403, 394] on button "Load More" at bounding box center [398, 389] width 235 height 27
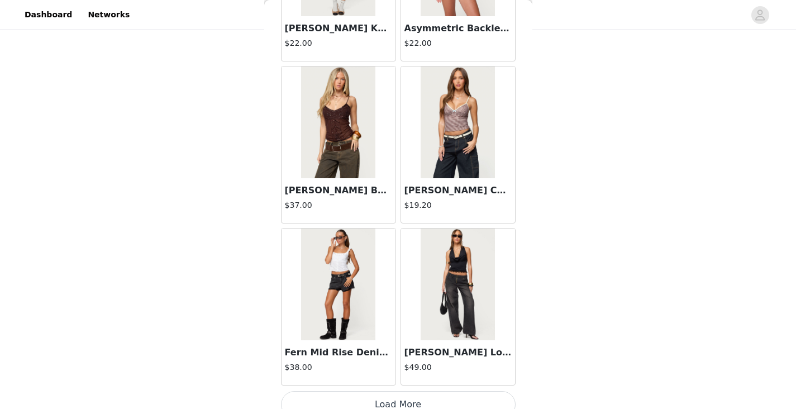
scroll to position [15877, 0]
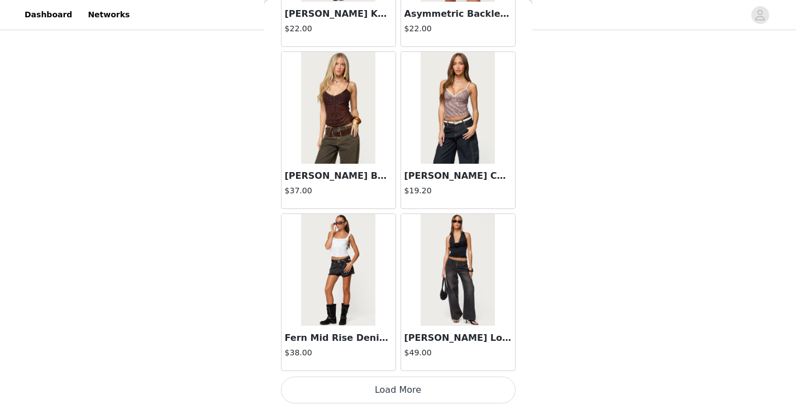
click at [433, 300] on img at bounding box center [458, 270] width 74 height 112
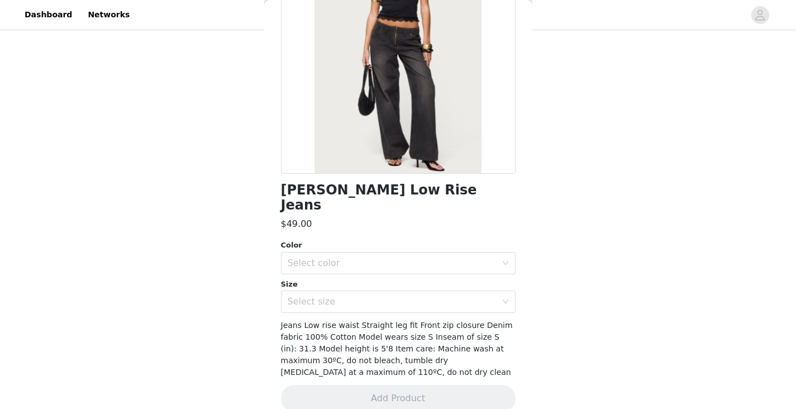
scroll to position [134, 0]
click at [336, 257] on div "Select color" at bounding box center [392, 262] width 209 height 11
click at [346, 270] on li "BLACK WASHED" at bounding box center [394, 272] width 226 height 18
click at [294, 295] on div "Select size" at bounding box center [392, 300] width 209 height 11
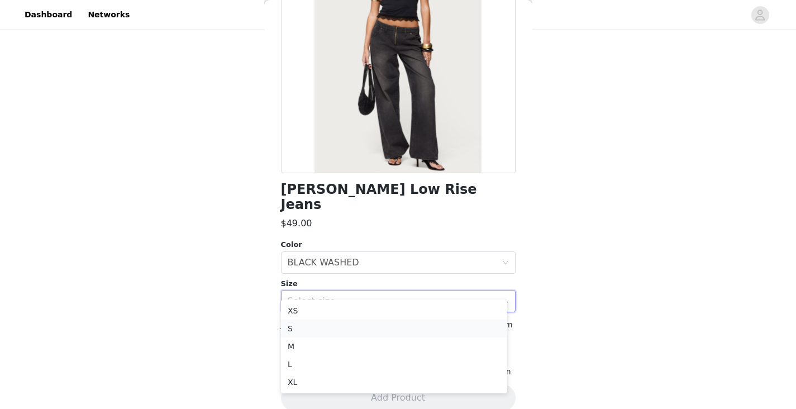
click at [308, 326] on li "S" at bounding box center [394, 328] width 226 height 18
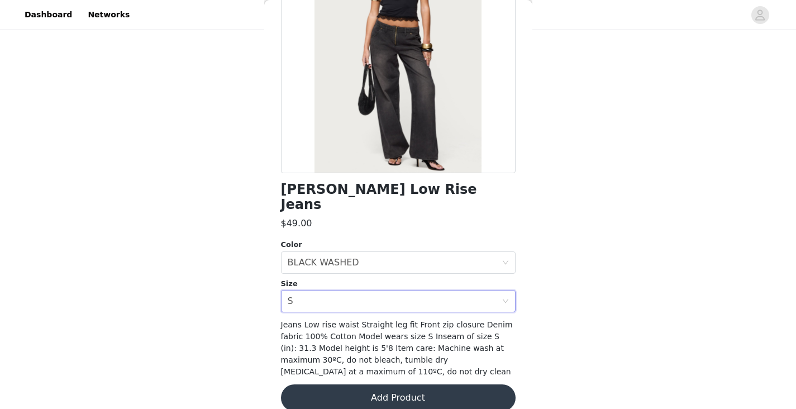
click at [380, 384] on button "Add Product" at bounding box center [398, 397] width 235 height 27
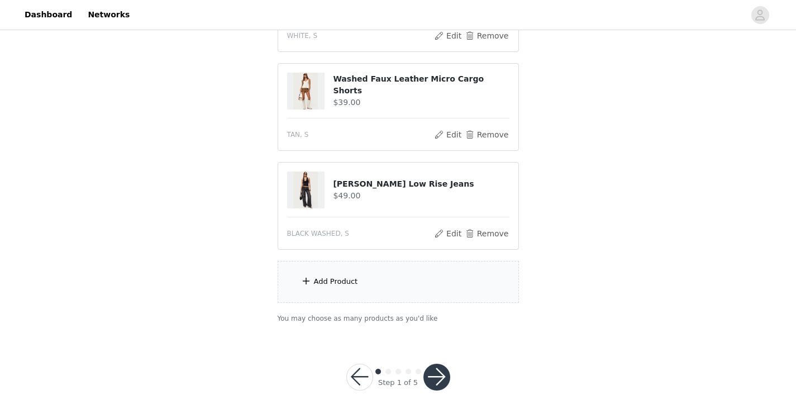
scroll to position [594, 0]
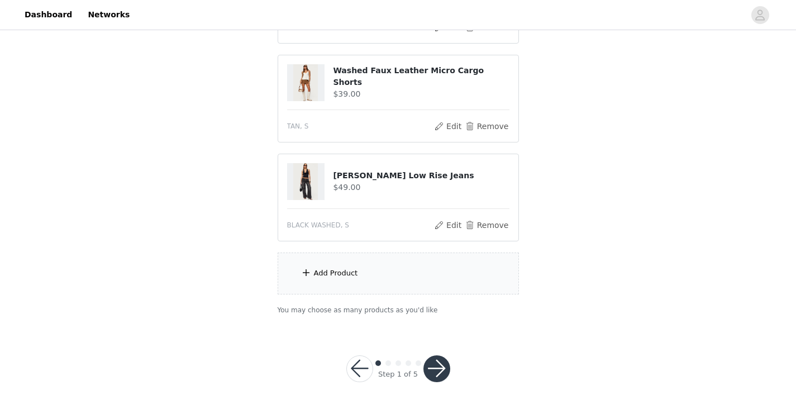
click at [358, 279] on div "Add Product" at bounding box center [398, 273] width 241 height 42
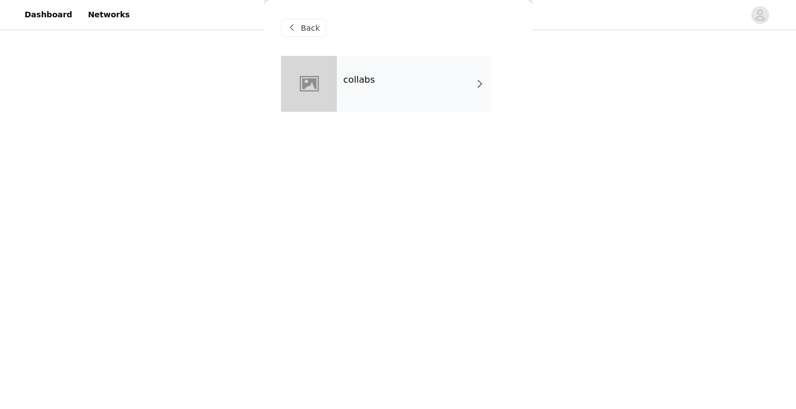
click at [399, 79] on div "collabs" at bounding box center [414, 84] width 155 height 56
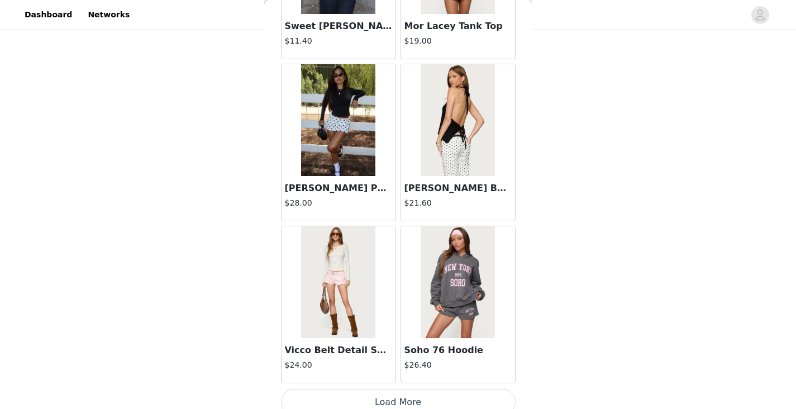
scroll to position [1300, 0]
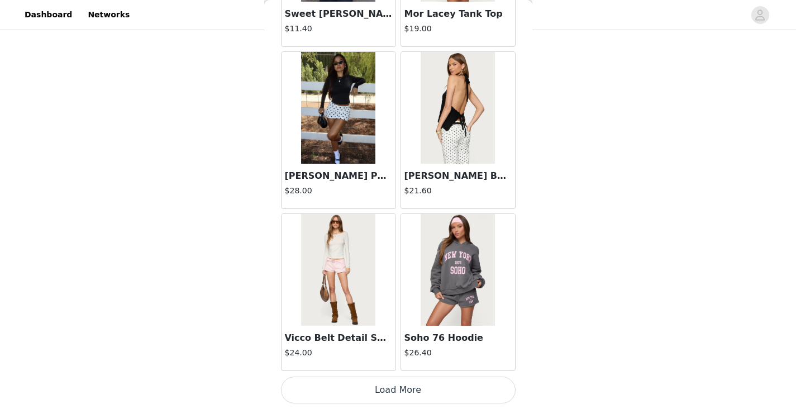
click at [403, 391] on button "Load More" at bounding box center [398, 389] width 235 height 27
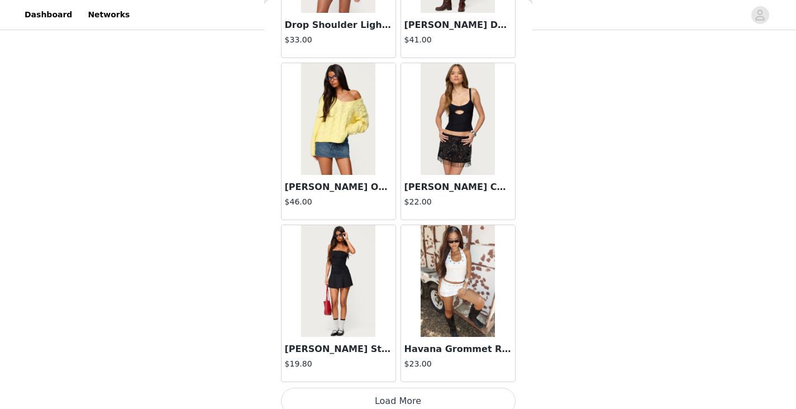
scroll to position [2920, 0]
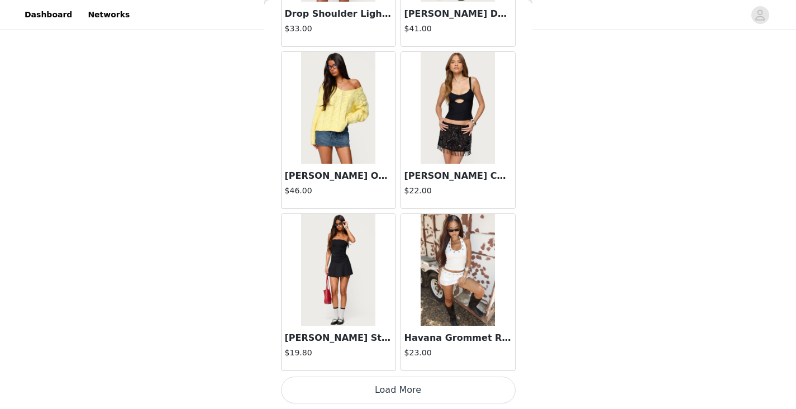
click at [384, 392] on button "Load More" at bounding box center [398, 389] width 235 height 27
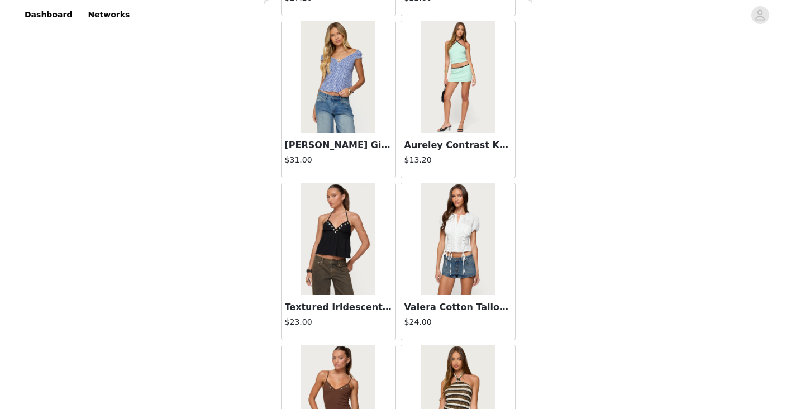
scroll to position [4539, 0]
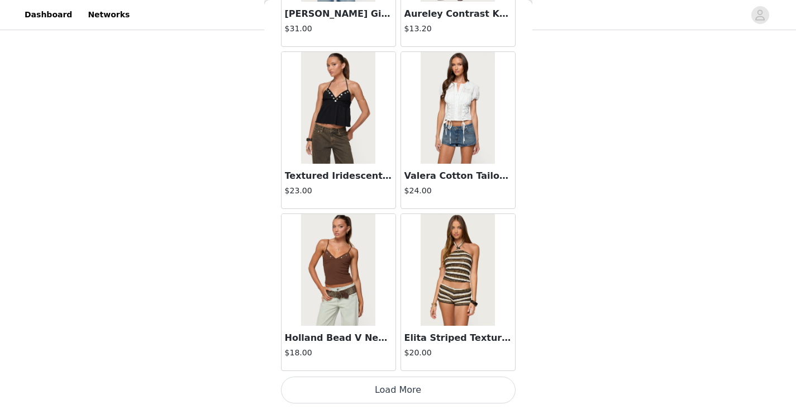
click at [355, 394] on button "Load More" at bounding box center [398, 389] width 235 height 27
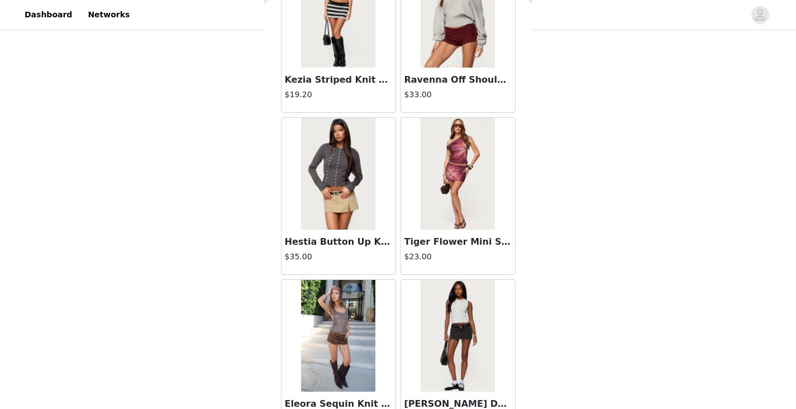
scroll to position [6159, 0]
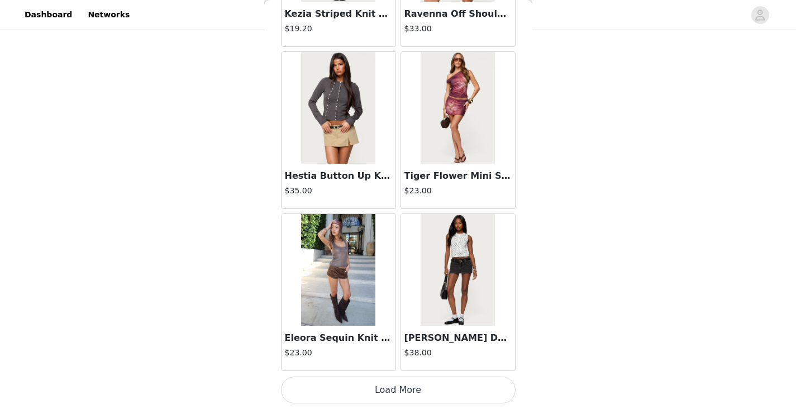
click at [328, 386] on button "Load More" at bounding box center [398, 389] width 235 height 27
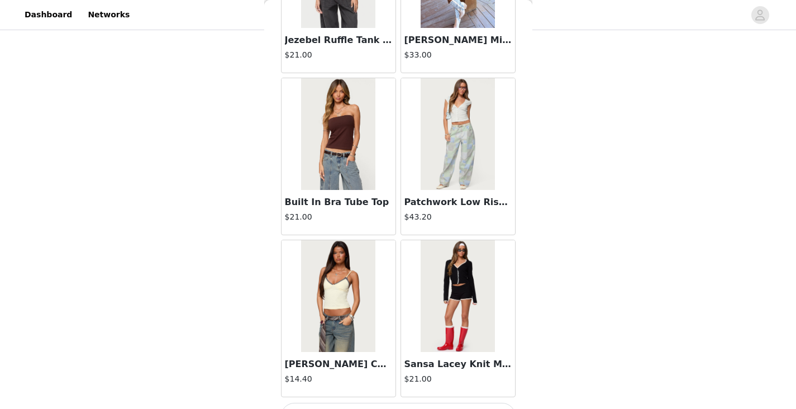
scroll to position [7779, 0]
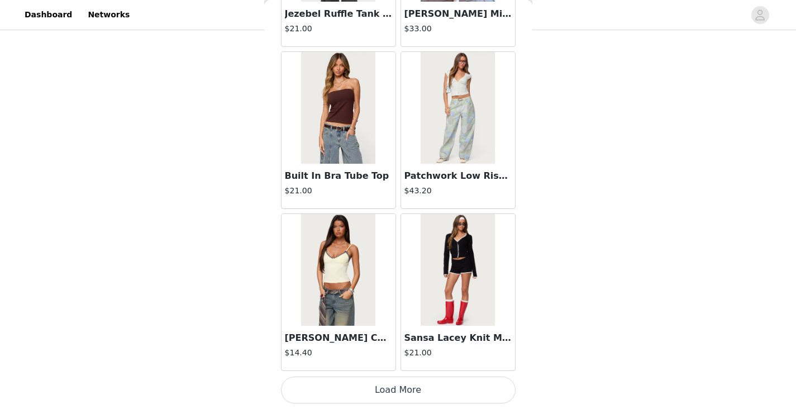
click at [338, 390] on button "Load More" at bounding box center [398, 389] width 235 height 27
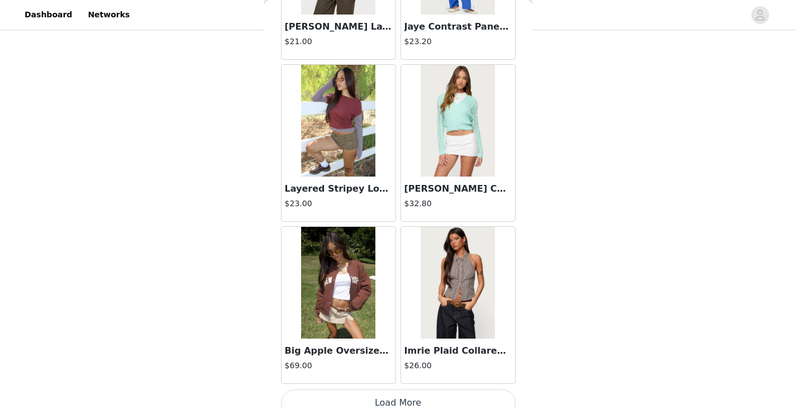
scroll to position [9398, 0]
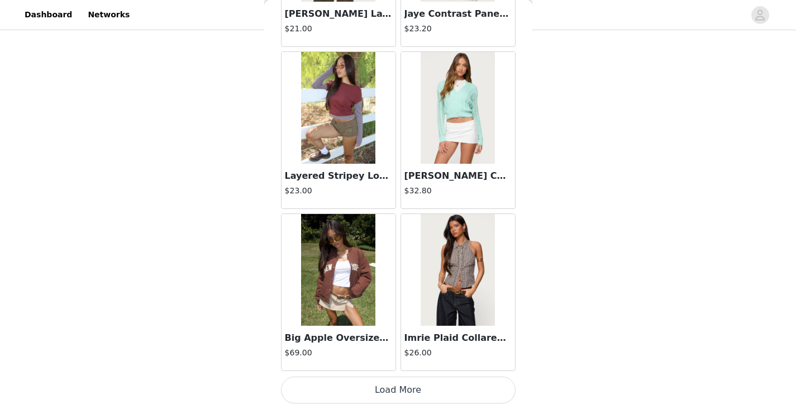
click at [361, 390] on button "Load More" at bounding box center [398, 389] width 235 height 27
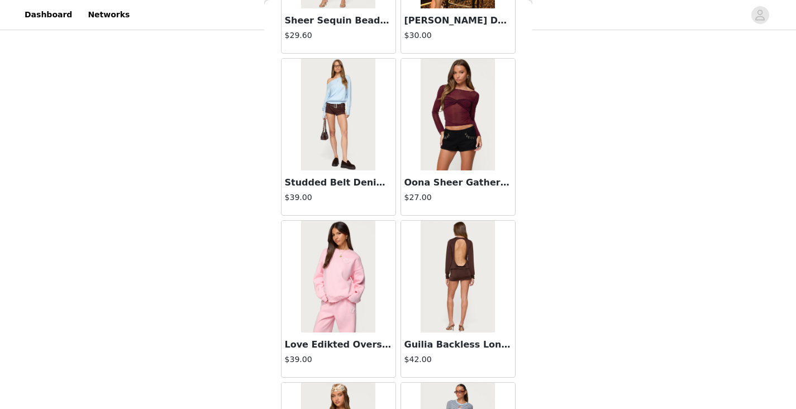
scroll to position [10190, 0]
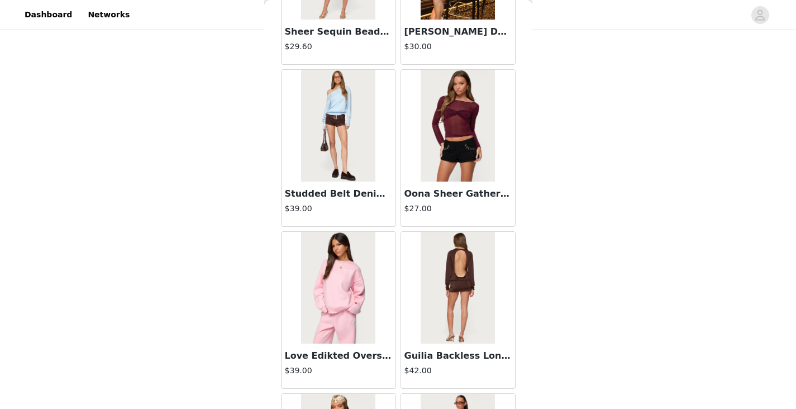
click at [456, 161] on img at bounding box center [458, 126] width 74 height 112
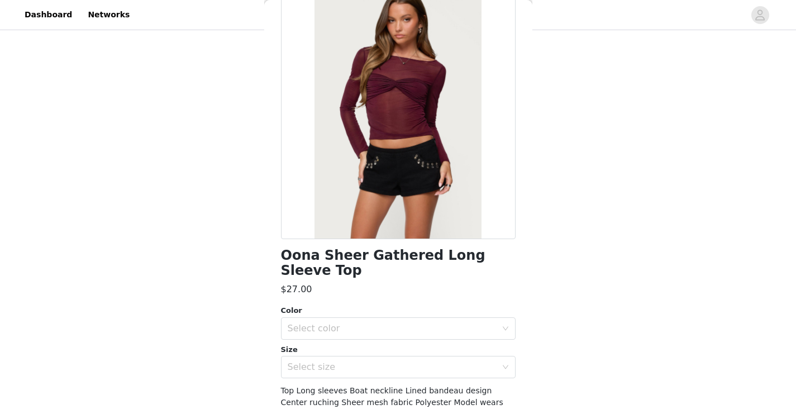
scroll to position [82, 0]
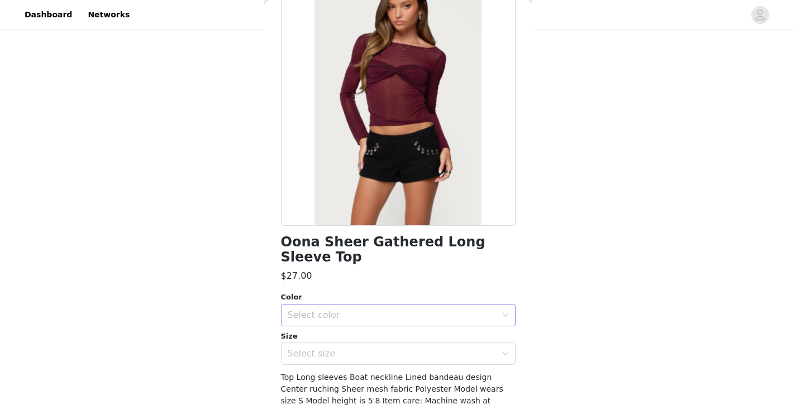
click at [368, 314] on div "Select color" at bounding box center [392, 314] width 209 height 11
click at [327, 338] on li "BURGUNDY" at bounding box center [394, 340] width 226 height 18
click at [323, 353] on div "Select size" at bounding box center [392, 353] width 209 height 11
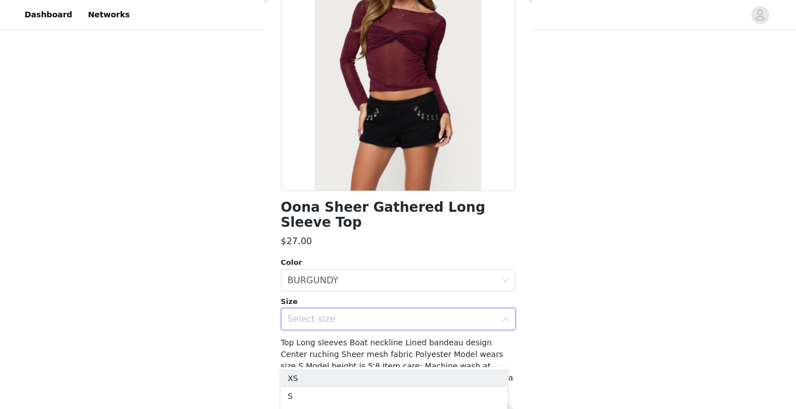
scroll to position [117, 0]
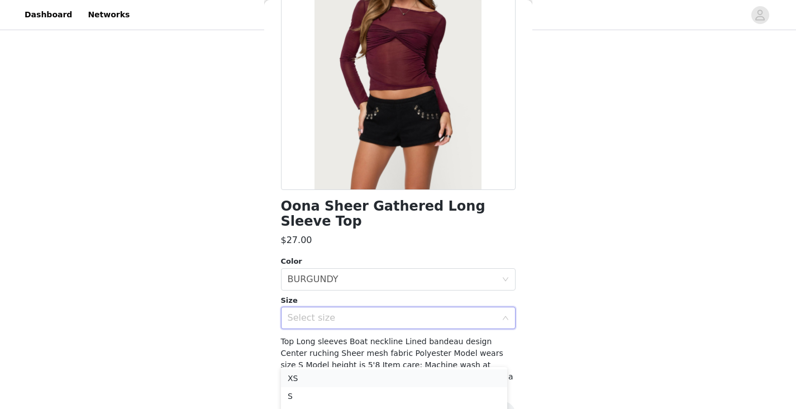
click at [311, 373] on li "XS" at bounding box center [394, 378] width 226 height 18
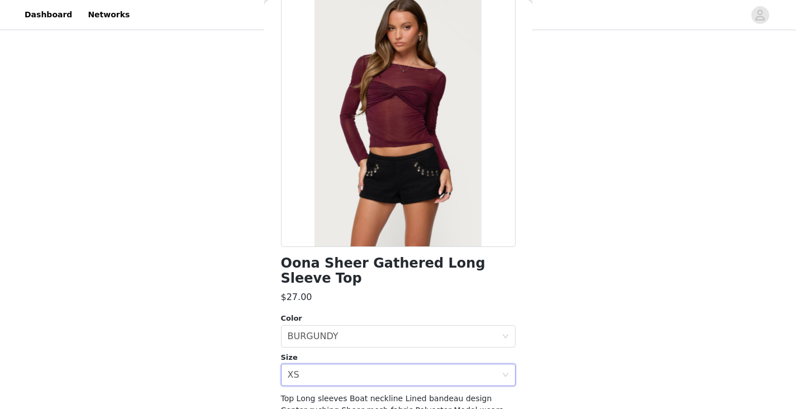
scroll to position [150, 0]
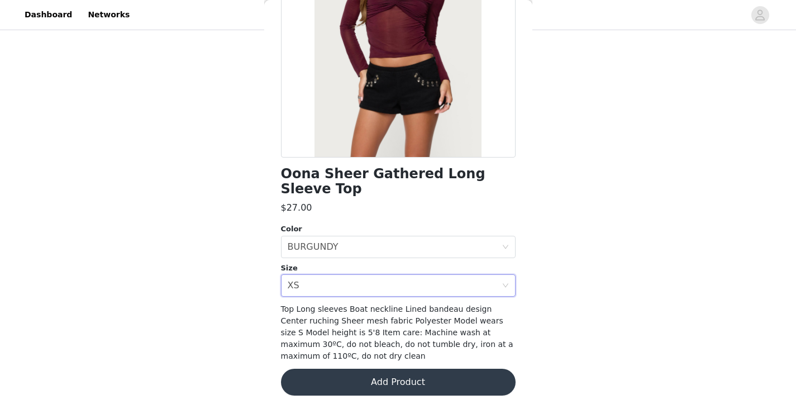
click at [398, 380] on button "Add Product" at bounding box center [398, 382] width 235 height 27
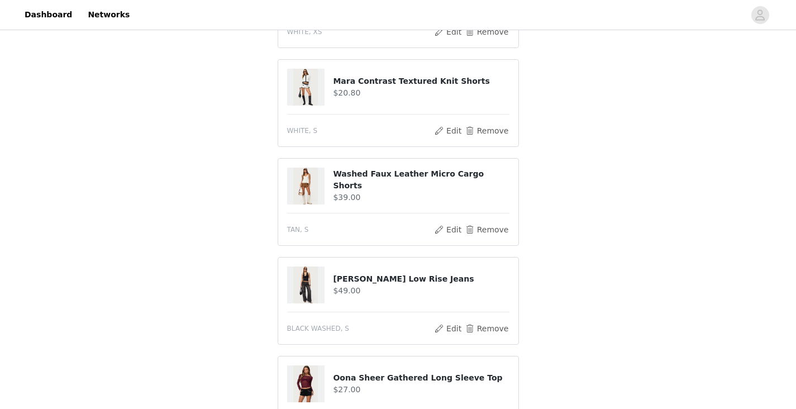
scroll to position [693, 0]
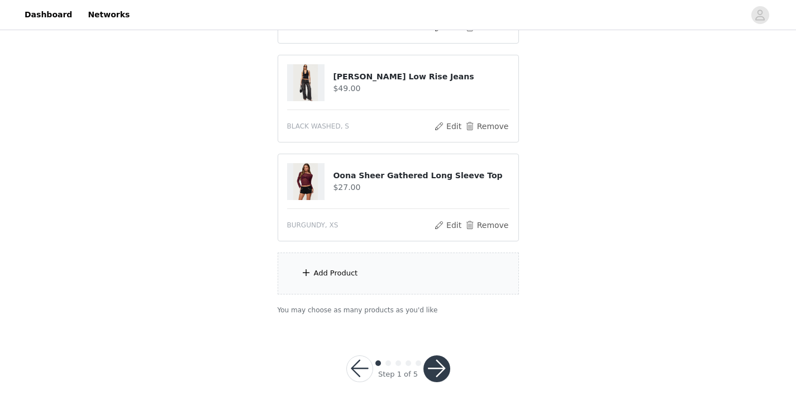
click at [455, 268] on div "Add Product" at bounding box center [398, 273] width 241 height 42
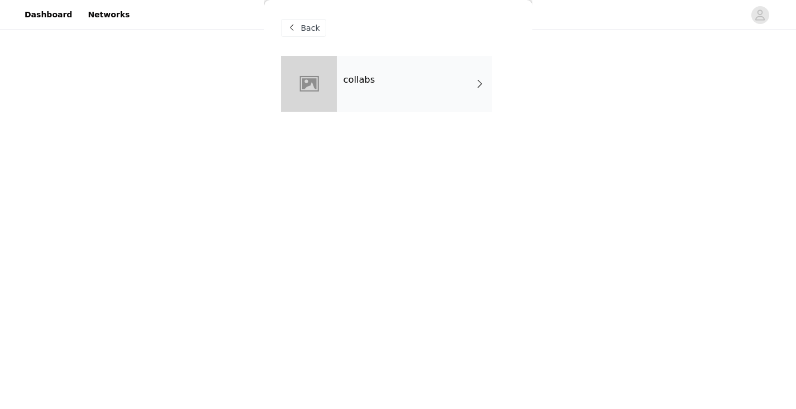
click at [411, 83] on div "collabs" at bounding box center [414, 84] width 155 height 56
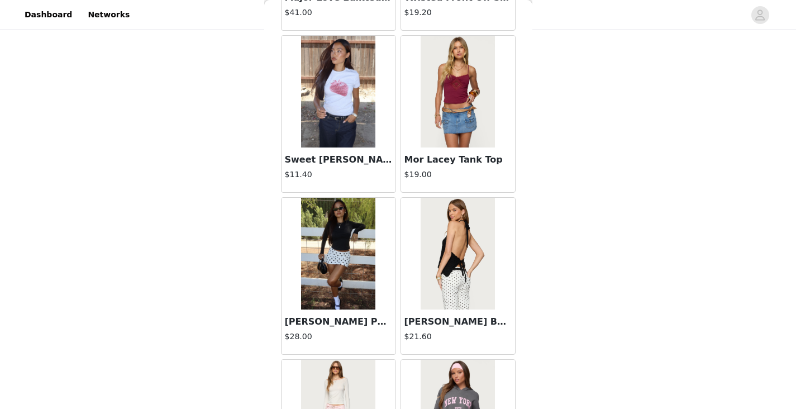
scroll to position [1300, 0]
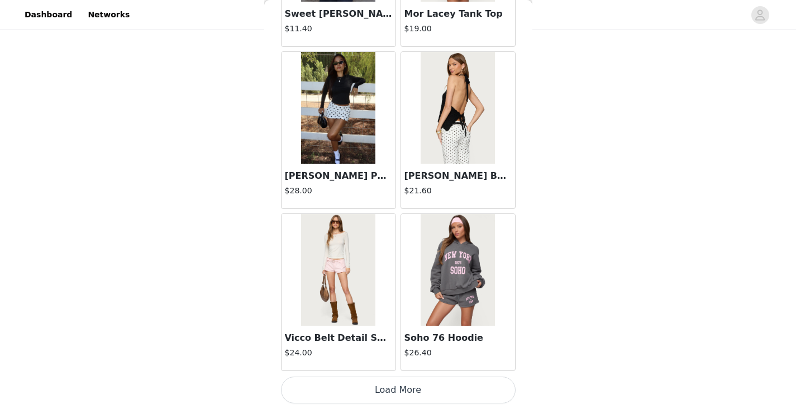
click at [371, 384] on button "Load More" at bounding box center [398, 389] width 235 height 27
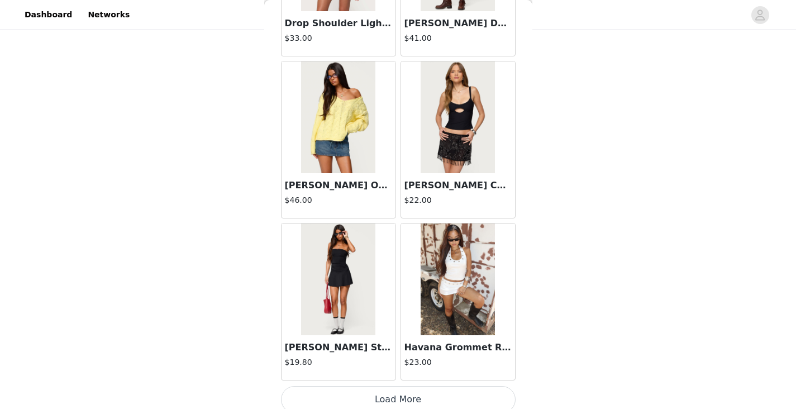
scroll to position [2920, 0]
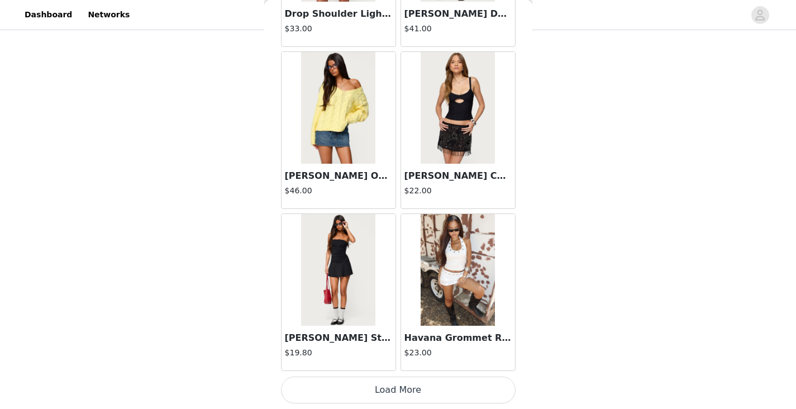
click at [376, 388] on button "Load More" at bounding box center [398, 389] width 235 height 27
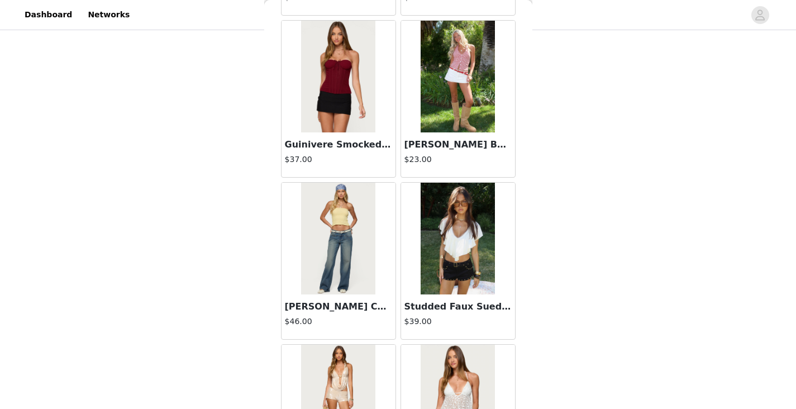
scroll to position [3297, 0]
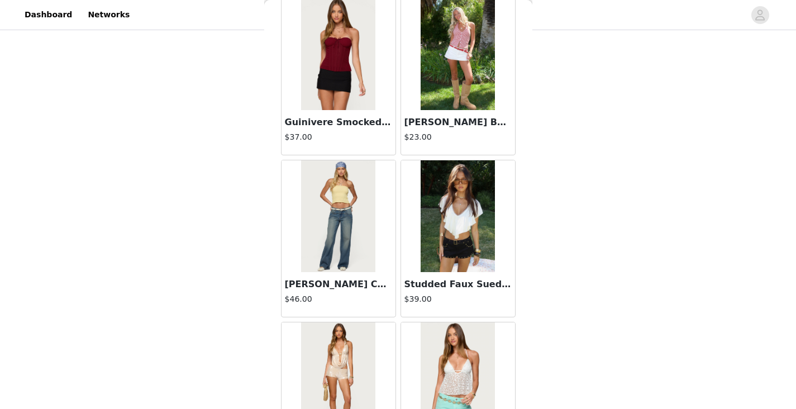
click at [442, 216] on img at bounding box center [458, 216] width 74 height 112
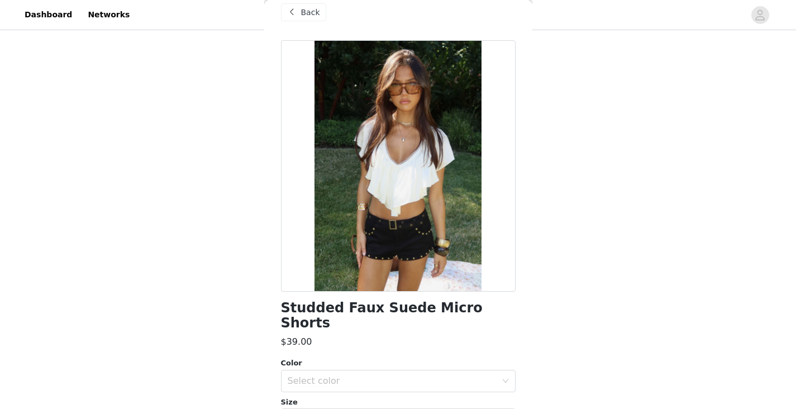
scroll to position [0, 0]
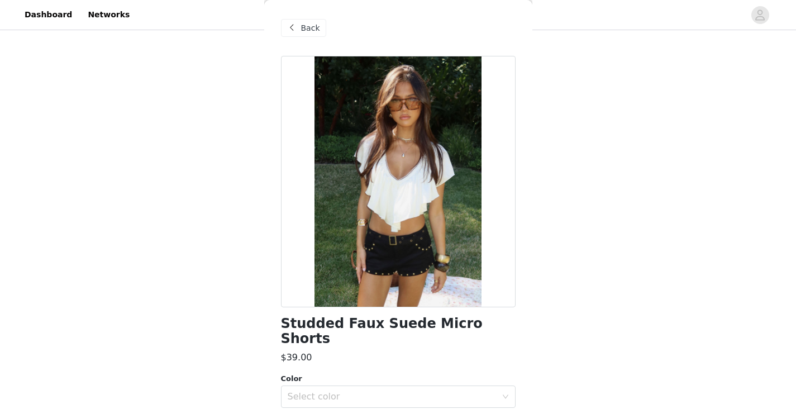
click at [302, 33] on span "Back" at bounding box center [310, 28] width 19 height 12
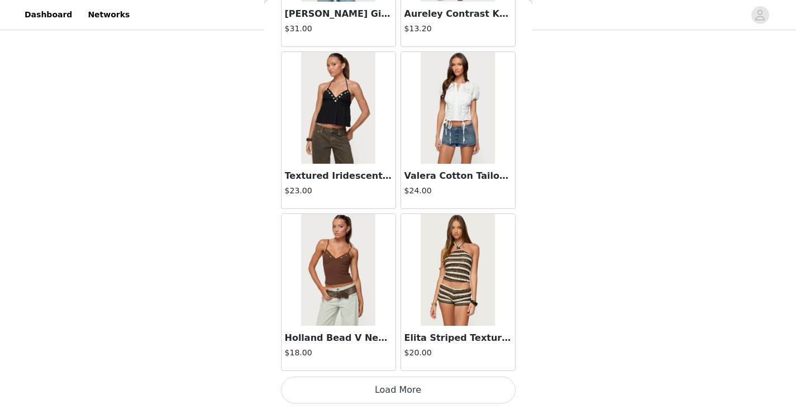
scroll to position [442, 0]
click at [366, 392] on button "Load More" at bounding box center [398, 389] width 235 height 27
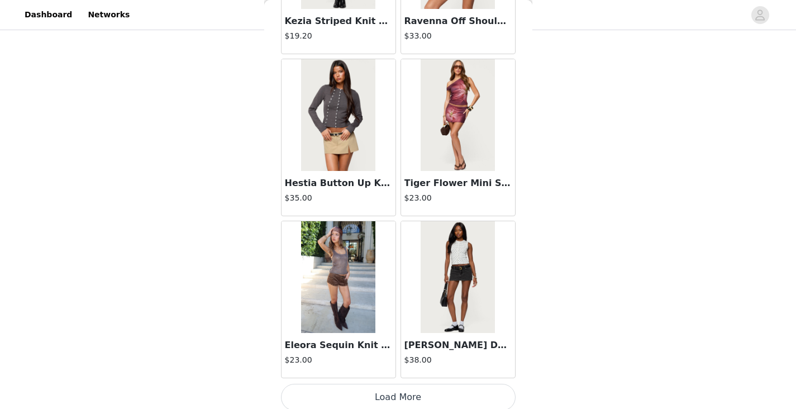
scroll to position [6159, 0]
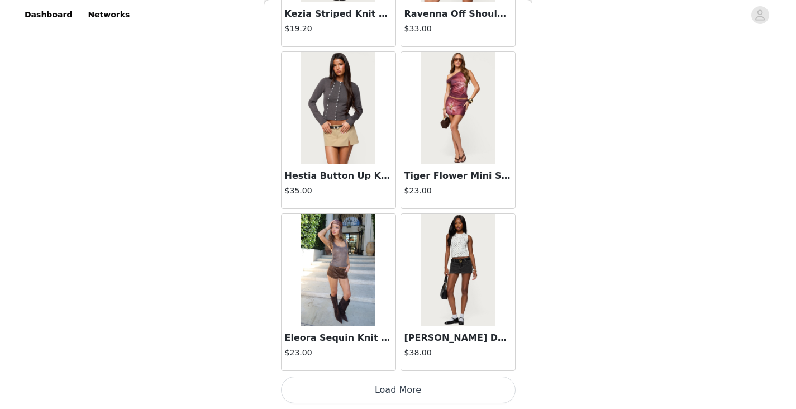
click at [356, 390] on button "Load More" at bounding box center [398, 389] width 235 height 27
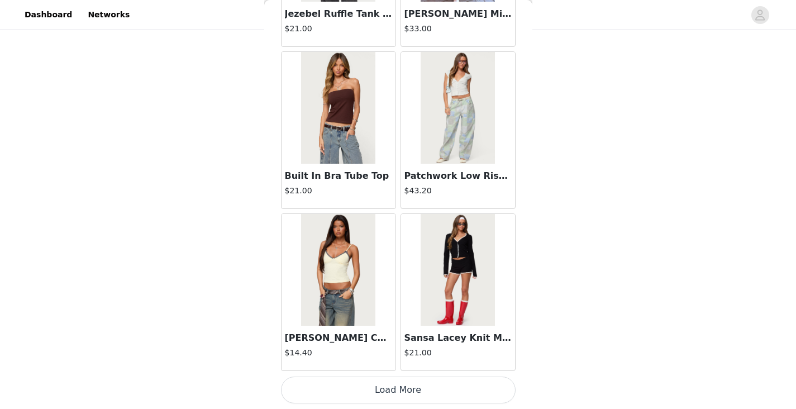
scroll to position [482, 0]
click at [427, 386] on button "Load More" at bounding box center [398, 389] width 235 height 27
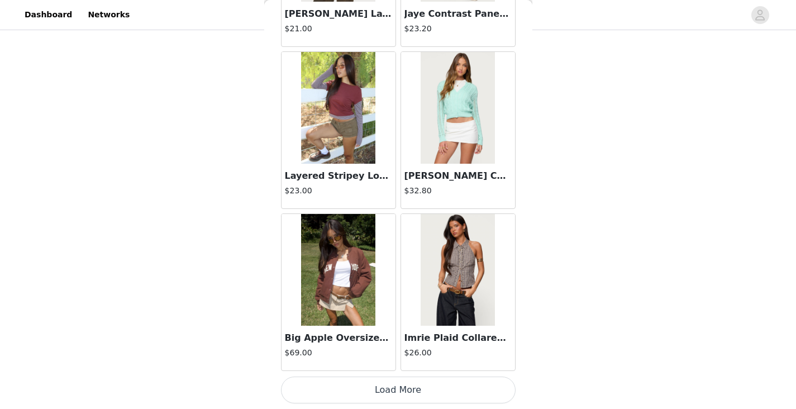
scroll to position [510, 0]
click at [397, 392] on button "Load More" at bounding box center [398, 389] width 235 height 27
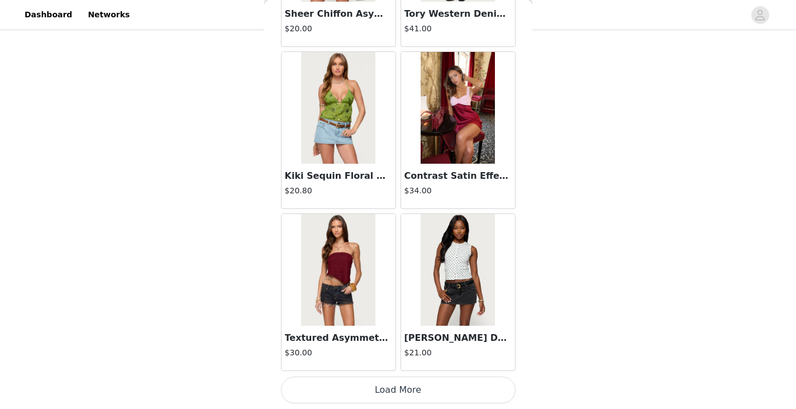
scroll to position [544, 0]
click at [400, 383] on button "Load More" at bounding box center [398, 389] width 235 height 27
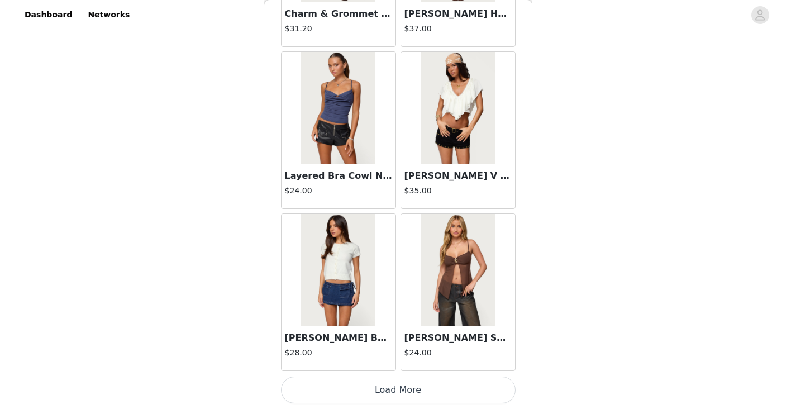
scroll to position [550, 0]
click at [393, 381] on button "Load More" at bounding box center [398, 389] width 235 height 27
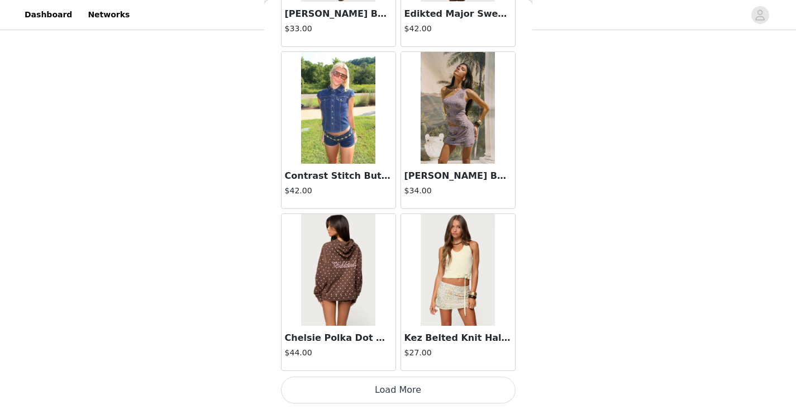
scroll to position [693, 0]
click at [417, 394] on button "Load More" at bounding box center [398, 389] width 235 height 27
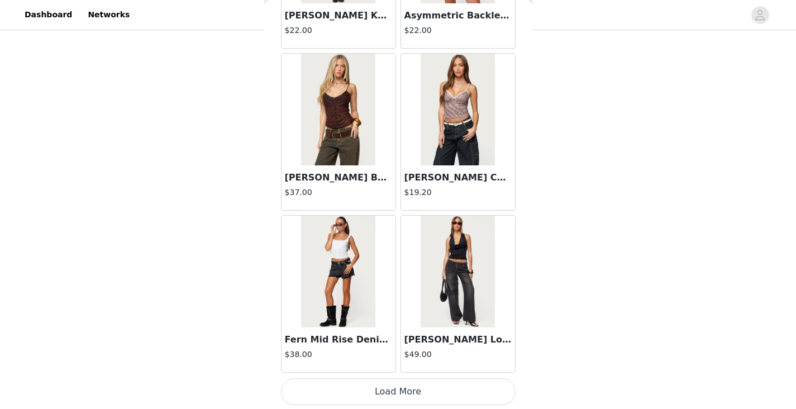
scroll to position [15877, 0]
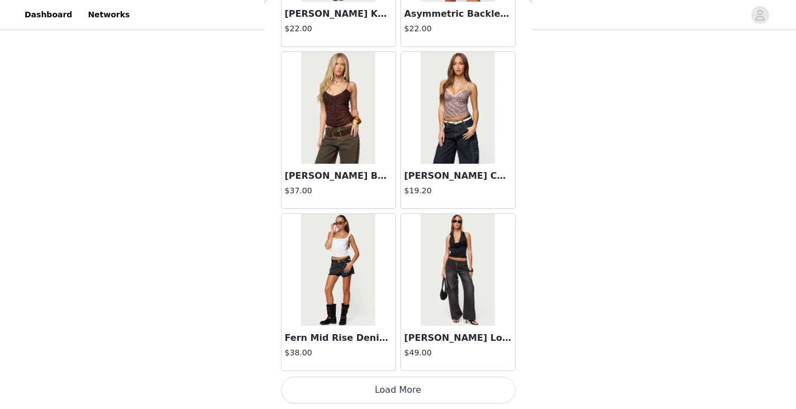
click at [380, 392] on button "Load More" at bounding box center [398, 389] width 235 height 27
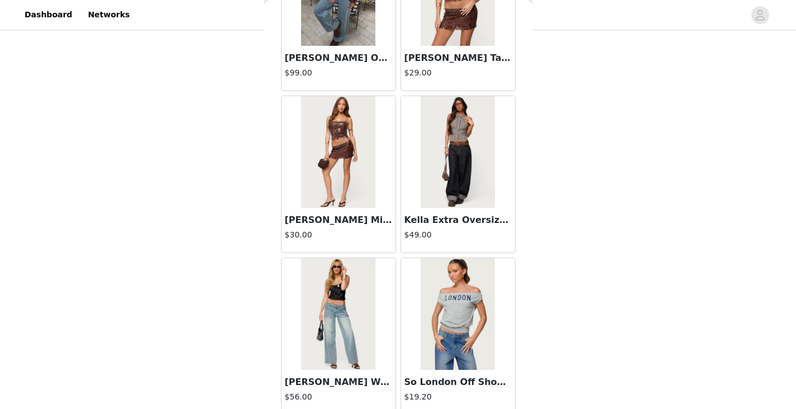
scroll to position [17496, 0]
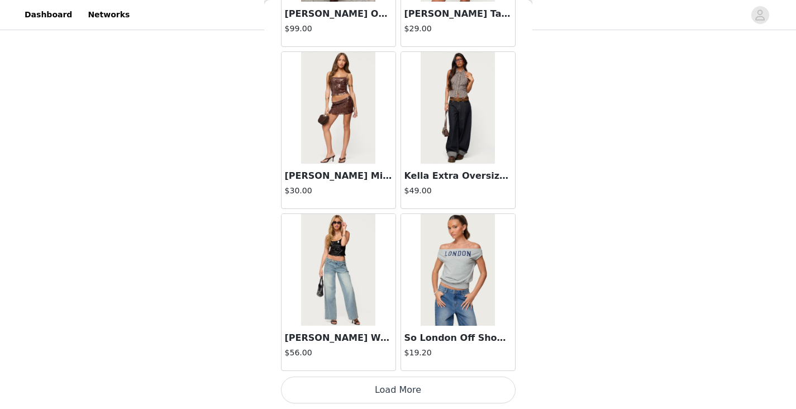
click at [381, 392] on button "Load More" at bounding box center [398, 389] width 235 height 27
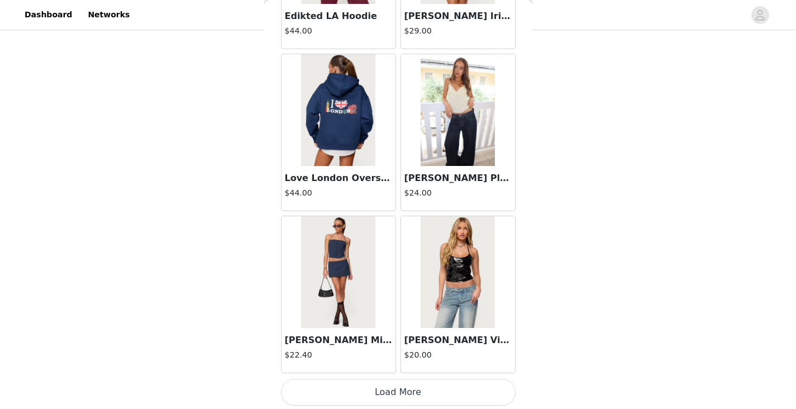
scroll to position [19116, 0]
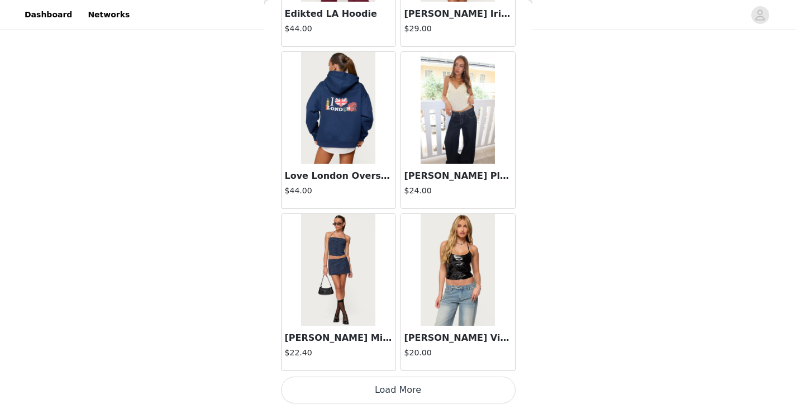
click at [442, 384] on button "Load More" at bounding box center [398, 389] width 235 height 27
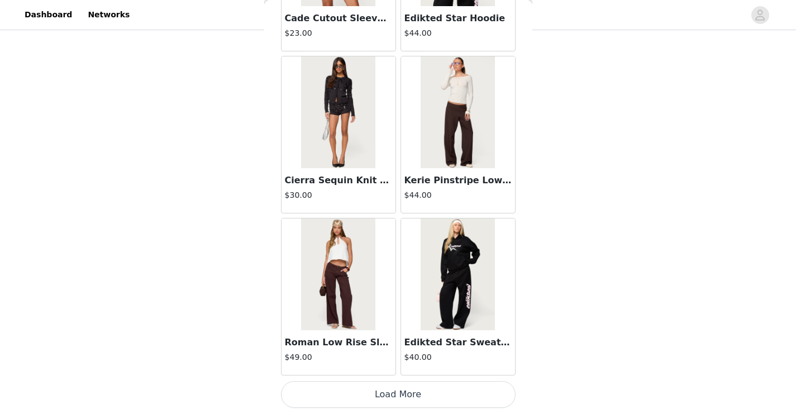
scroll to position [20736, 0]
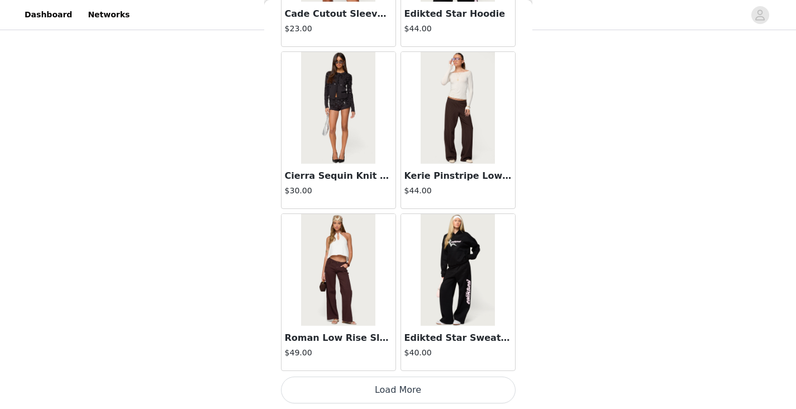
click at [357, 385] on button "Load More" at bounding box center [398, 389] width 235 height 27
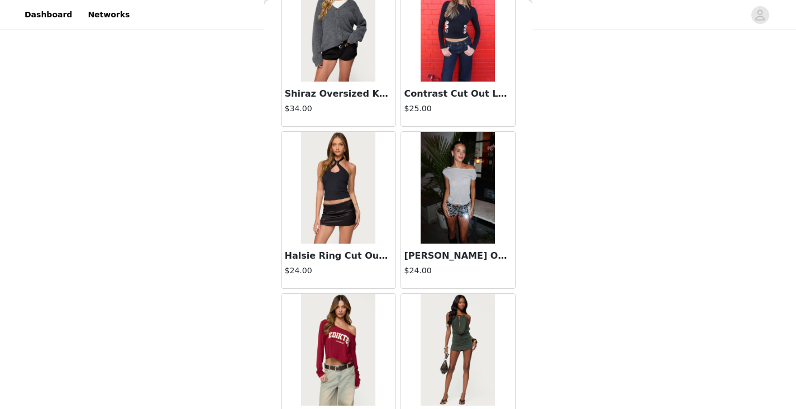
scroll to position [21633, 0]
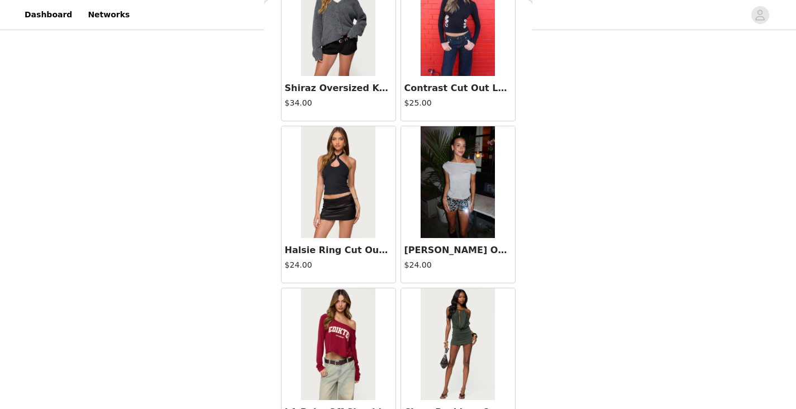
click at [454, 180] on img at bounding box center [458, 182] width 74 height 112
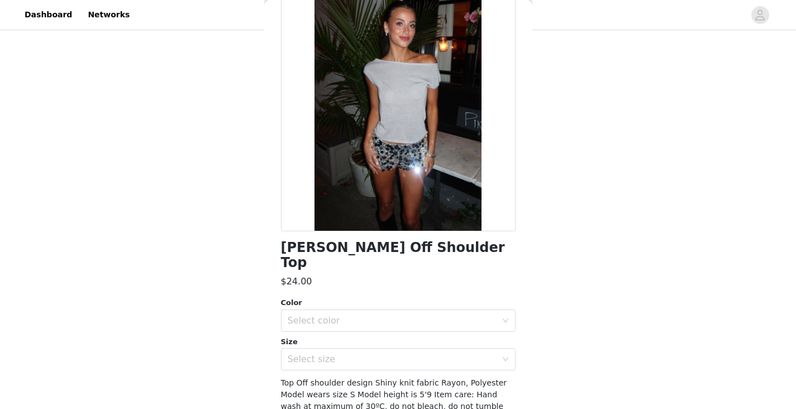
scroll to position [80, 0]
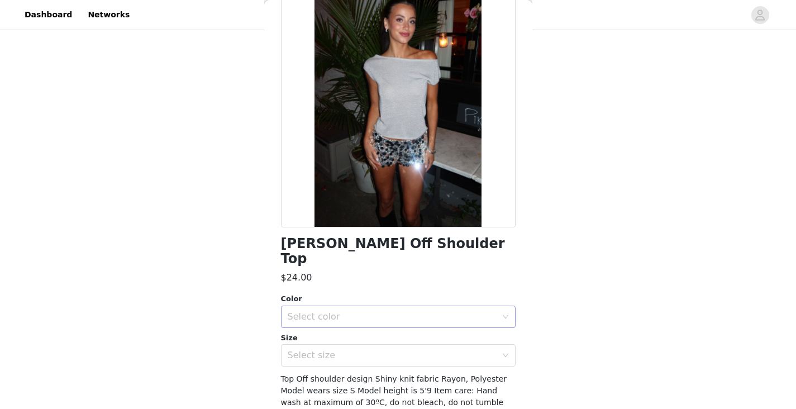
click at [398, 311] on div "Select color" at bounding box center [392, 316] width 209 height 11
click at [385, 323] on li "SILVER" at bounding box center [394, 326] width 226 height 18
click at [376, 350] on div "Select size" at bounding box center [392, 355] width 209 height 11
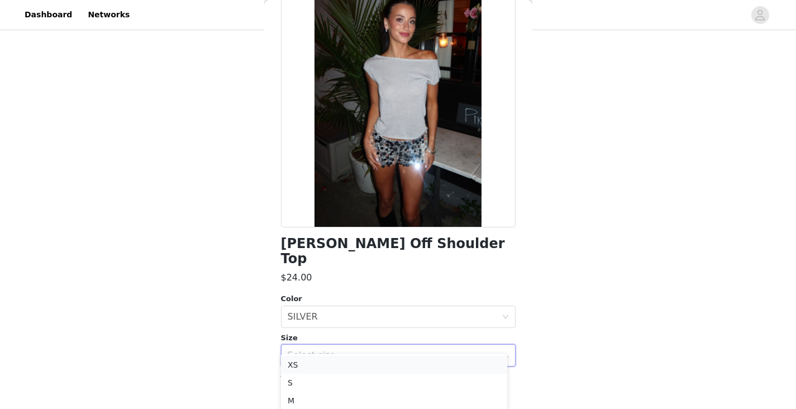
click at [337, 361] on li "XS" at bounding box center [394, 365] width 226 height 18
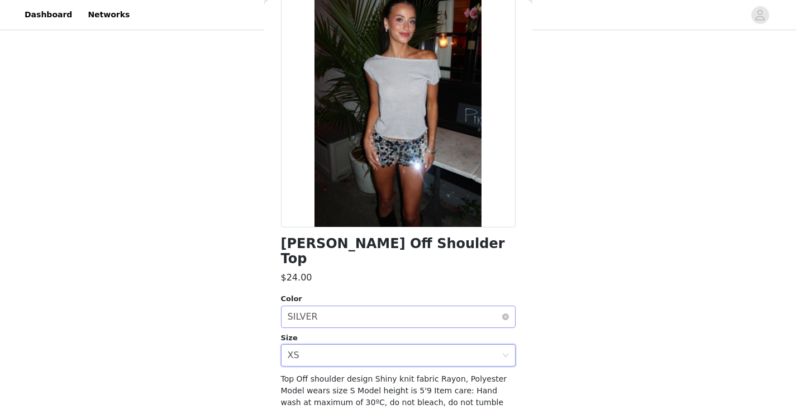
scroll to position [123, 0]
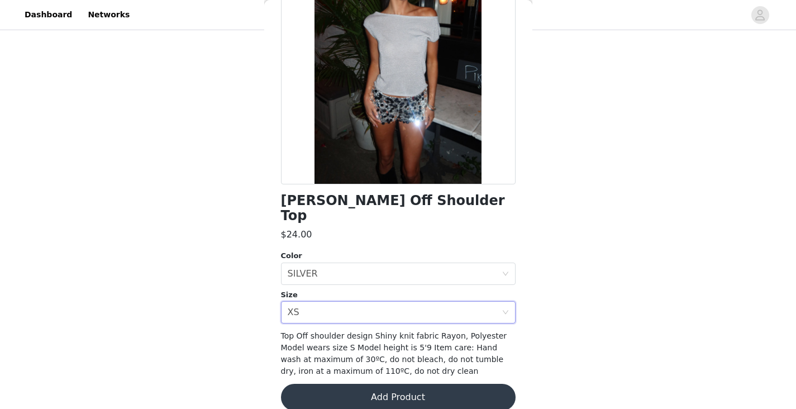
click at [381, 384] on button "Add Product" at bounding box center [398, 397] width 235 height 27
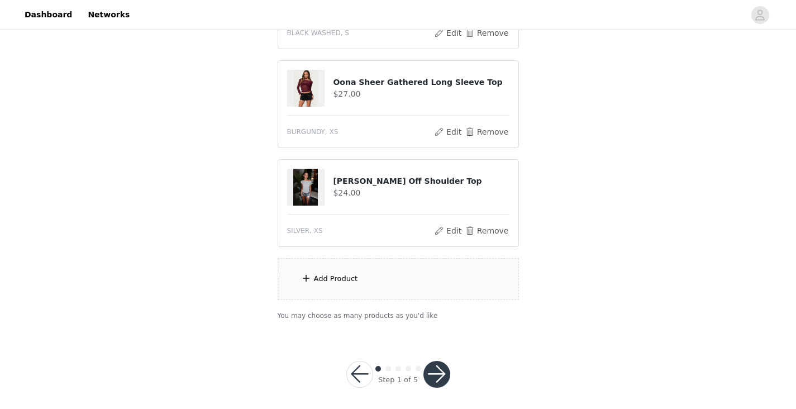
scroll to position [791, 0]
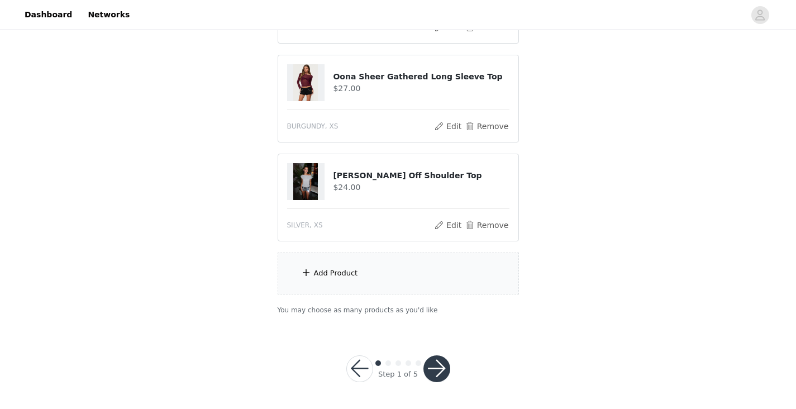
click at [442, 369] on button "button" at bounding box center [436, 368] width 27 height 27
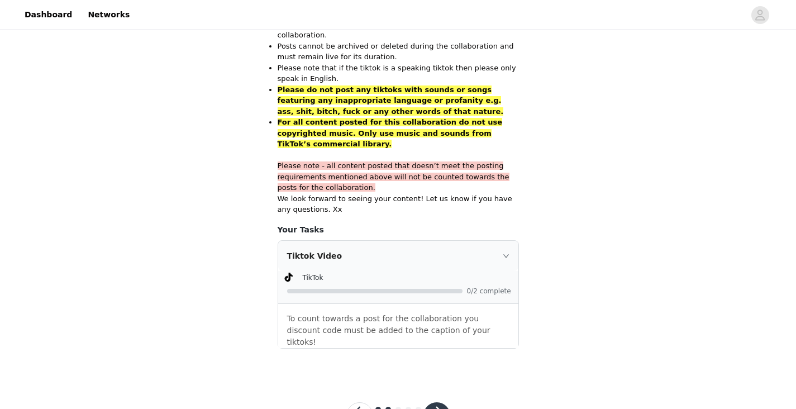
scroll to position [744, 0]
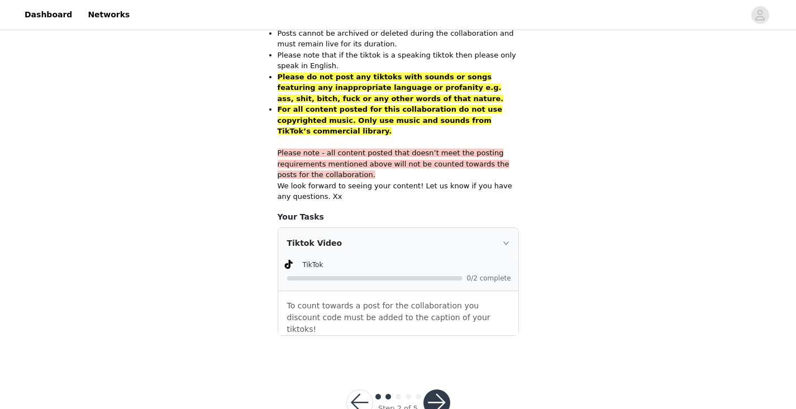
click at [507, 228] on div "Tiktok Video" at bounding box center [398, 243] width 240 height 30
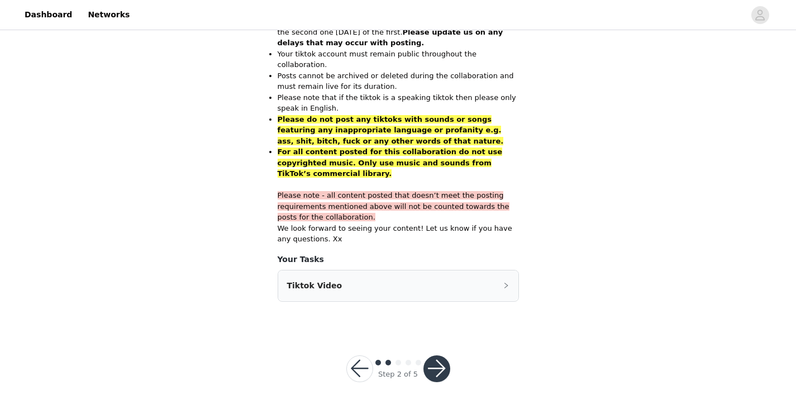
scroll to position [679, 0]
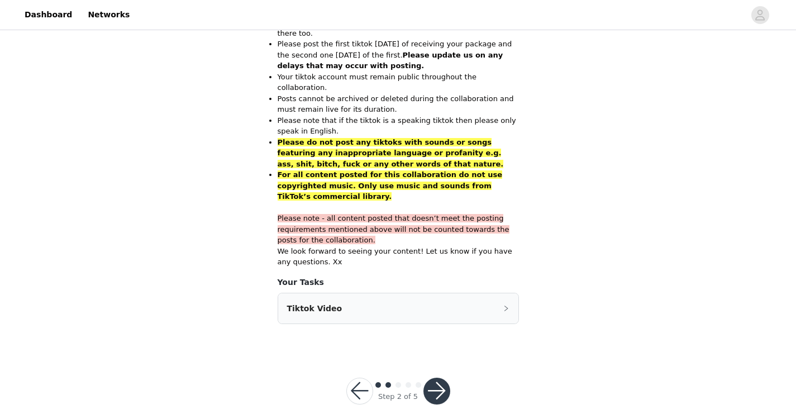
click at [507, 305] on icon "icon: right" at bounding box center [506, 308] width 7 height 7
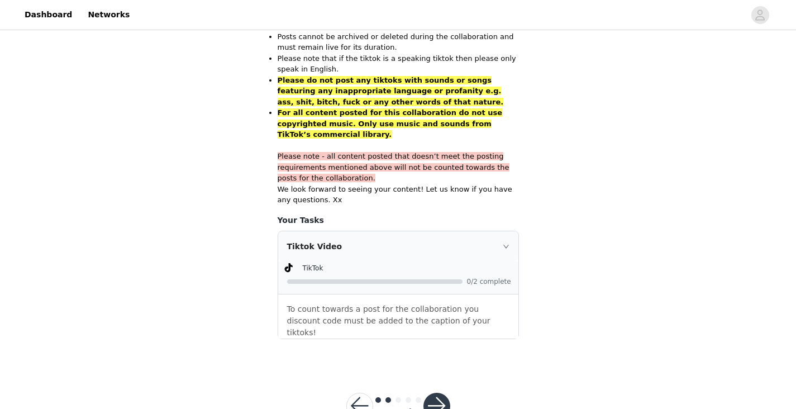
scroll to position [744, 0]
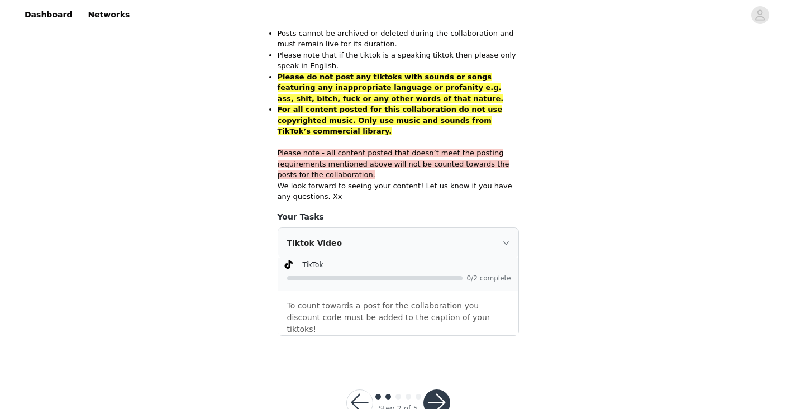
click at [330, 228] on div "Tiktok Video" at bounding box center [398, 243] width 240 height 30
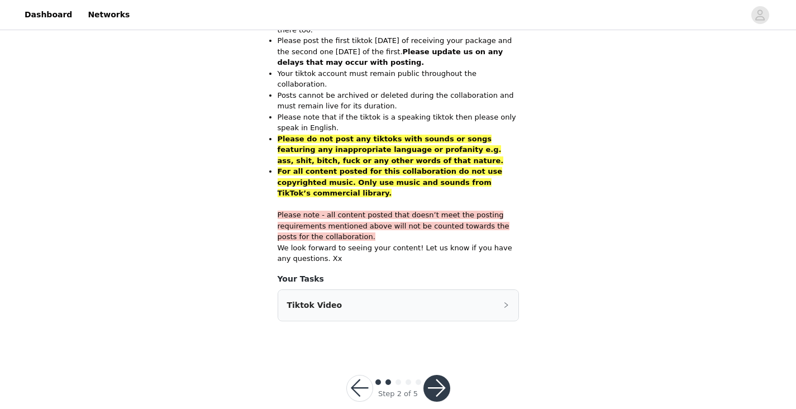
scroll to position [679, 0]
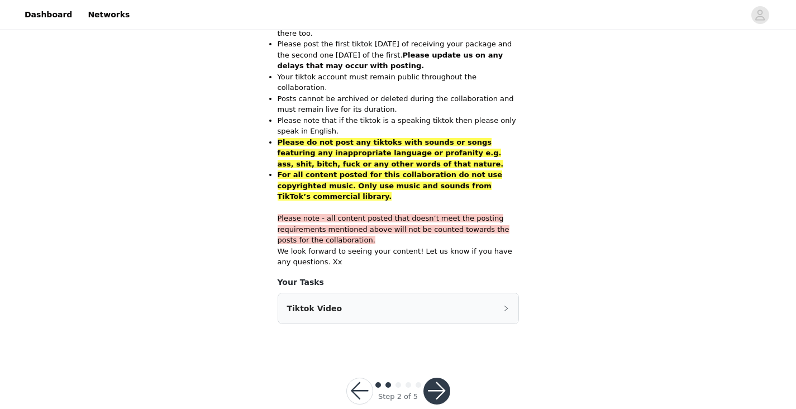
click at [432, 378] on button "button" at bounding box center [436, 391] width 27 height 27
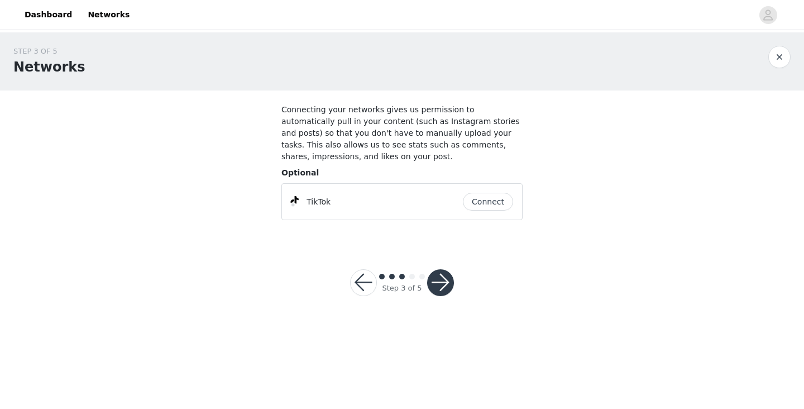
click at [386, 207] on div "TikTok" at bounding box center [377, 201] width 172 height 13
click at [440, 280] on button "button" at bounding box center [440, 282] width 27 height 27
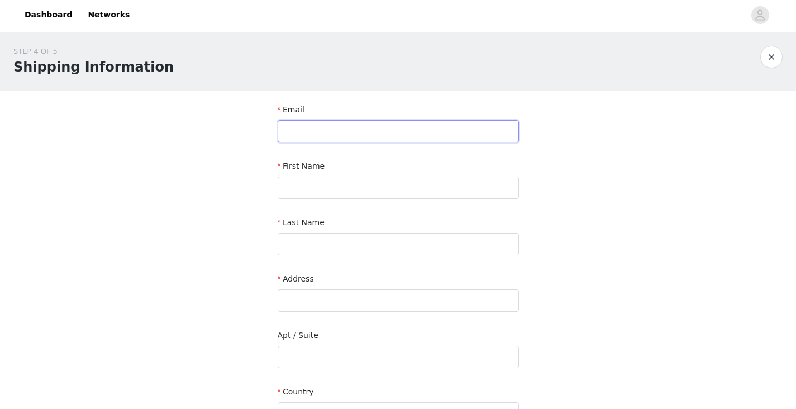
click at [404, 128] on input "text" at bounding box center [398, 131] width 241 height 22
type input "[EMAIL_ADDRESS][DOMAIN_NAME]"
click at [404, 187] on input "text" at bounding box center [398, 187] width 241 height 22
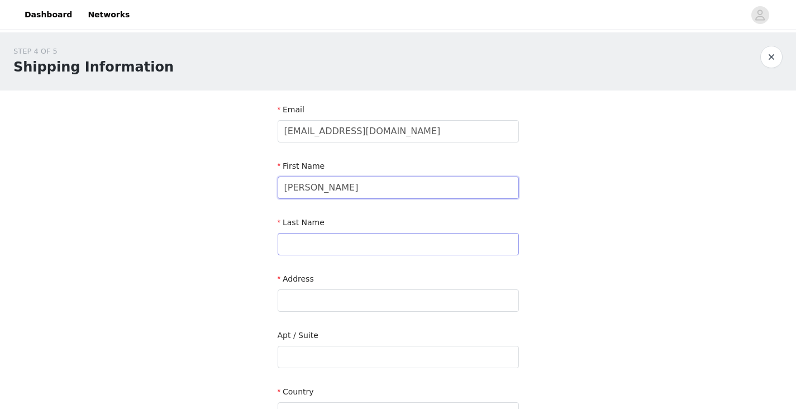
type input "[PERSON_NAME]"
click at [371, 241] on input "text" at bounding box center [398, 244] width 241 height 22
type input "[PERSON_NAME] [PERSON_NAME]"
click at [381, 297] on input "text" at bounding box center [398, 300] width 241 height 22
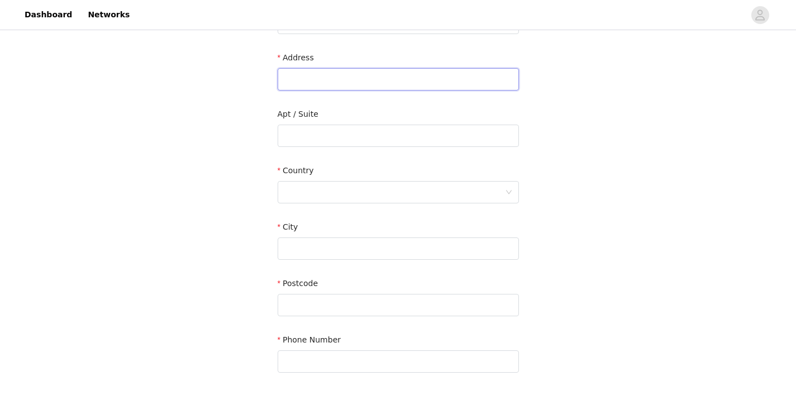
scroll to position [222, 0]
click at [395, 202] on div at bounding box center [394, 191] width 221 height 21
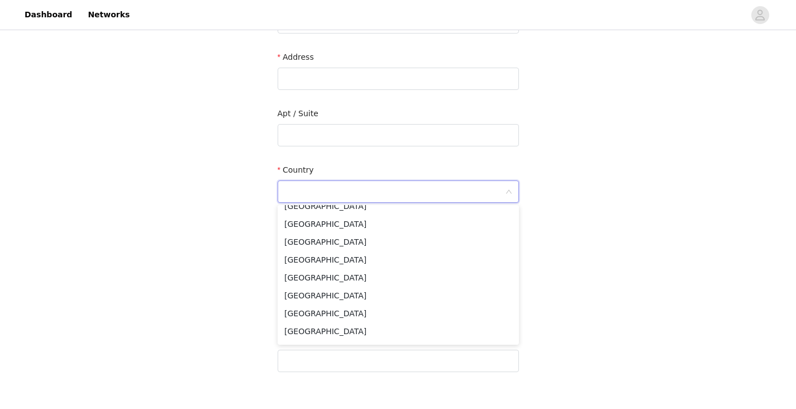
scroll to position [66, 0]
click at [348, 236] on li "[GEOGRAPHIC_DATA]" at bounding box center [398, 240] width 241 height 18
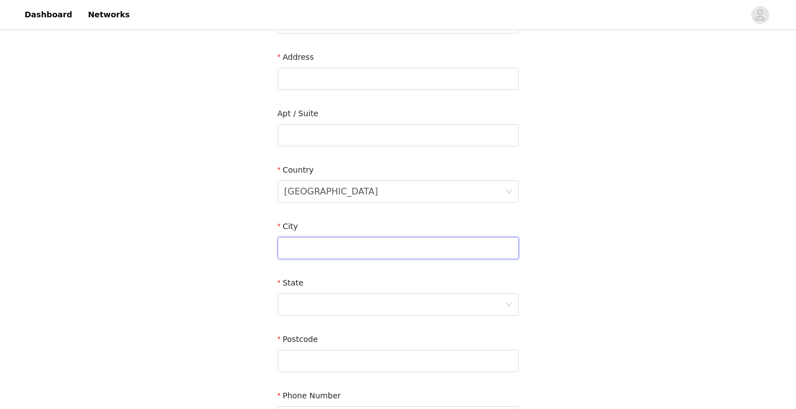
click at [325, 252] on input "text" at bounding box center [398, 248] width 241 height 22
click at [332, 297] on div at bounding box center [394, 304] width 221 height 21
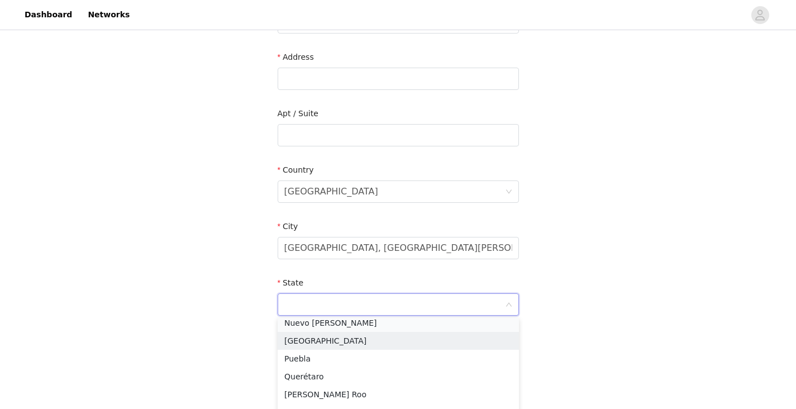
scroll to position [324, 0]
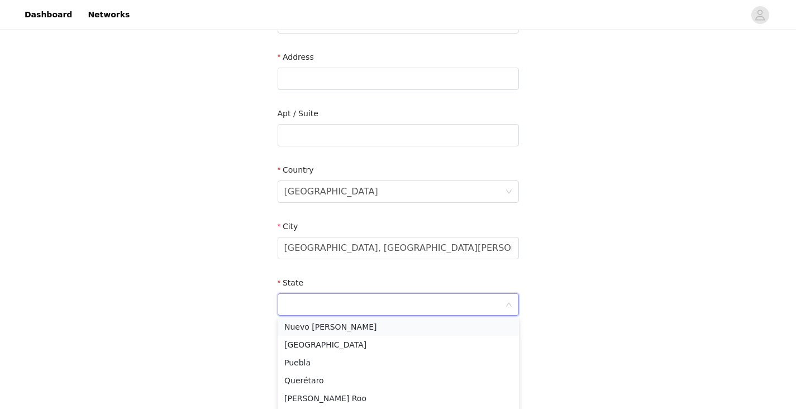
click at [336, 326] on li "Nuevo [PERSON_NAME]" at bounding box center [398, 327] width 241 height 18
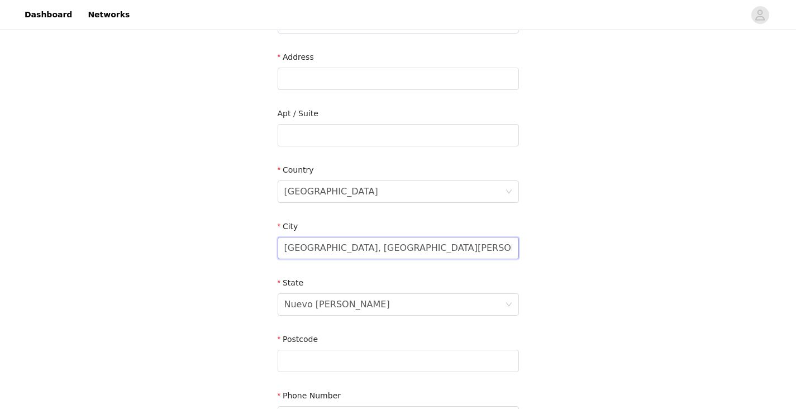
click at [404, 250] on input "[GEOGRAPHIC_DATA], [GEOGRAPHIC_DATA][PERSON_NAME]" at bounding box center [398, 248] width 241 height 22
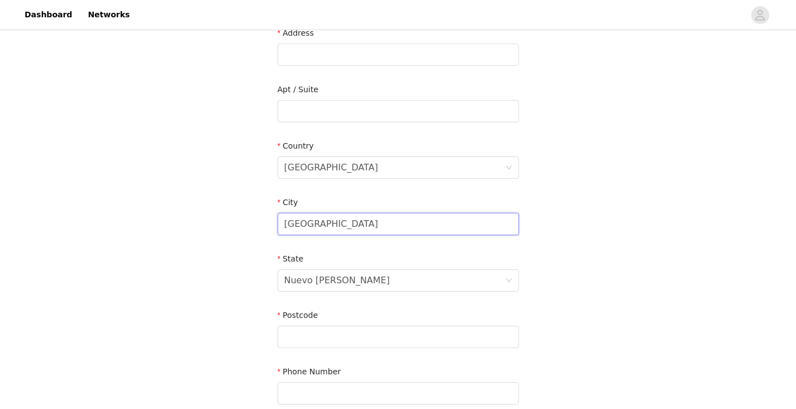
scroll to position [262, 0]
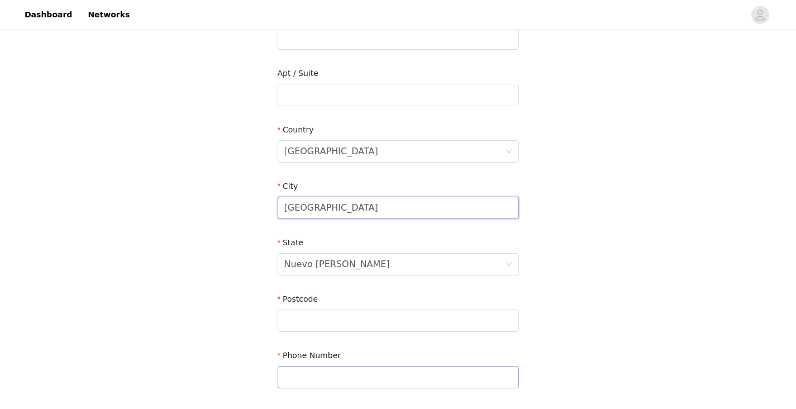
type input "[GEOGRAPHIC_DATA]"
click at [366, 369] on input "text" at bounding box center [398, 377] width 241 height 22
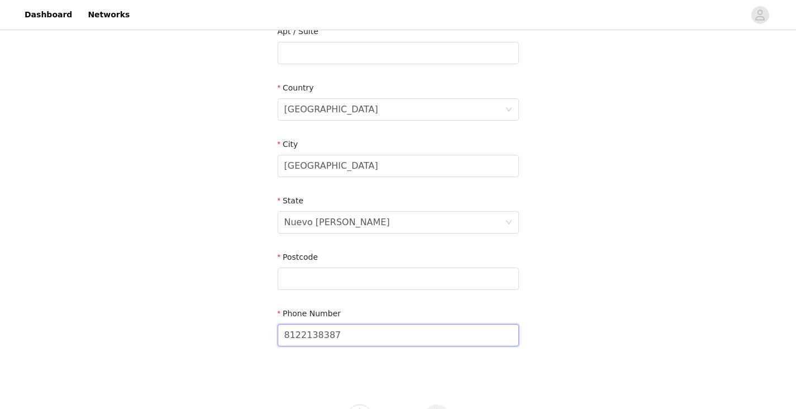
scroll to position [293, 0]
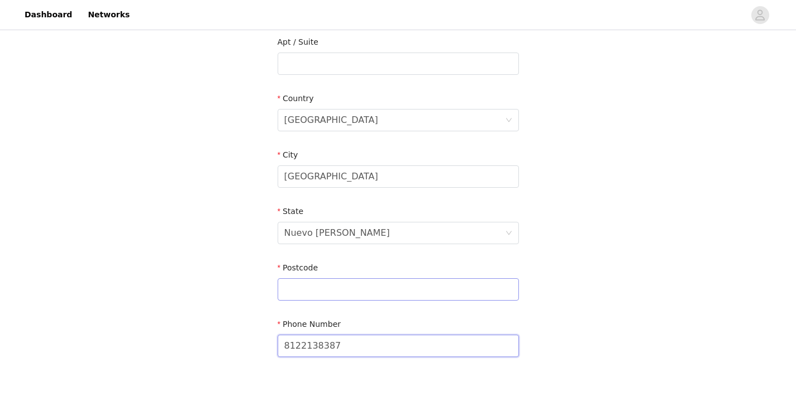
type input "8122138387"
click at [447, 298] on input "text" at bounding box center [398, 289] width 241 height 22
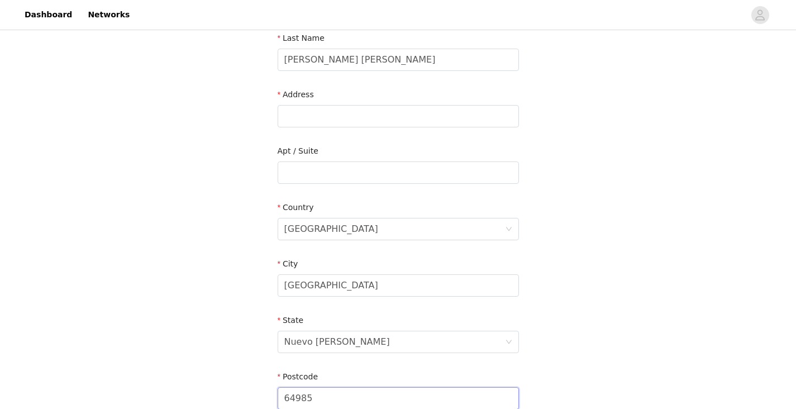
scroll to position [184, 0]
type input "64985"
click at [418, 178] on input "text" at bounding box center [398, 173] width 241 height 22
click at [360, 116] on input "text" at bounding box center [398, 117] width 241 height 22
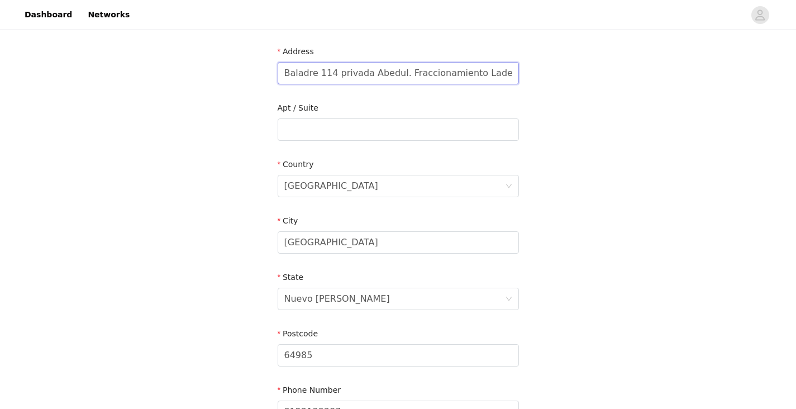
scroll to position [216, 0]
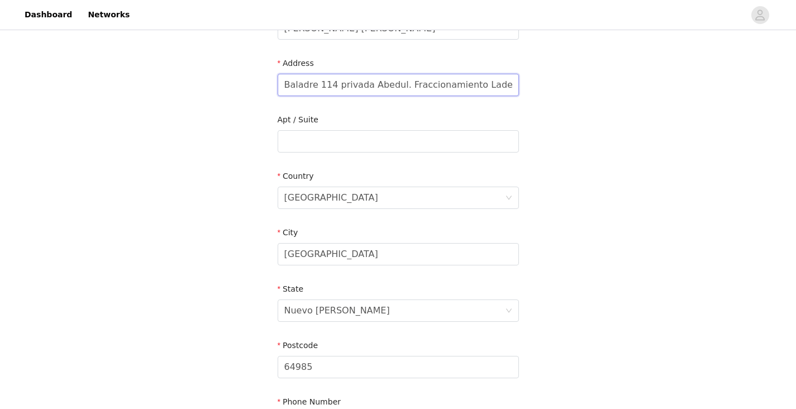
click at [372, 82] on input "Baladre 114 privada Abedul. Fraccionamiento Laderas." at bounding box center [398, 85] width 241 height 22
click at [369, 140] on input "text" at bounding box center [398, 141] width 241 height 22
click at [395, 85] on input "Baladre 114 privada abedul. Fraccionamiento Laderas." at bounding box center [398, 85] width 241 height 22
click at [399, 85] on input "Baladre 114 privada abedul. Fraccionamiento Laderas." at bounding box center [398, 85] width 241 height 22
drag, startPoint x: 399, startPoint y: 85, endPoint x: 500, endPoint y: 92, distance: 101.3
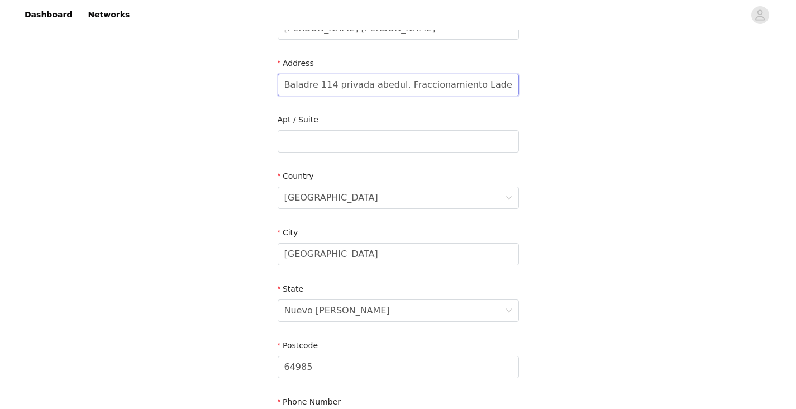
click at [500, 92] on input "Baladre 114 privada abedul. Fraccionamiento Laderas." at bounding box center [398, 85] width 241 height 22
type input "Baladre 114 privada abedul."
click at [382, 136] on input "text" at bounding box center [398, 141] width 241 height 22
paste input "Fraccionamiento Laderas."
type input "Fraccionamiento Laderas"
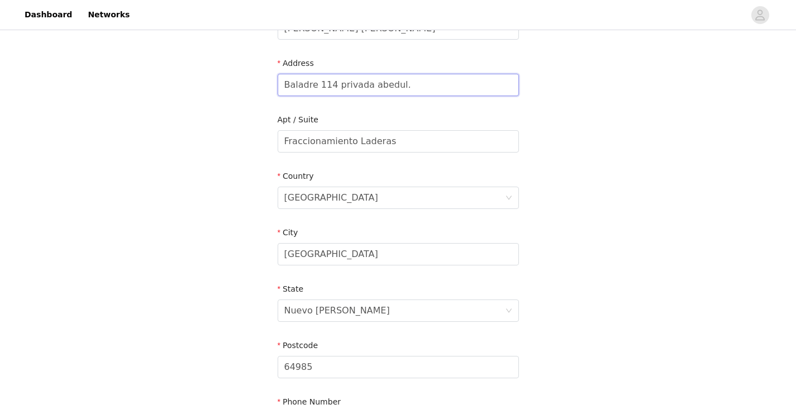
click at [422, 88] on input "Baladre 114 privada abedul." at bounding box center [398, 85] width 241 height 22
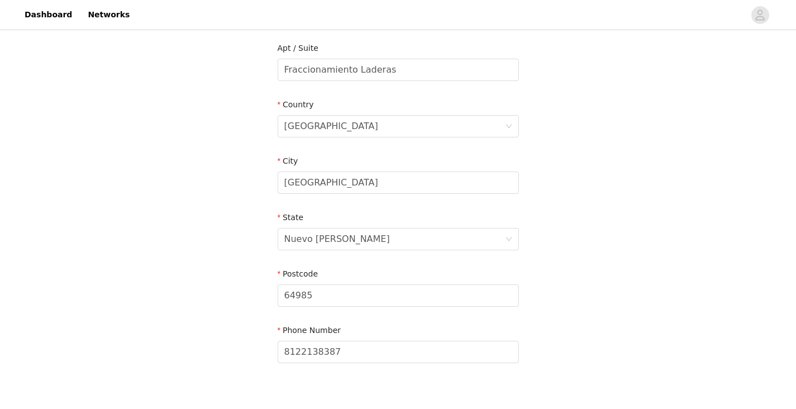
scroll to position [294, 0]
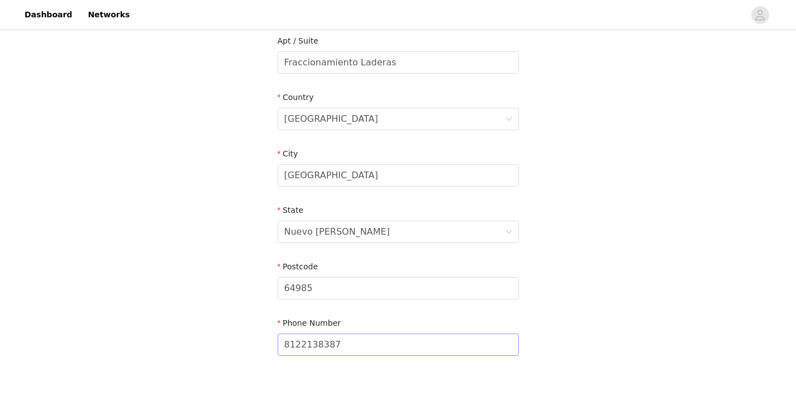
type input "Baladre 114 privada abedul"
click at [356, 342] on input "8122138387" at bounding box center [398, 344] width 241 height 22
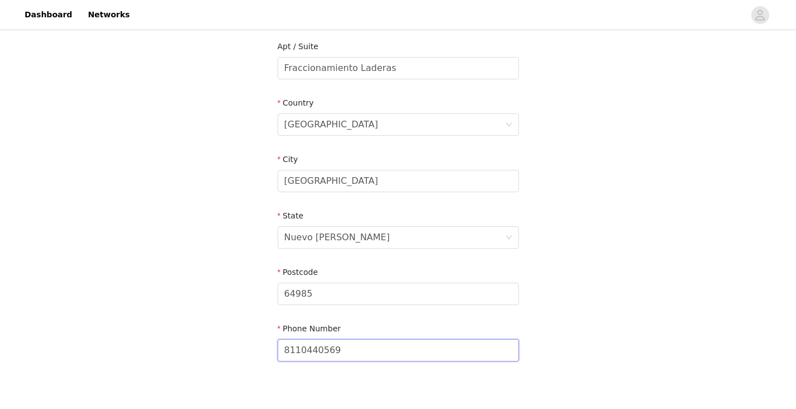
scroll to position [352, 0]
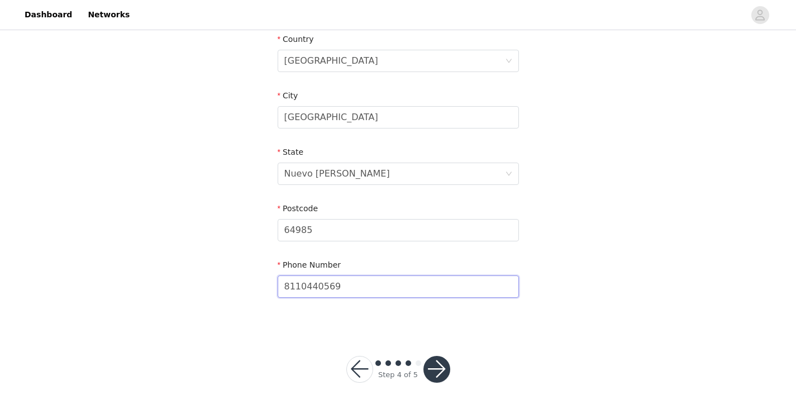
type input "8110440569"
click at [437, 363] on button "button" at bounding box center [436, 369] width 27 height 27
click at [431, 364] on button "button" at bounding box center [436, 369] width 27 height 27
click at [436, 362] on button "button" at bounding box center [436, 369] width 27 height 27
click at [441, 367] on button "button" at bounding box center [436, 369] width 27 height 27
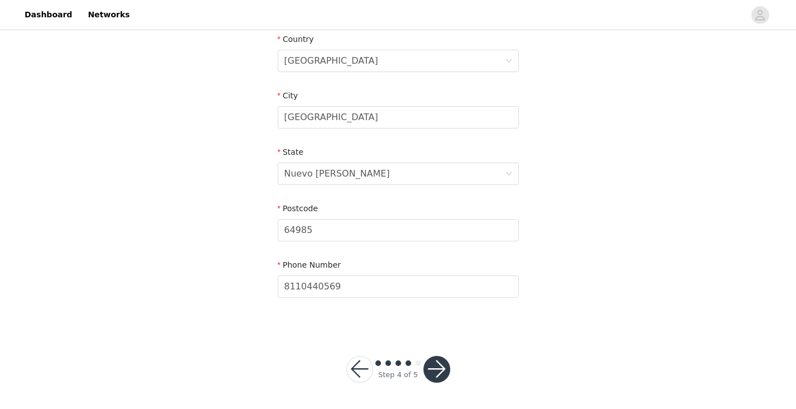
click at [364, 367] on button "button" at bounding box center [359, 369] width 27 height 27
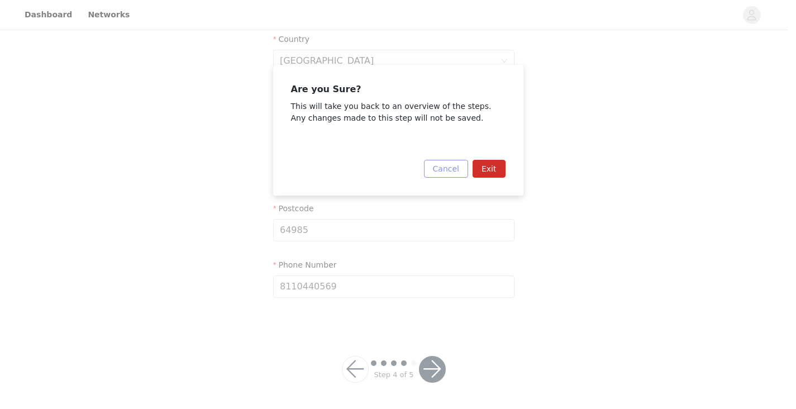
click at [454, 166] on button "Cancel" at bounding box center [446, 169] width 44 height 18
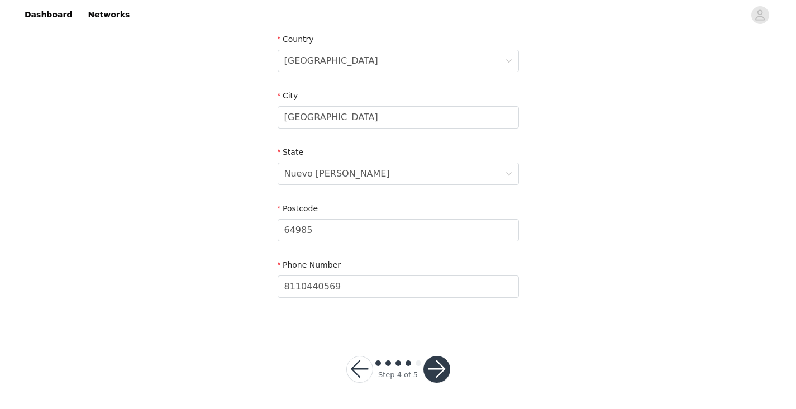
click at [436, 376] on button "button" at bounding box center [436, 369] width 27 height 27
click at [438, 365] on button "button" at bounding box center [436, 369] width 27 height 27
click at [435, 364] on button "button" at bounding box center [436, 369] width 27 height 27
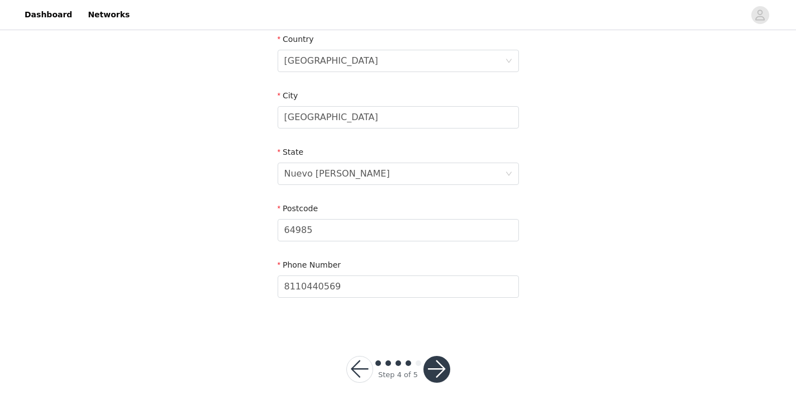
click at [435, 364] on button "button" at bounding box center [436, 369] width 27 height 27
click at [433, 362] on button "button" at bounding box center [436, 369] width 27 height 27
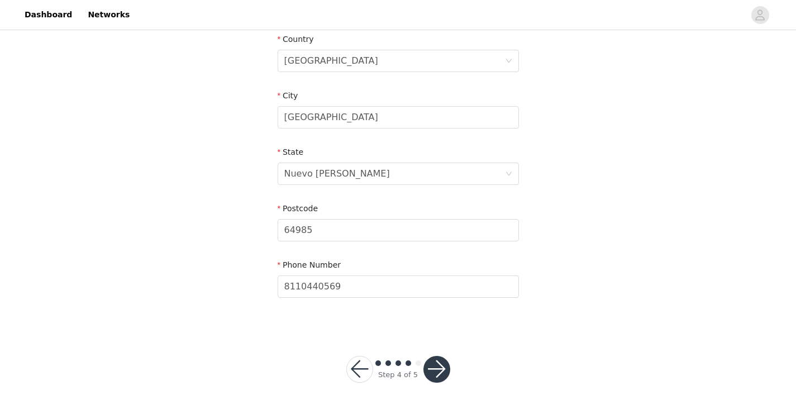
click at [433, 365] on button "button" at bounding box center [436, 369] width 27 height 27
click at [437, 370] on button "button" at bounding box center [436, 369] width 27 height 27
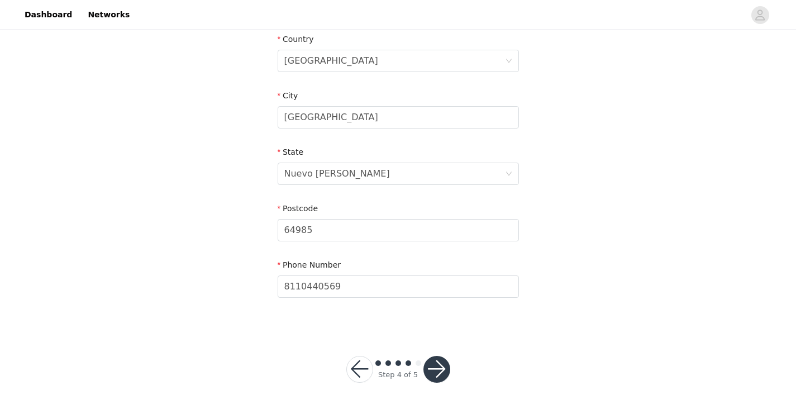
click at [437, 370] on button "button" at bounding box center [436, 369] width 27 height 27
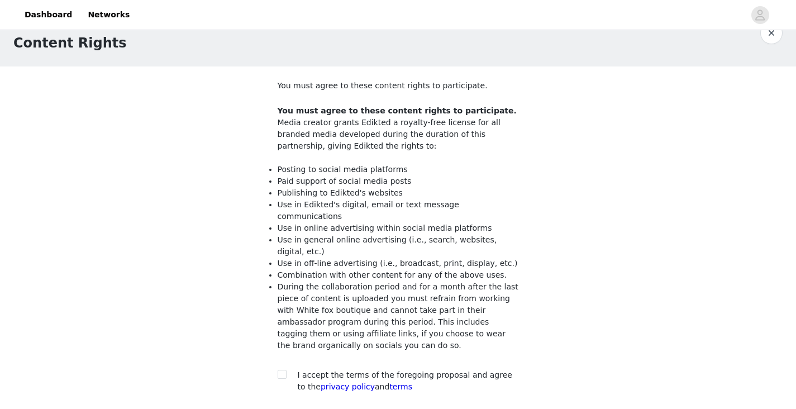
scroll to position [23, 0]
click at [285, 370] on label at bounding box center [282, 376] width 9 height 12
click at [285, 370] on input "checkbox" at bounding box center [282, 374] width 8 height 8
checkbox input "true"
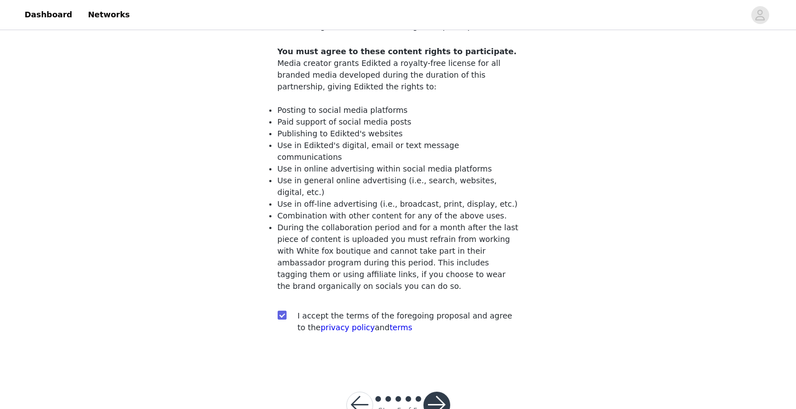
scroll to position [107, 0]
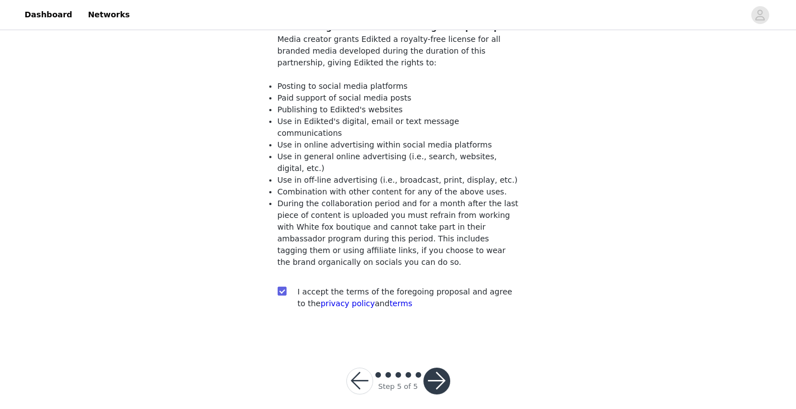
click at [436, 370] on button "button" at bounding box center [436, 380] width 27 height 27
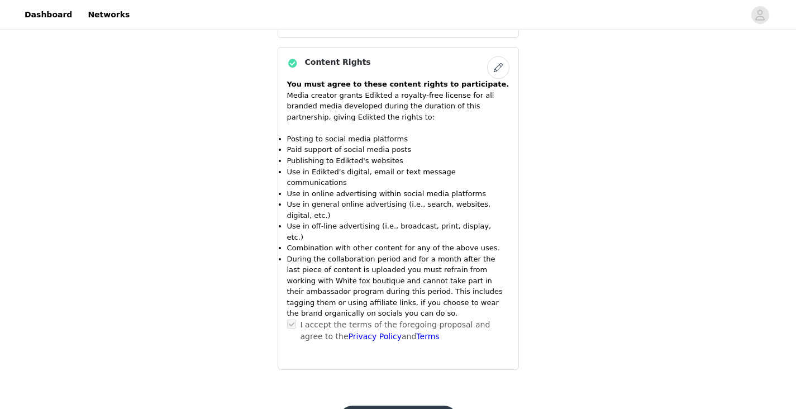
scroll to position [1188, 0]
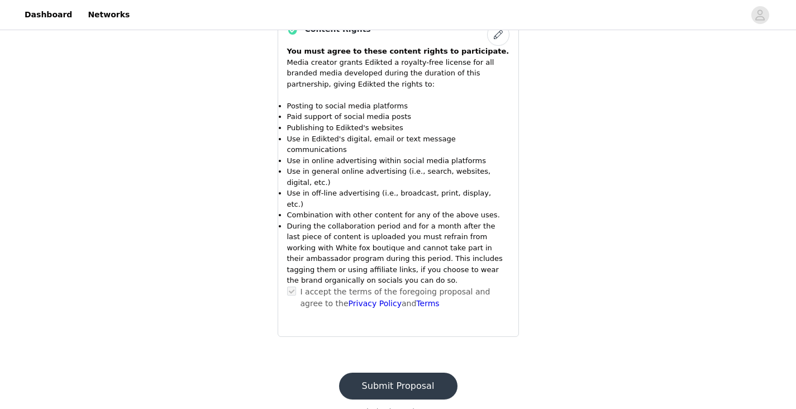
click at [438, 373] on button "Submit Proposal" at bounding box center [398, 386] width 118 height 27
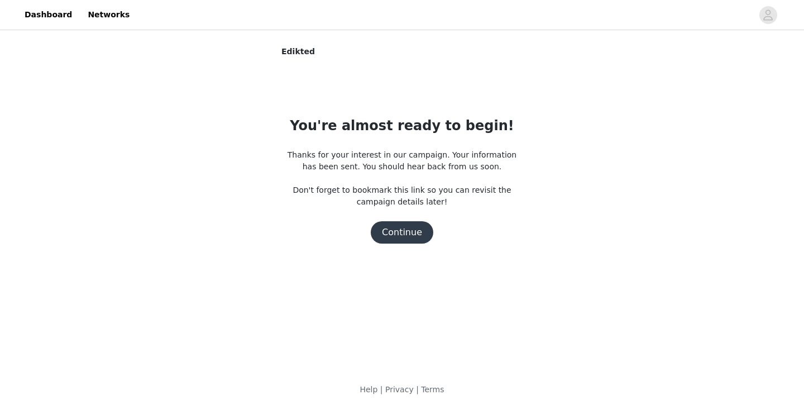
click at [414, 232] on button "Continue" at bounding box center [402, 232] width 63 height 22
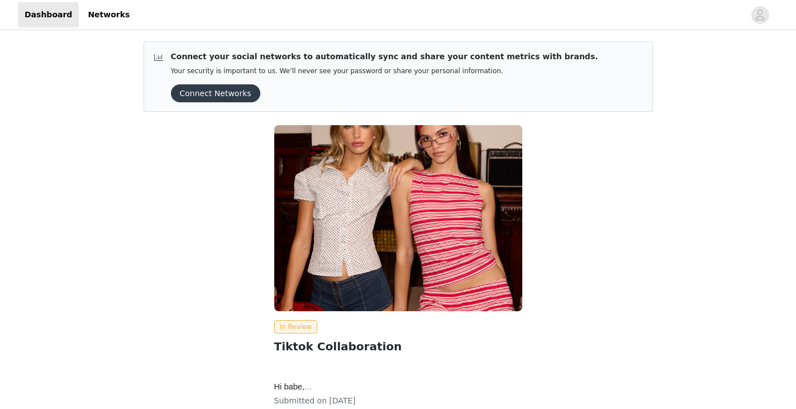
click at [581, 236] on div "In Review Tiktok Collaboration Hi babe, We are so happy to move forward with a …" at bounding box center [398, 281] width 523 height 326
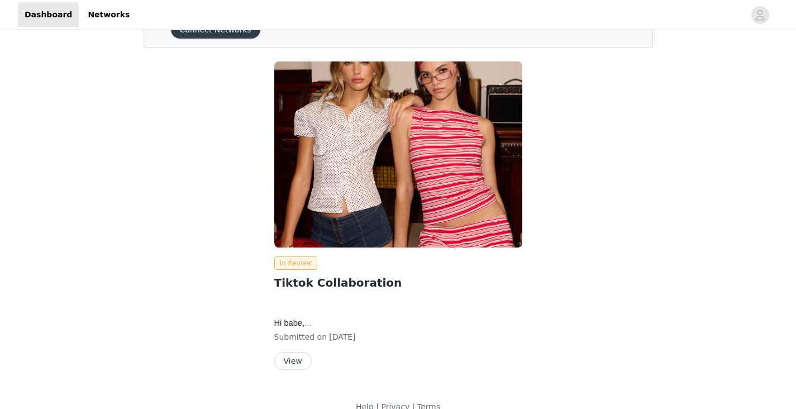
scroll to position [81, 0]
